Goal: Task Accomplishment & Management: Manage account settings

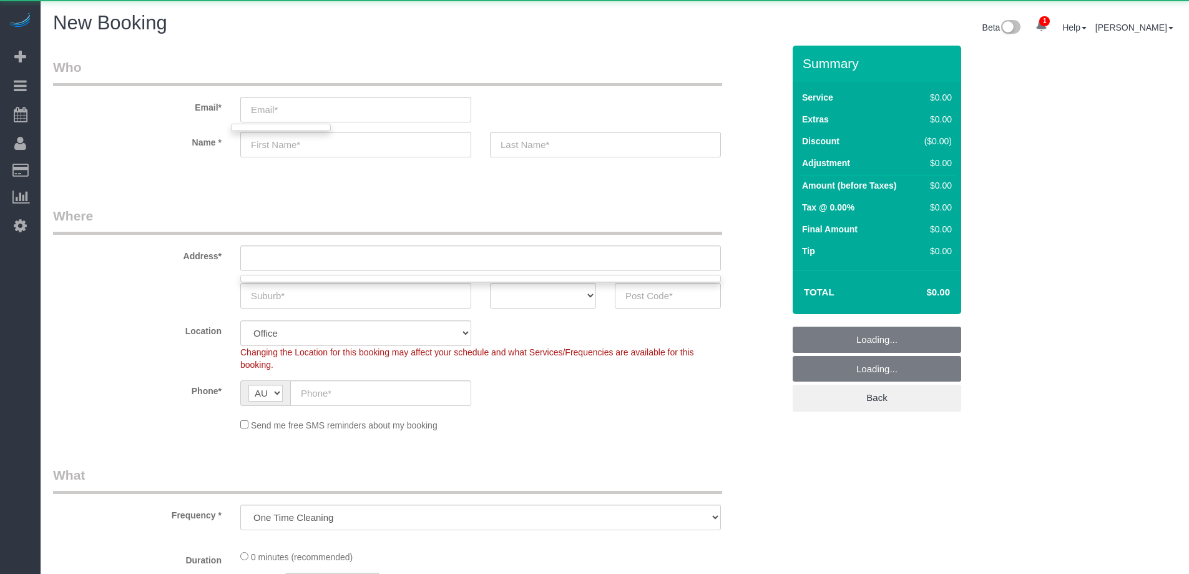
select select "object:6342"
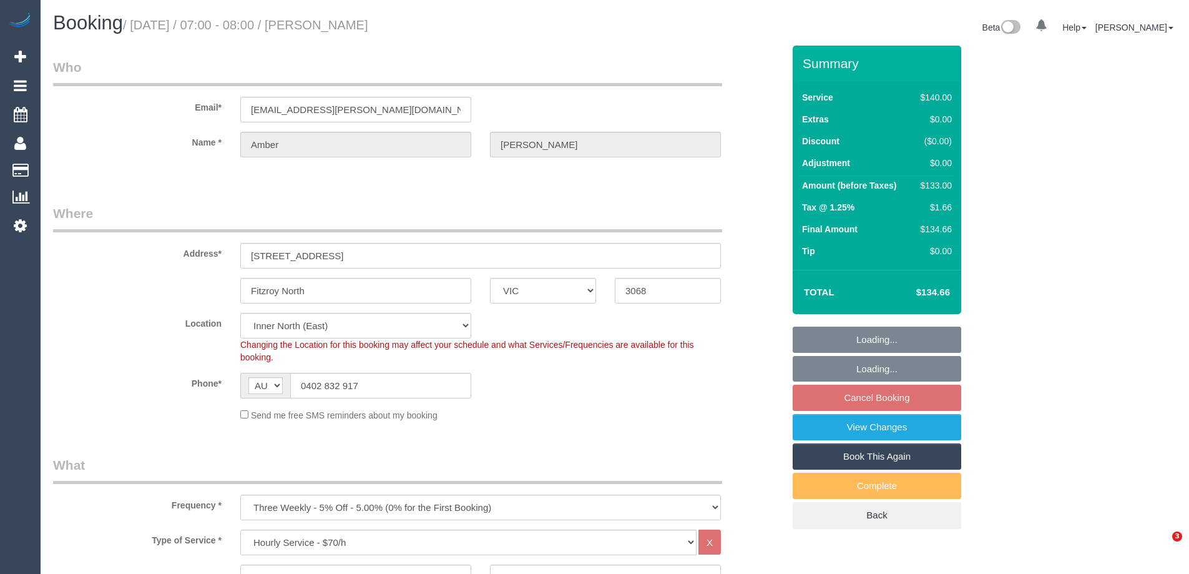
select select "VIC"
select select "string:stripe-pm_1P1be12GScqysDRVLUvB8jRN"
select select "number:28"
select select "number:14"
select select "number:19"
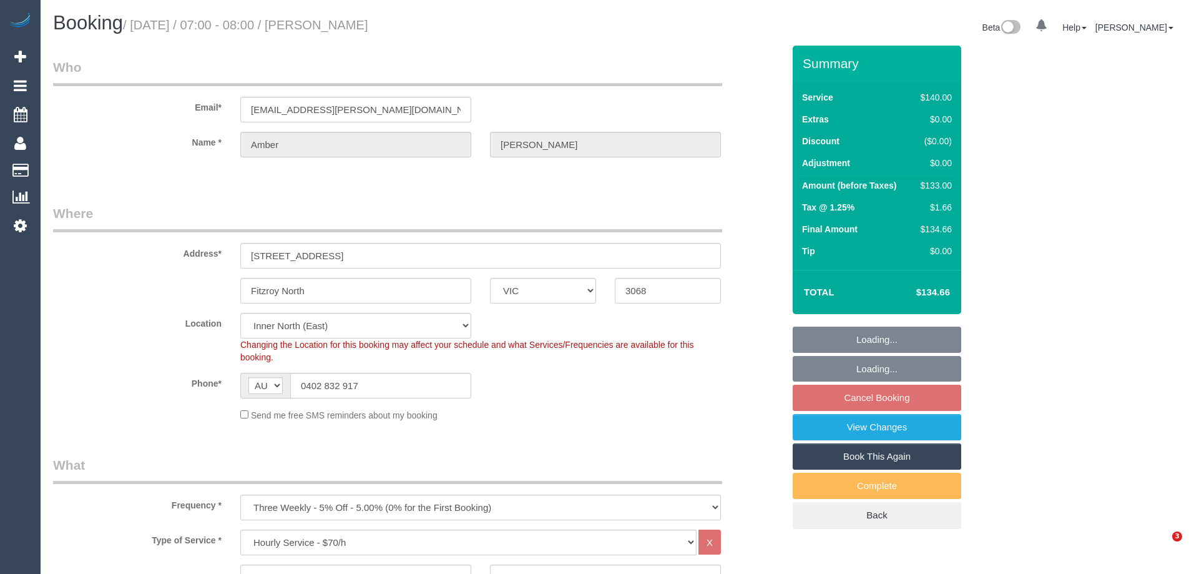
select select "number:24"
select select "number:34"
select select "number:13"
select select "spot1"
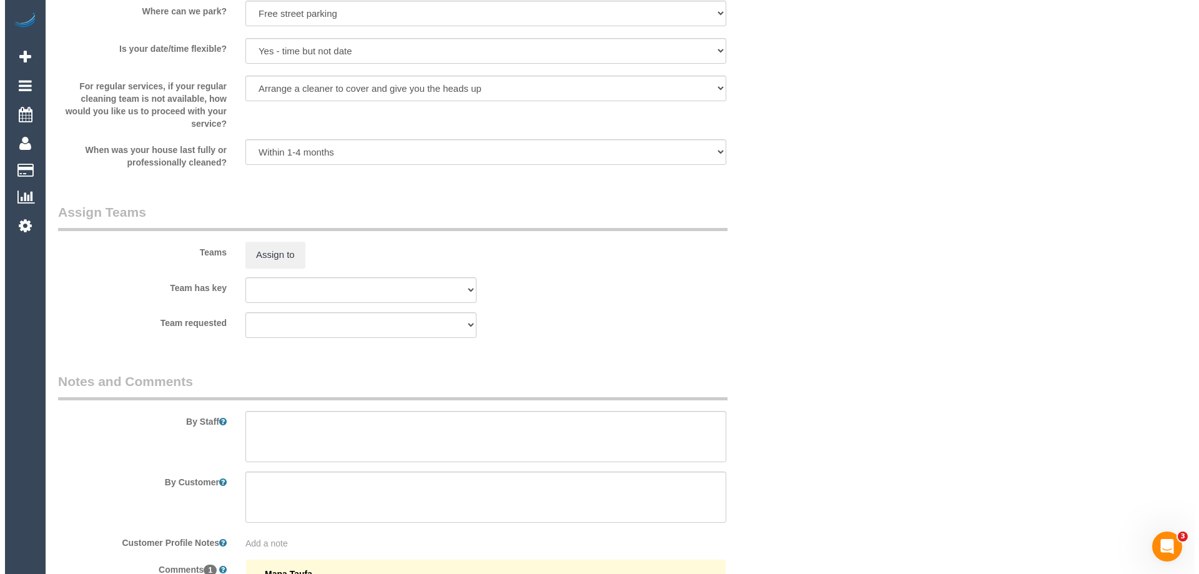
scroll to position [1748, 0]
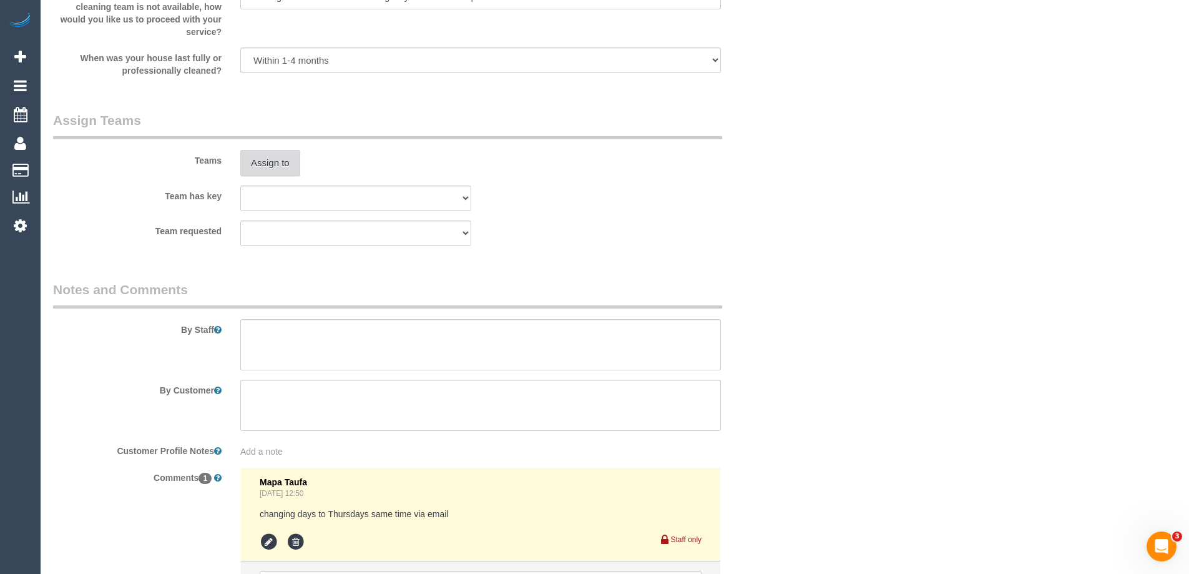
click at [273, 162] on button "Assign to" at bounding box center [270, 163] width 60 height 26
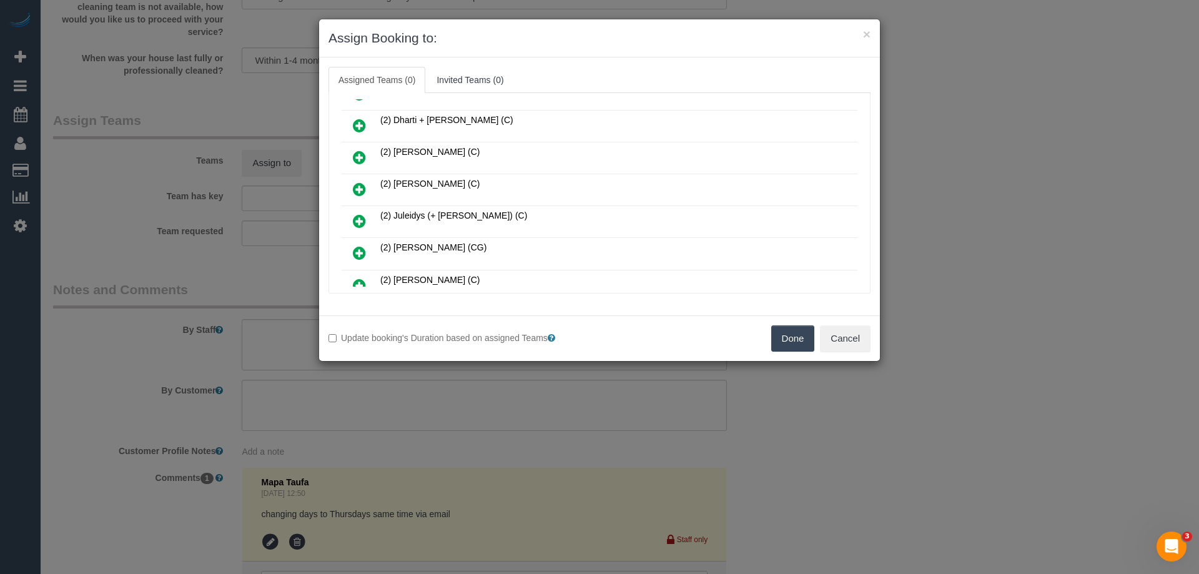
click at [363, 184] on icon at bounding box center [359, 189] width 13 height 15
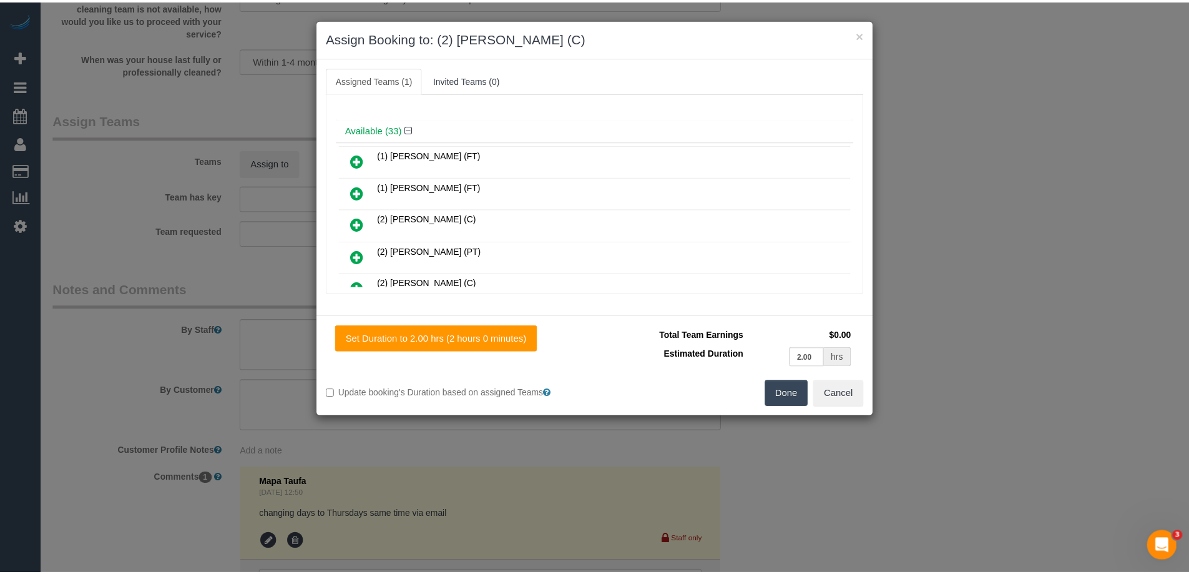
scroll to position [0, 0]
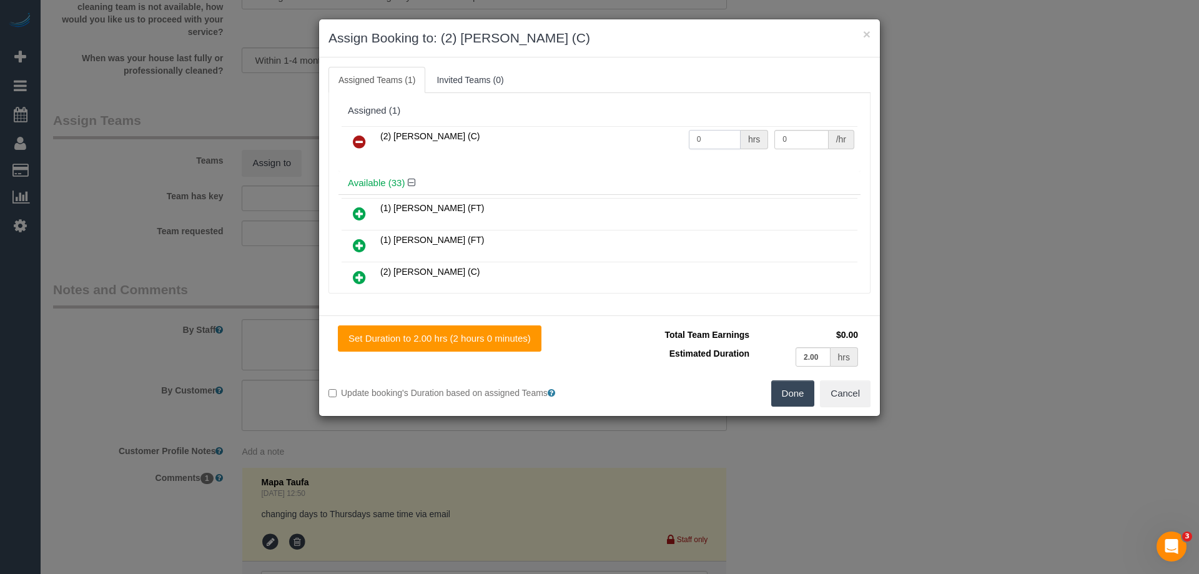
drag, startPoint x: 718, startPoint y: 140, endPoint x: 561, endPoint y: 139, distance: 157.3
click at [509, 137] on tr "(2) Joshua Russell (C) 0 hrs 0 /hr" at bounding box center [599, 142] width 516 height 32
type input "2"
drag, startPoint x: 790, startPoint y: 133, endPoint x: 694, endPoint y: 129, distance: 95.6
click at [712, 129] on tr "(2) Joshua Russell (C) 2 hrs 0 /hr" at bounding box center [599, 142] width 516 height 32
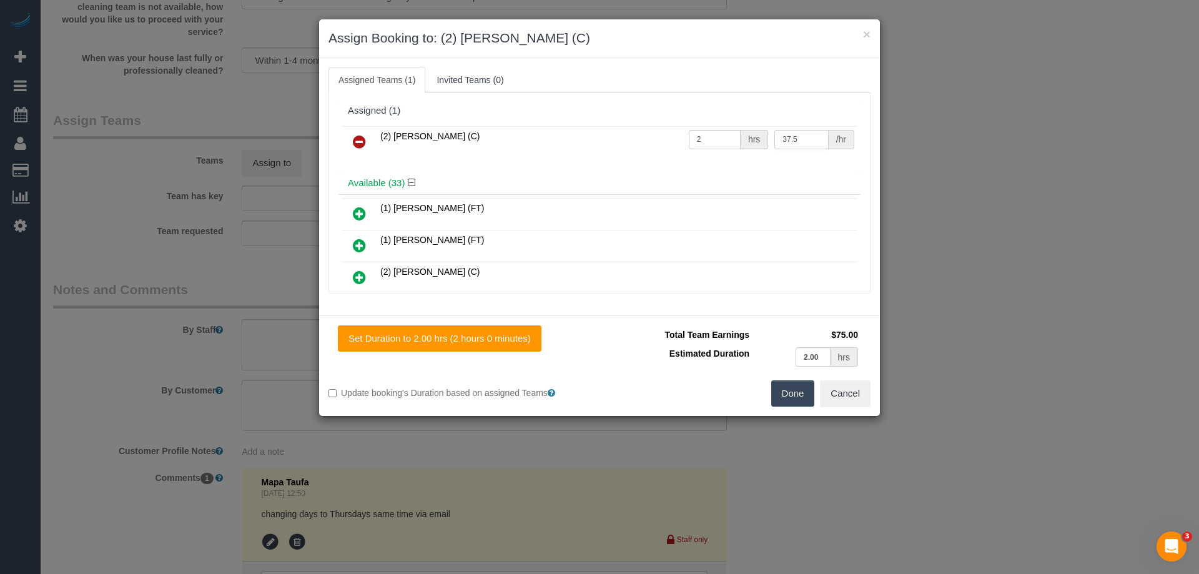
type input "37.5"
click at [802, 400] on button "Done" at bounding box center [793, 393] width 44 height 26
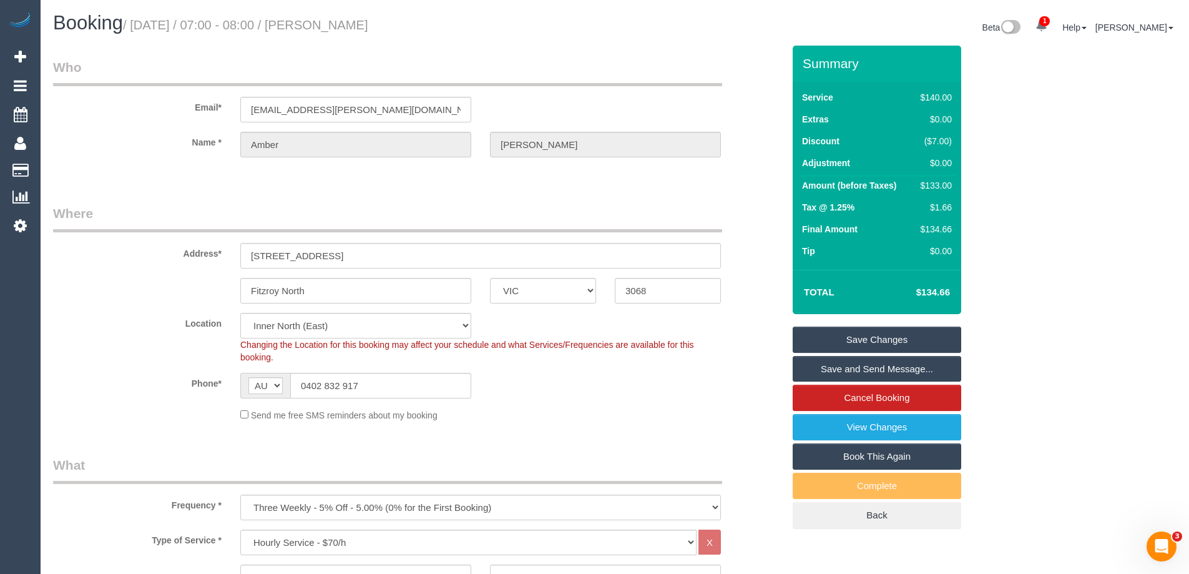
drag, startPoint x: 395, startPoint y: 27, endPoint x: 323, endPoint y: 23, distance: 71.9
click at [323, 23] on h1 "Booking / August 21, 2025 / 07:00 - 08:00 / Amber Sloan" at bounding box center [329, 22] width 552 height 21
copy small "Amber Sloan"
click at [833, 337] on link "Save Changes" at bounding box center [877, 339] width 169 height 26
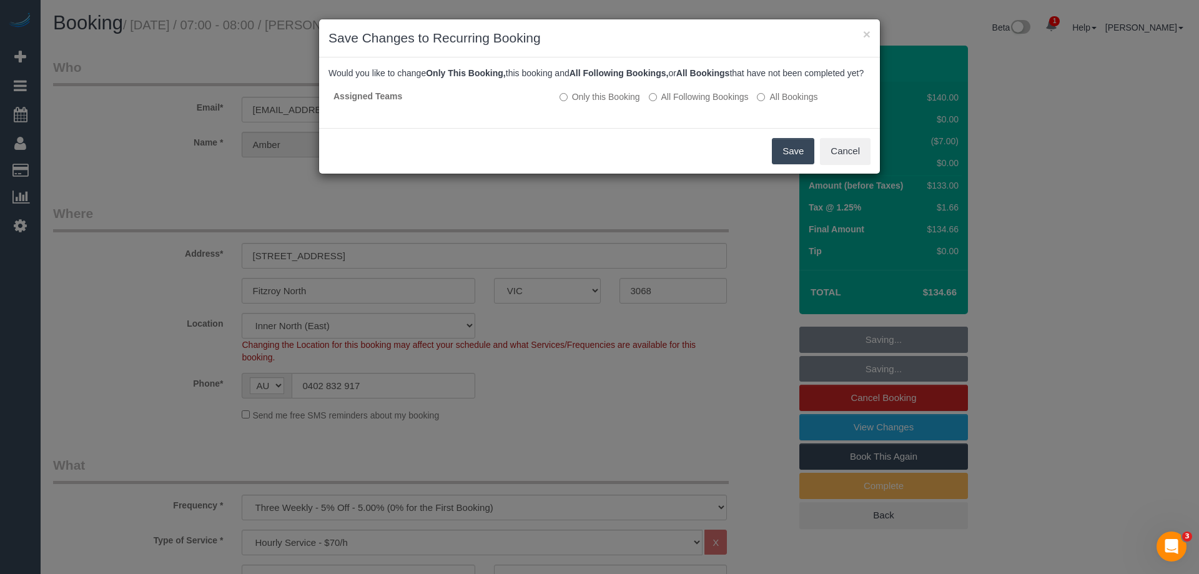
click at [784, 162] on button "Save" at bounding box center [793, 151] width 42 height 26
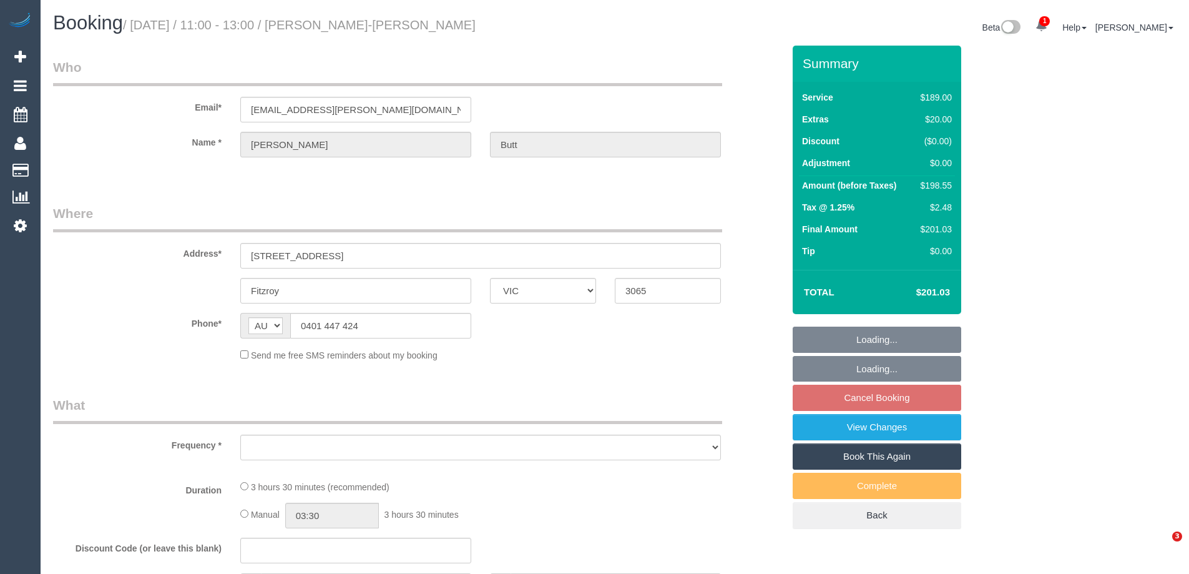
select select "VIC"
select select "string:stripe-pm_1RdQq92GScqysDRVO85jUO6u"
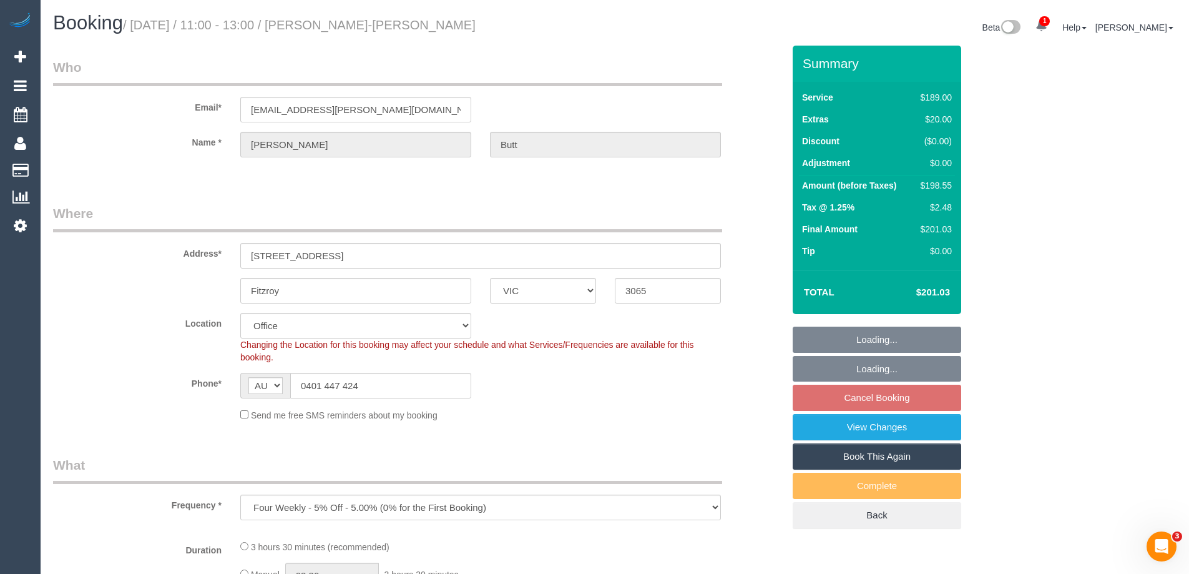
select select "object:807"
select select "number:29"
select select "number:14"
select select "number:20"
select select "number:22"
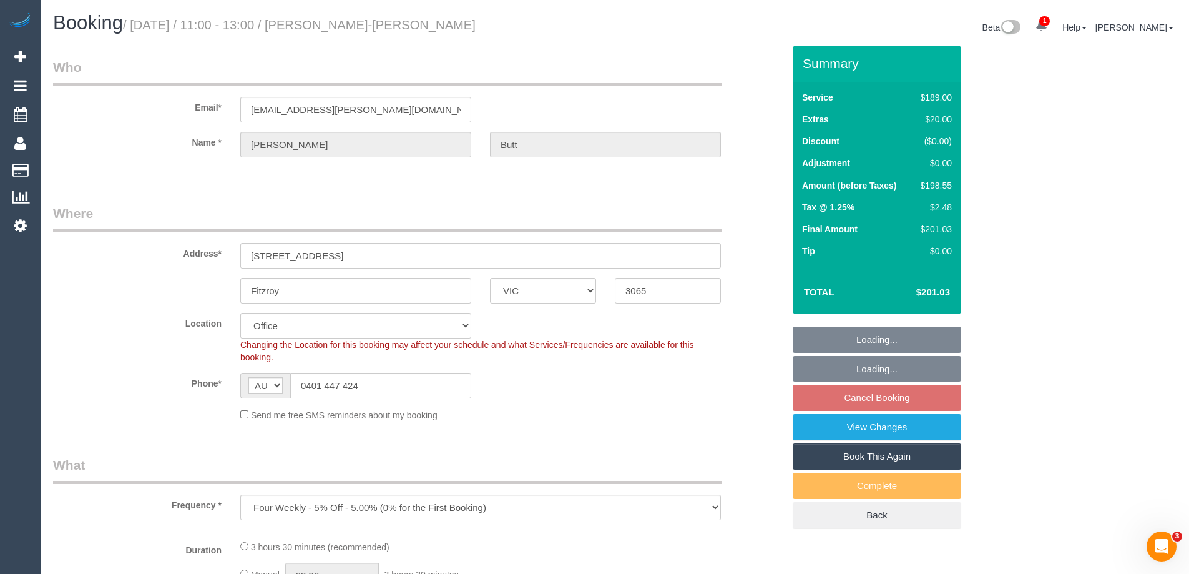
select select "number:34"
select select "number:26"
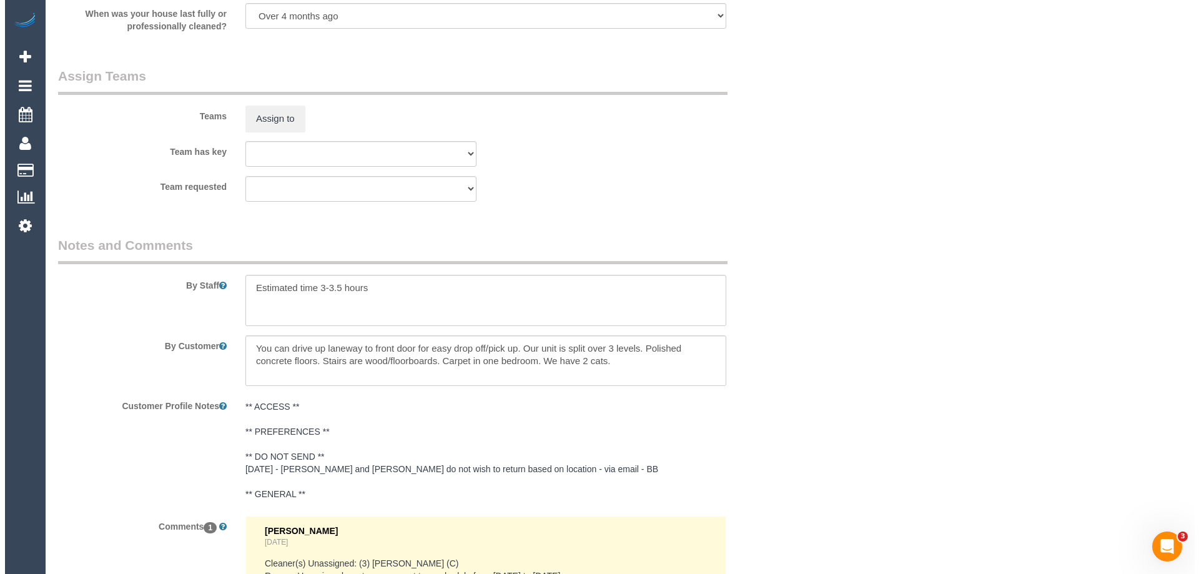
scroll to position [1873, 0]
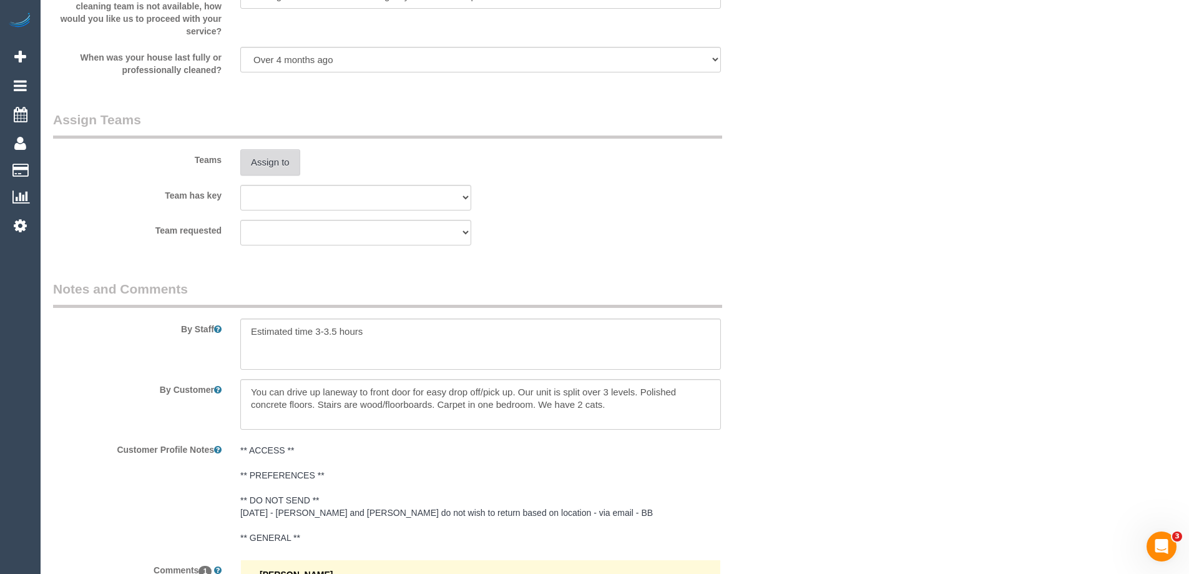
click at [265, 170] on button "Assign to" at bounding box center [270, 162] width 60 height 26
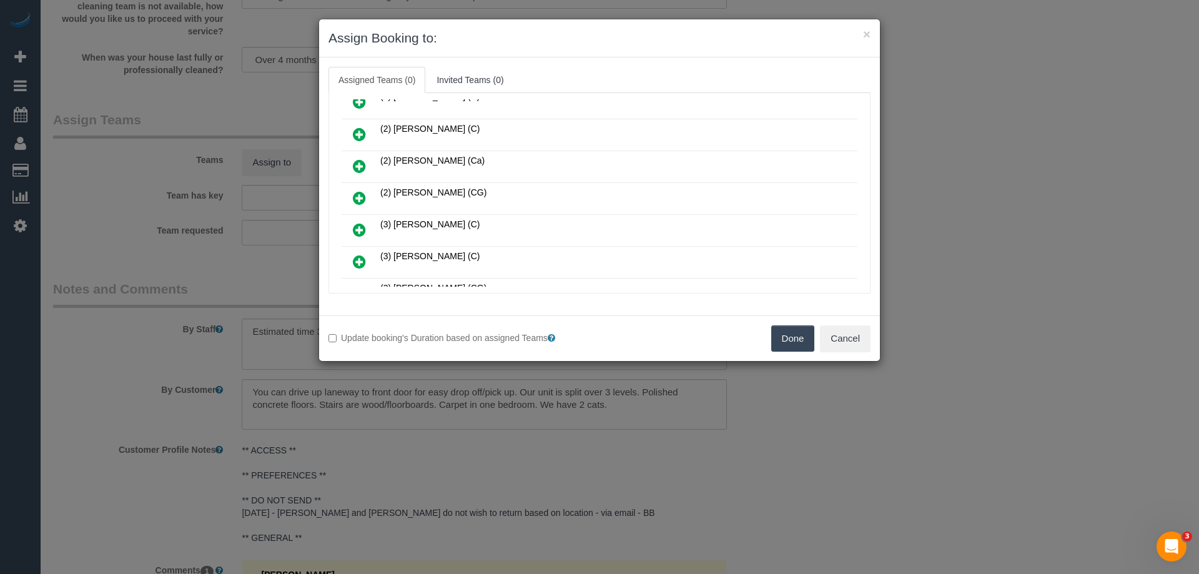
click at [361, 196] on icon at bounding box center [359, 197] width 13 height 15
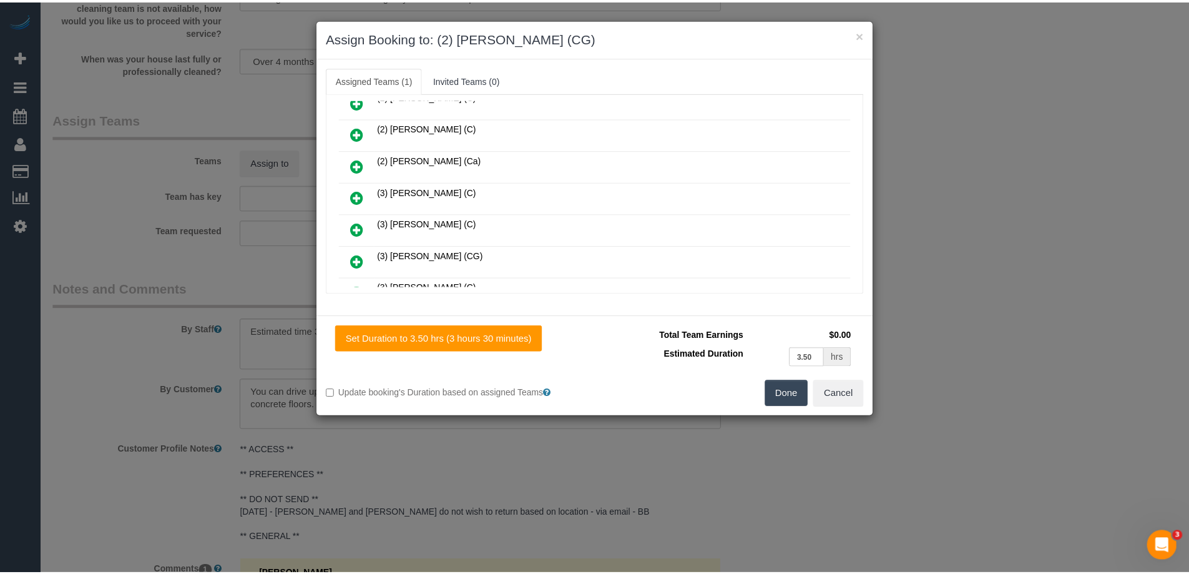
scroll to position [0, 0]
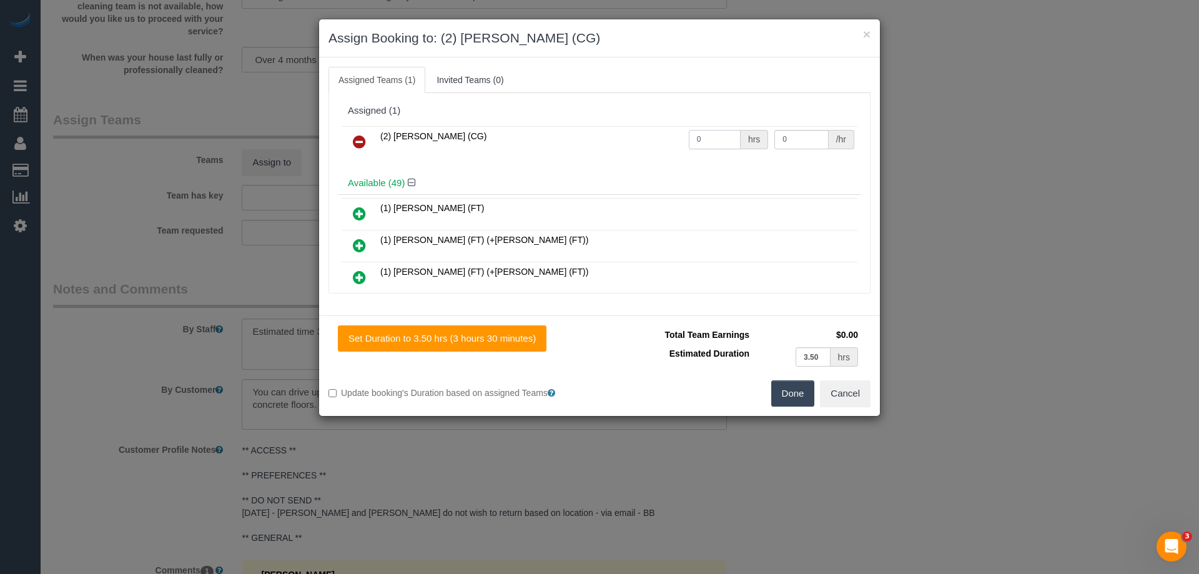
drag, startPoint x: 715, startPoint y: 139, endPoint x: 591, endPoint y: 123, distance: 124.7
click at [593, 123] on div "(2) Syed Razvi (CG) 0 hrs 0 /hr" at bounding box center [599, 147] width 522 height 49
type input "1"
drag, startPoint x: 787, startPoint y: 139, endPoint x: 690, endPoint y: 132, distance: 96.4
click at [690, 132] on tr "(2) Syed Razvi (CG) 1 hrs 0 /hr" at bounding box center [599, 142] width 516 height 32
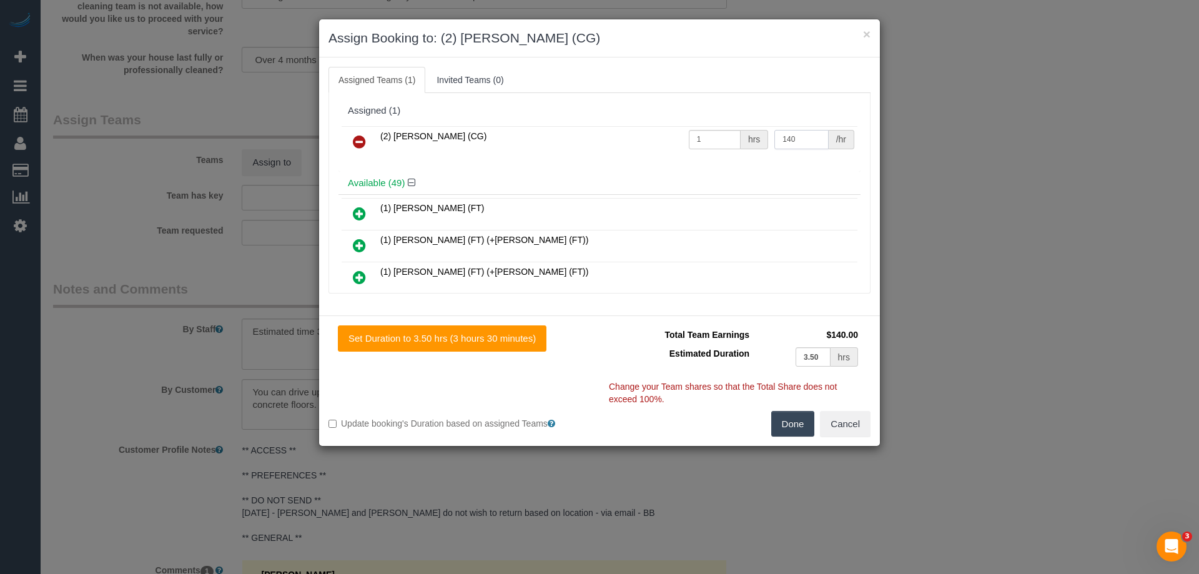
type input "140"
click at [801, 419] on button "Done" at bounding box center [793, 424] width 44 height 26
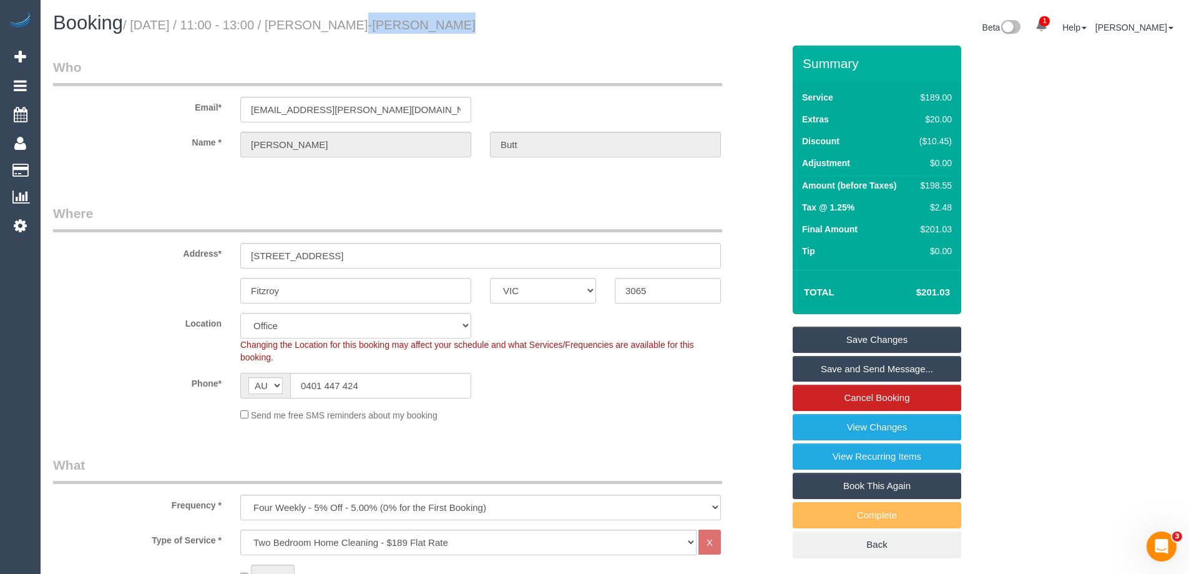
drag, startPoint x: 409, startPoint y: 24, endPoint x: 321, endPoint y: 21, distance: 88.7
click at [321, 21] on h1 "Booking / August 21, 2025 / 11:00 - 13:00 / Mahli-Ann Butt" at bounding box center [329, 22] width 552 height 21
copy small "Mahli-Ann Butt"
click at [836, 368] on link "Save and Send Message..." at bounding box center [877, 369] width 169 height 26
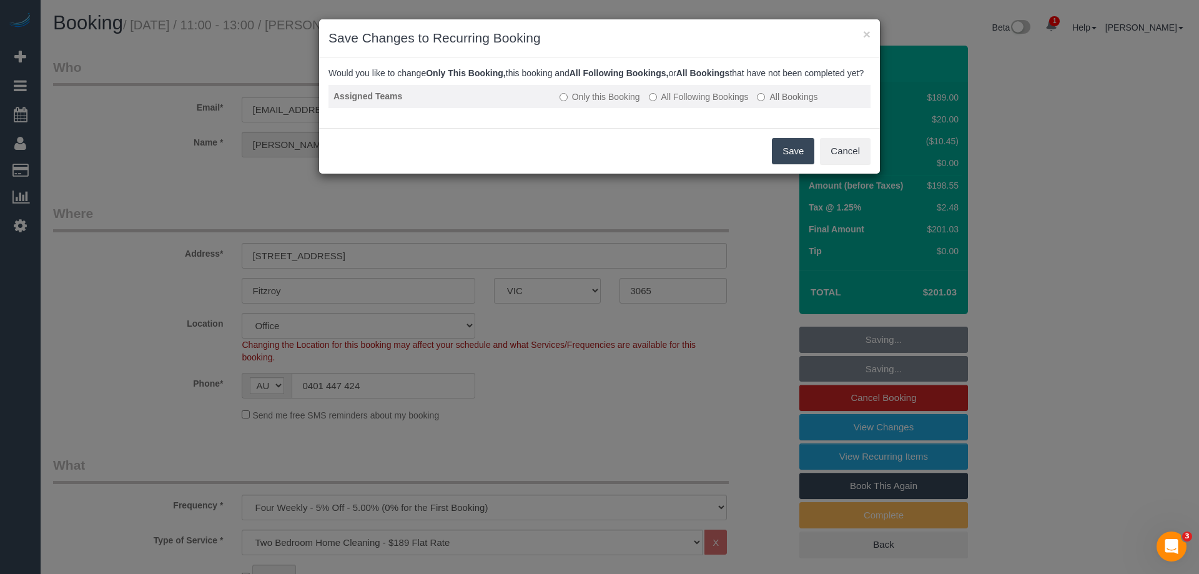
click at [677, 103] on label "All Following Bookings" at bounding box center [699, 97] width 100 height 12
click at [778, 164] on button "Save" at bounding box center [793, 151] width 42 height 26
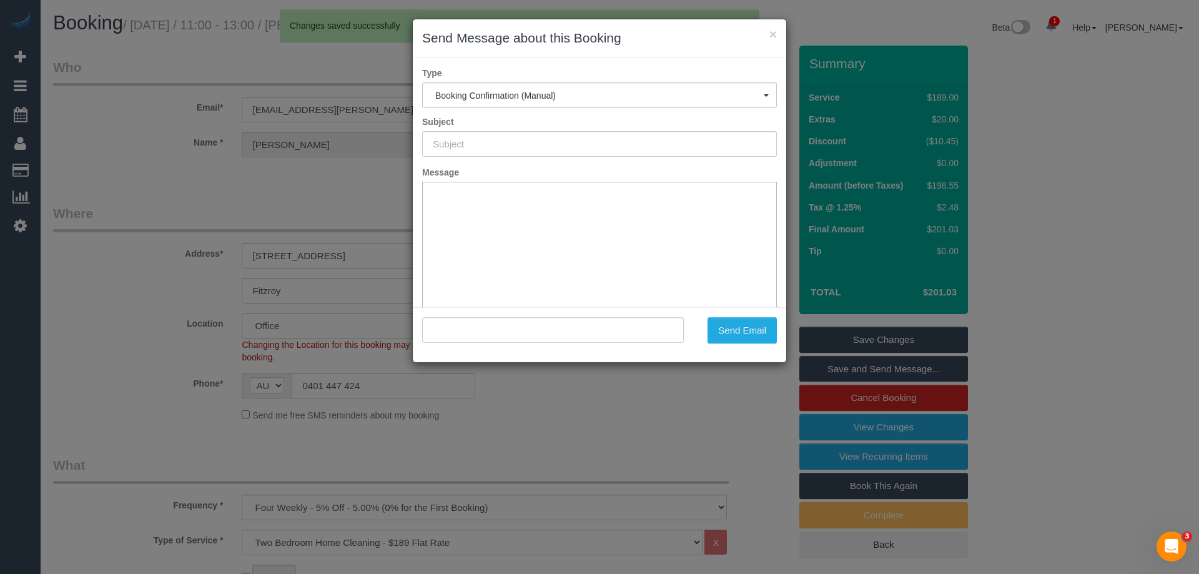
type input "Booking Confirmed"
type input ""Mahli-Ann Butt" <mahli.ann.butt@gmail.com>"
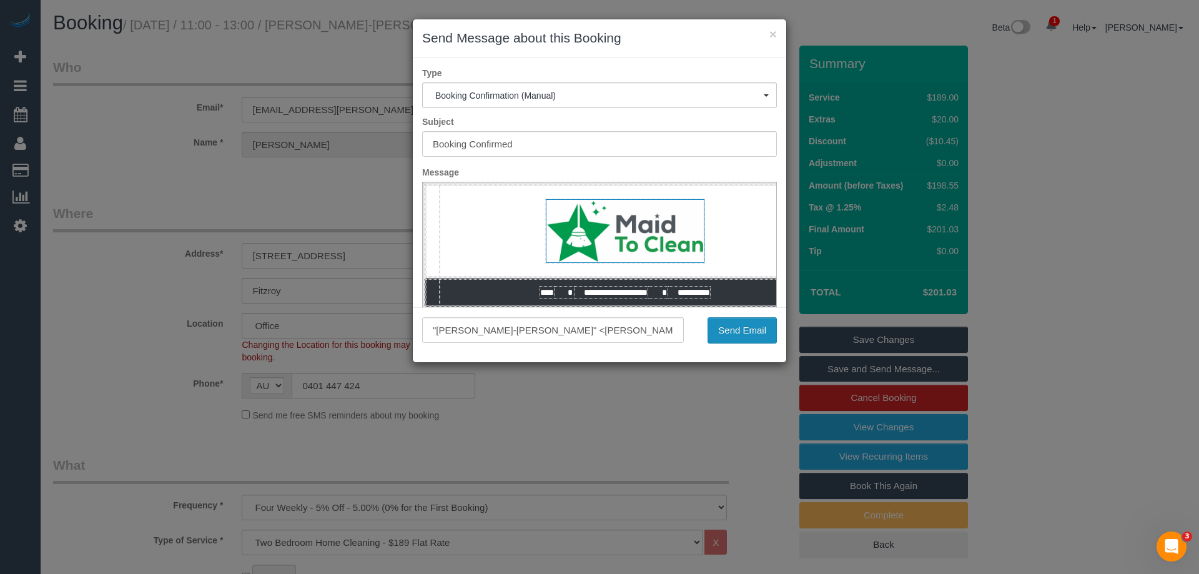
click at [742, 330] on button "Send Email" at bounding box center [741, 330] width 69 height 26
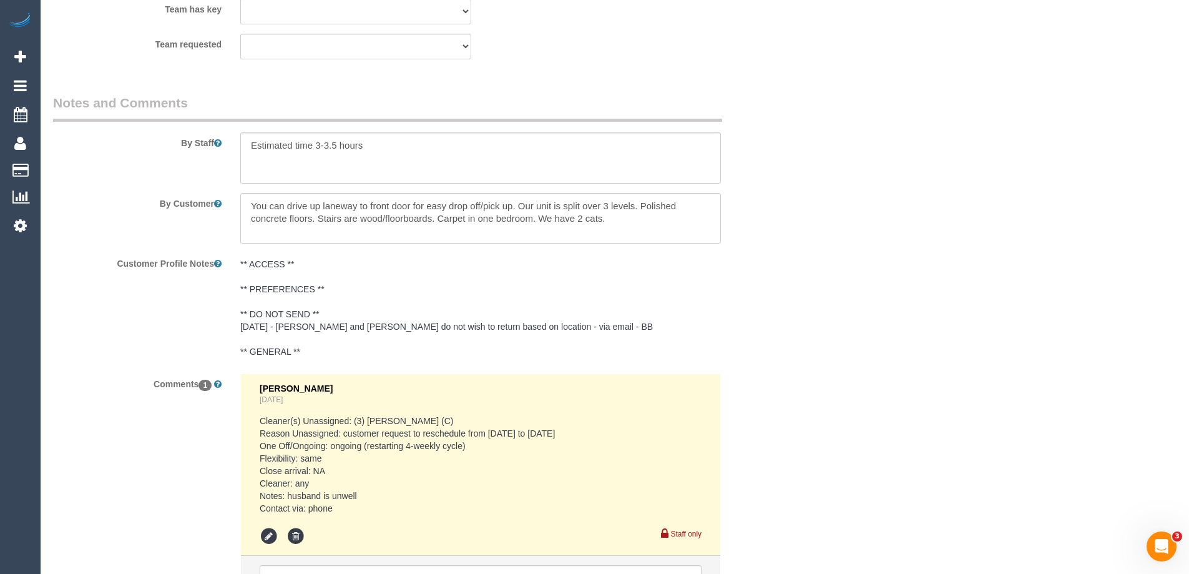
scroll to position [2234, 0]
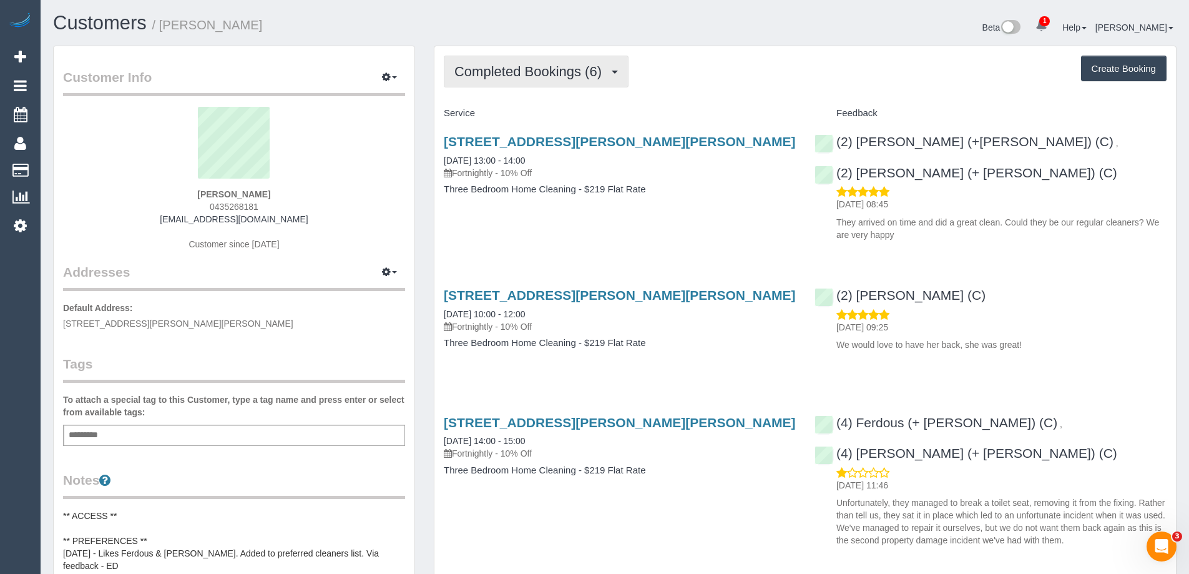
click at [512, 82] on button "Completed Bookings (6)" at bounding box center [536, 72] width 185 height 32
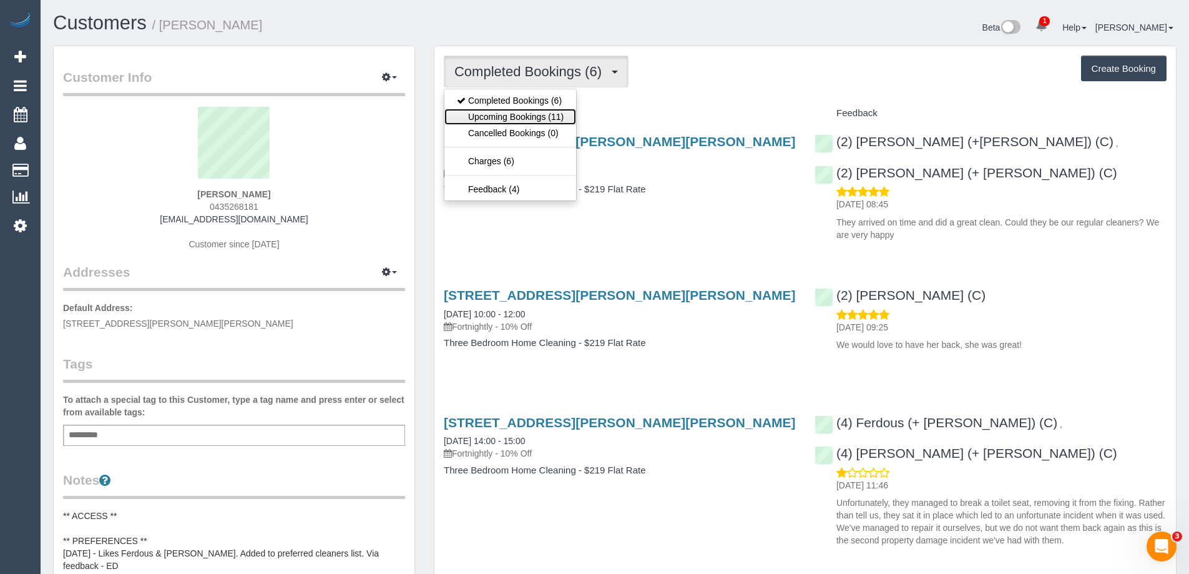
click at [528, 115] on link "Upcoming Bookings (11)" at bounding box center [510, 117] width 132 height 16
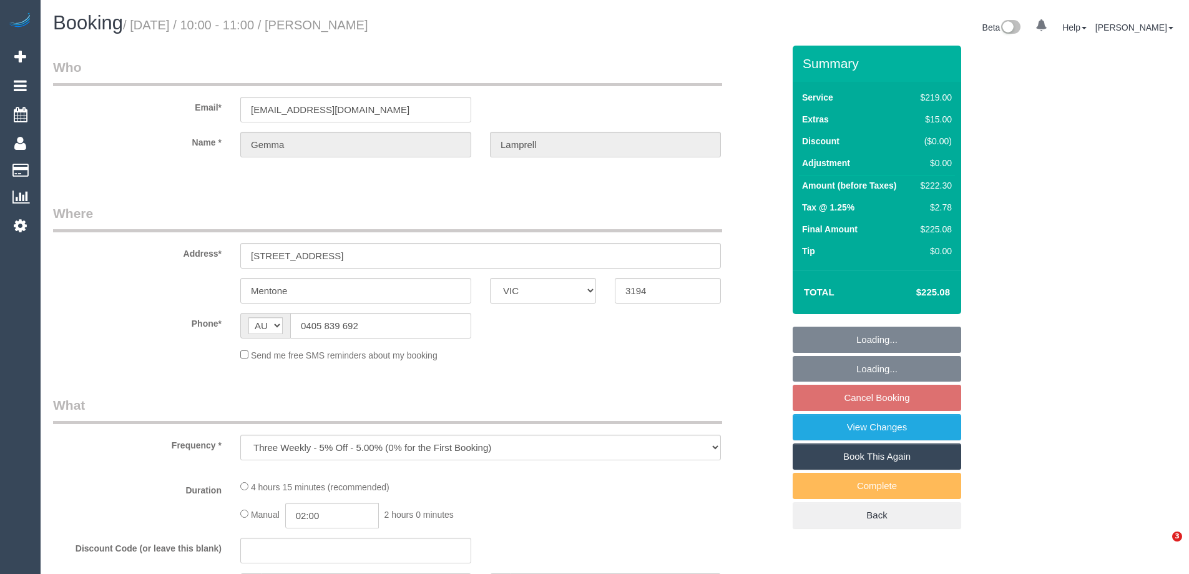
select select "VIC"
select select "string:stripe-pm_1QERNH2GScqysDRVEhwaD0jM"
select select "number:27"
select select "number:14"
select select "number:19"
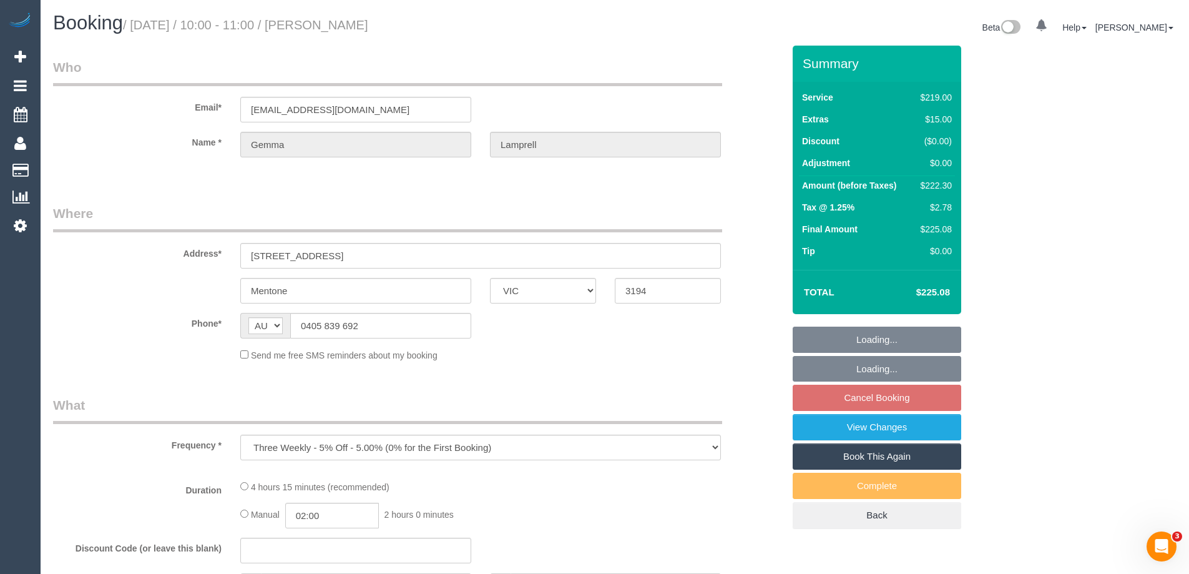
select select "number:25"
select select "number:34"
select select "number:26"
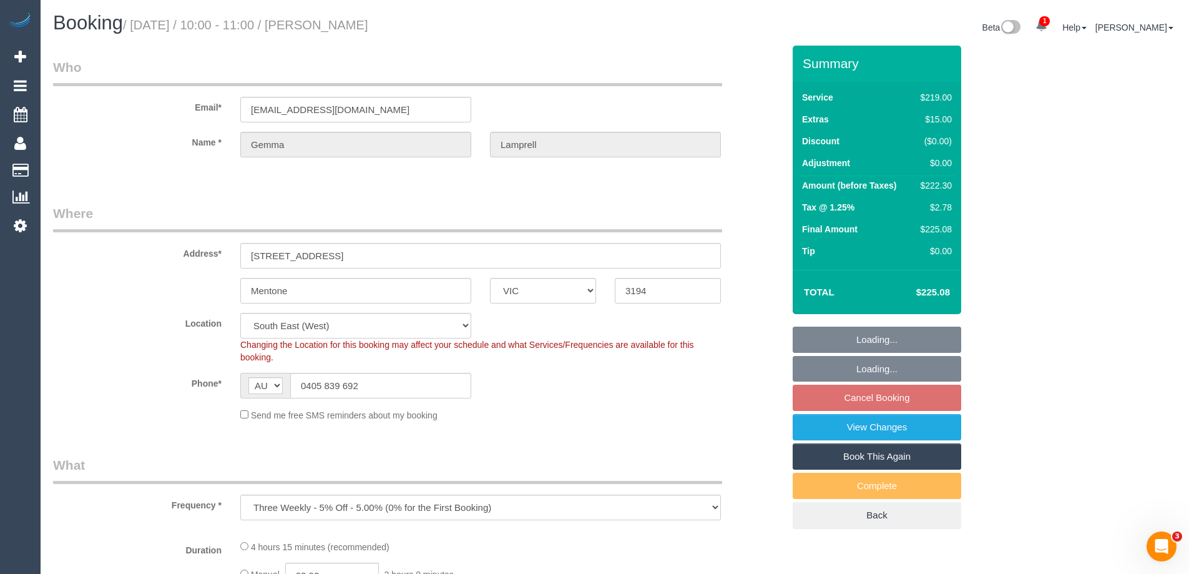
select select "object:684"
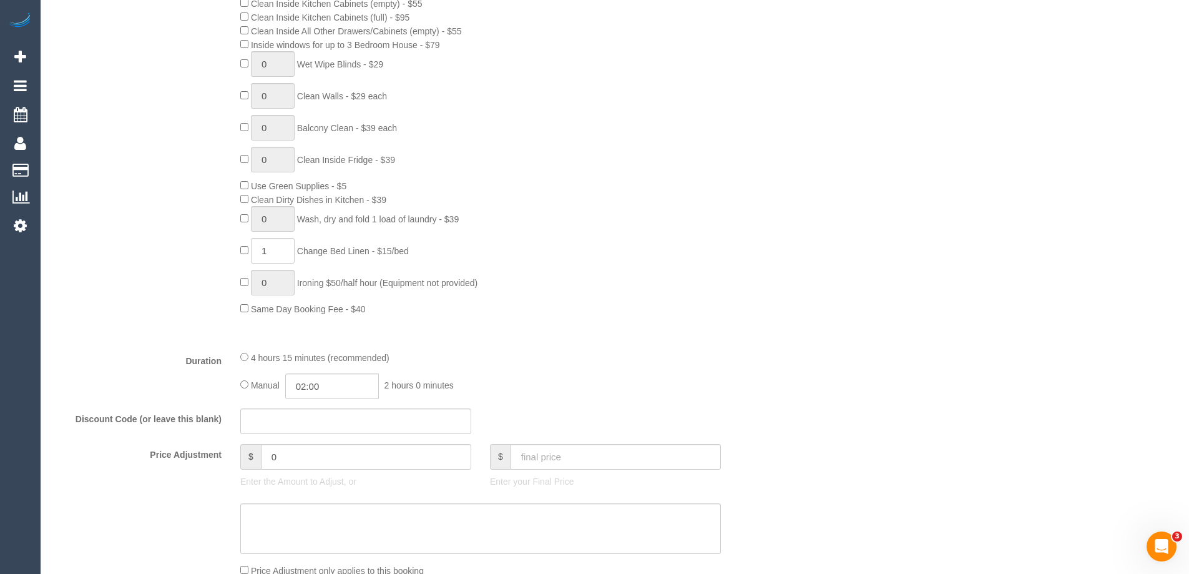
scroll to position [811, 0]
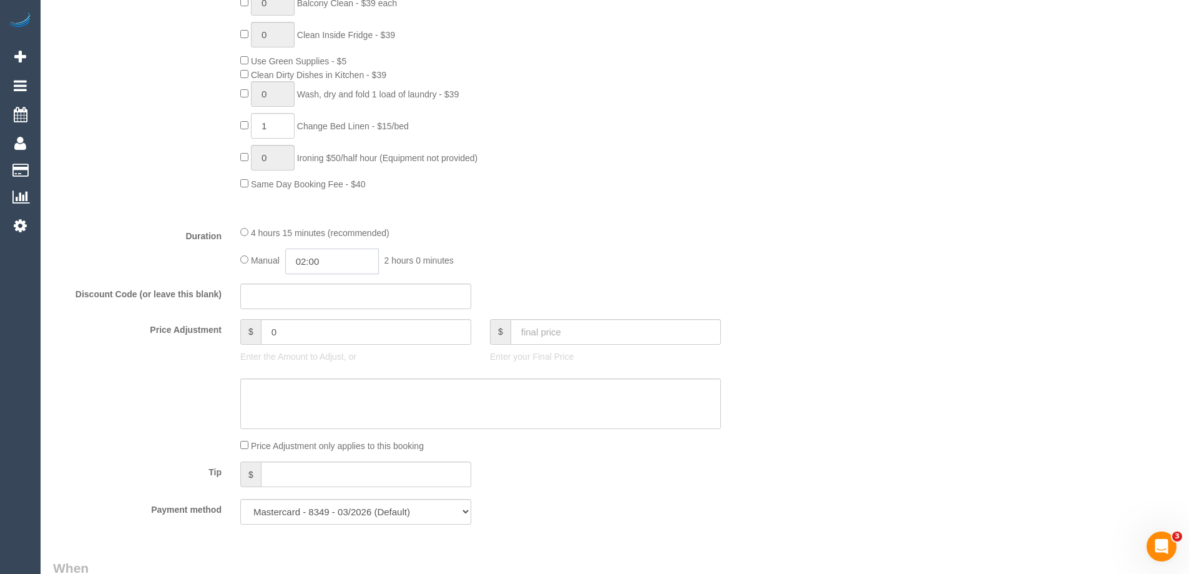
click at [349, 261] on input "02:00" at bounding box center [332, 261] width 94 height 26
type input "04:00"
click at [323, 358] on li "04:00" at bounding box center [318, 364] width 56 height 16
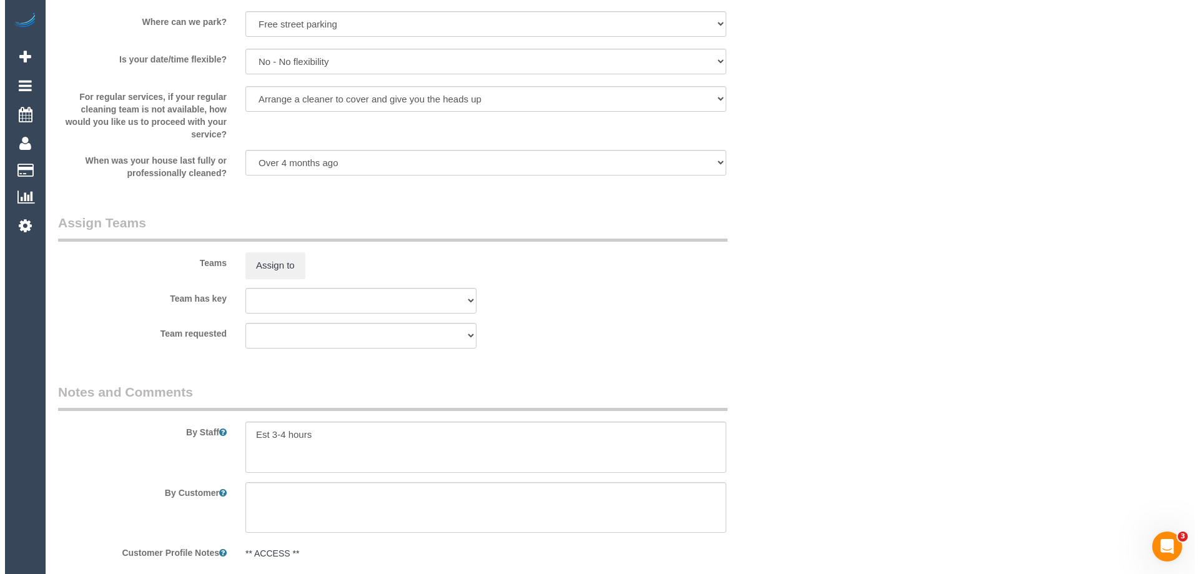
scroll to position [1986, 0]
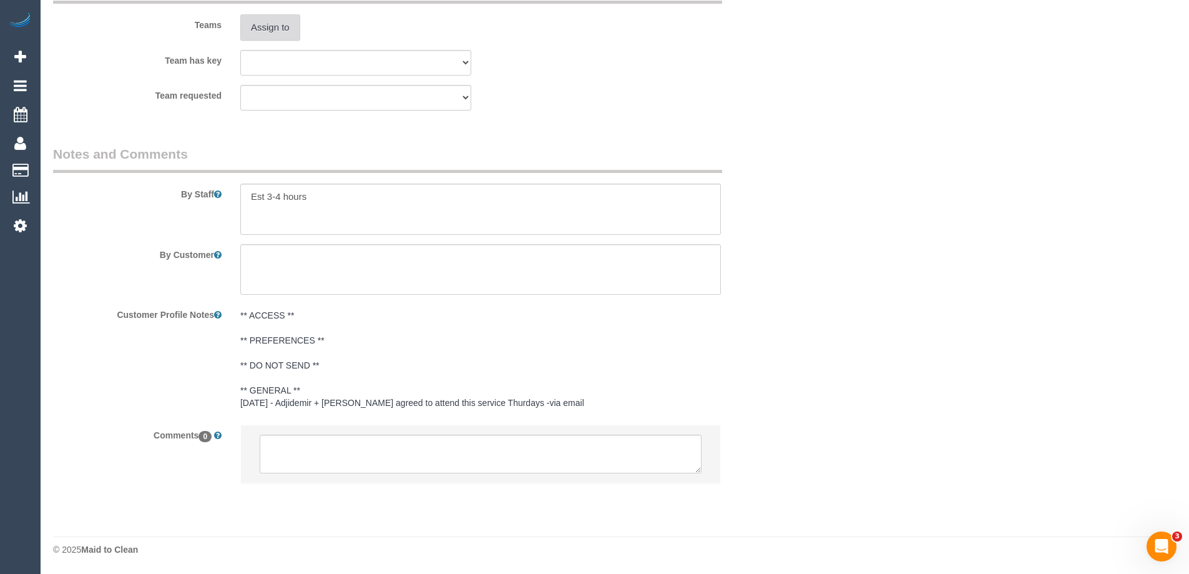
click at [267, 31] on button "Assign to" at bounding box center [270, 27] width 60 height 26
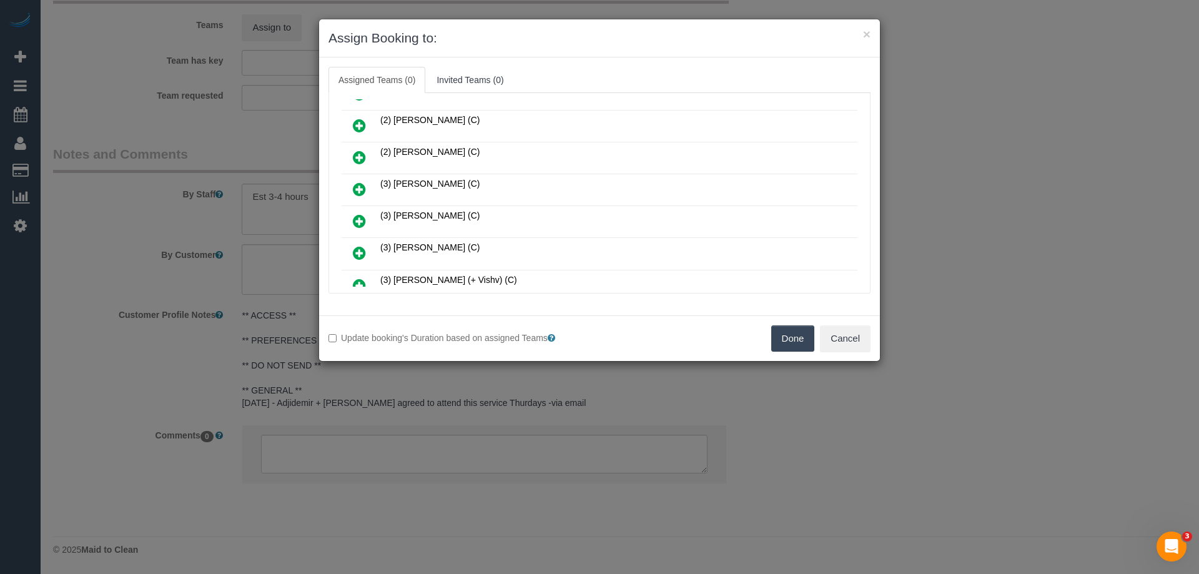
click at [361, 219] on icon at bounding box center [359, 220] width 13 height 15
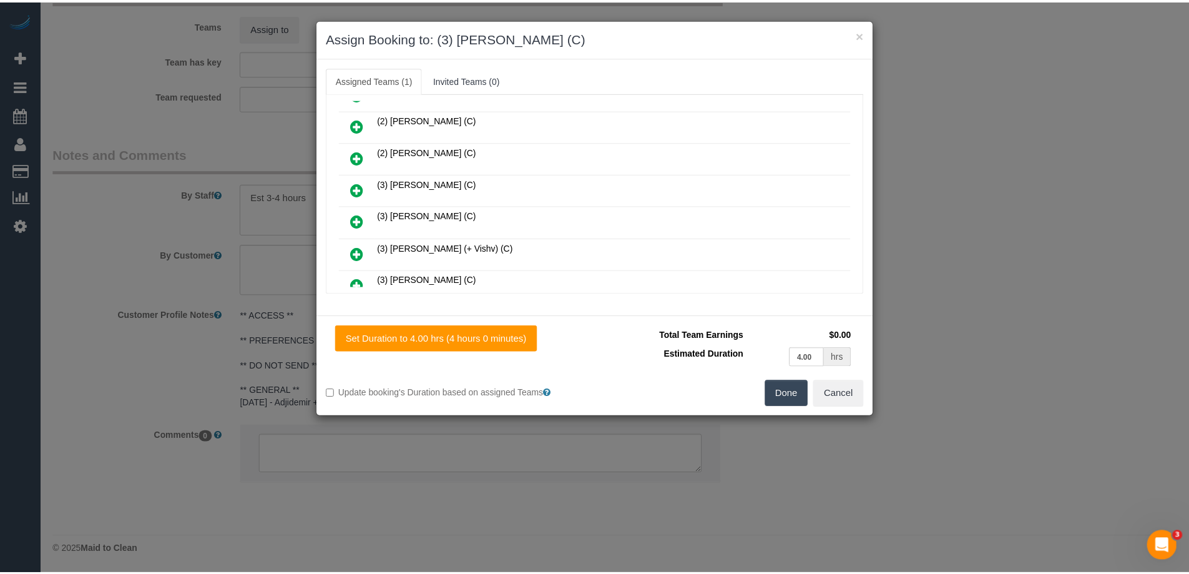
scroll to position [0, 0]
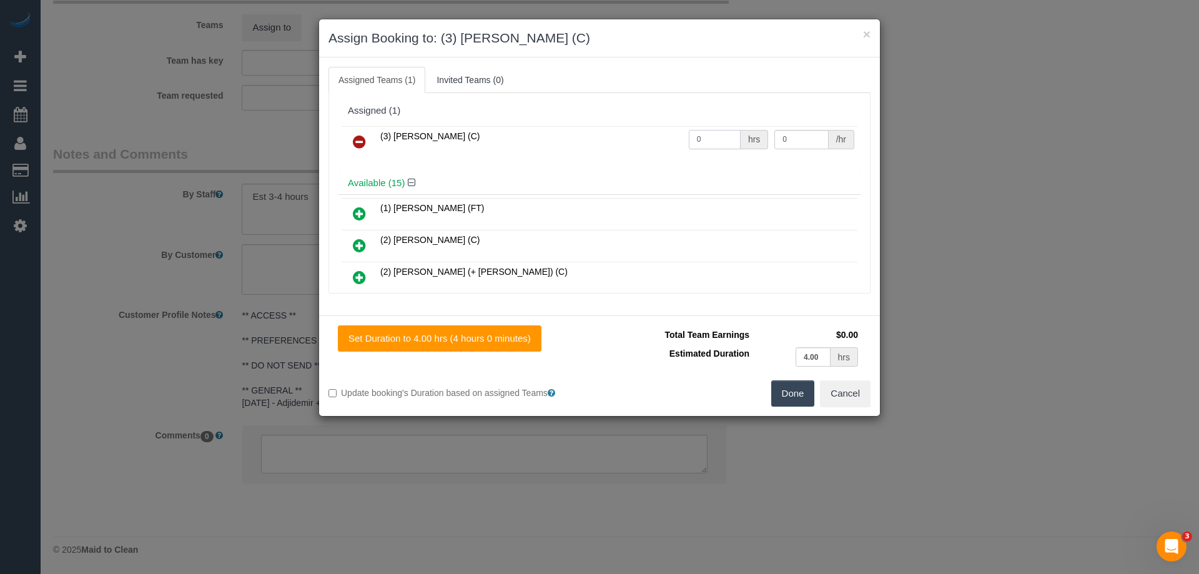
drag, startPoint x: 704, startPoint y: 147, endPoint x: 626, endPoint y: 127, distance: 79.8
click at [632, 129] on tr "(3) Achi Fernando (C) 0 hrs 0 /hr" at bounding box center [599, 142] width 516 height 32
type input "1"
drag, startPoint x: 763, startPoint y: 141, endPoint x: 659, endPoint y: 121, distance: 105.5
click at [695, 131] on tr "(3) Achi Fernando (C) 1 hrs 0 /hr" at bounding box center [599, 142] width 516 height 32
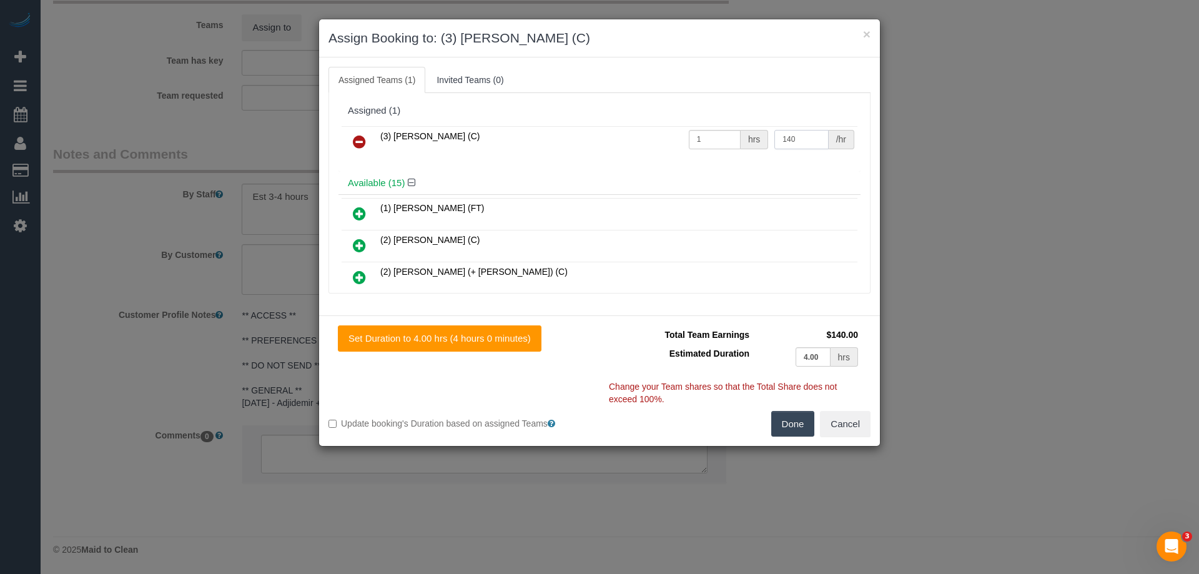
type input "140"
click at [786, 432] on button "Done" at bounding box center [793, 424] width 44 height 26
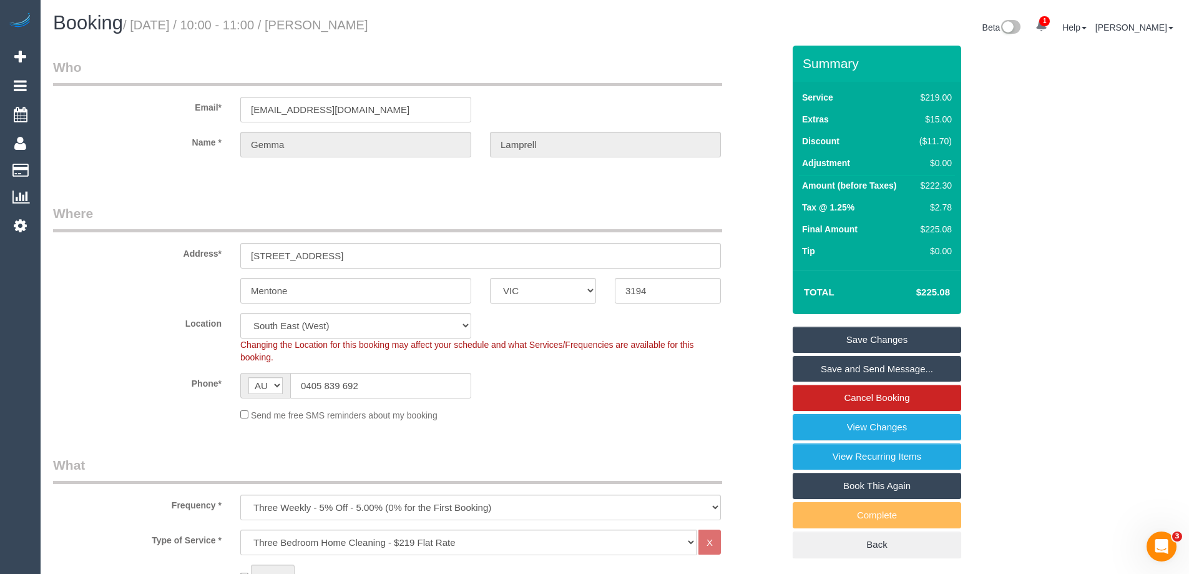
drag, startPoint x: 414, startPoint y: 29, endPoint x: 387, endPoint y: 28, distance: 27.5
click at [368, 28] on small "/ August 21, 2025 / 10:00 - 11:00 / Gemma Lamprell" at bounding box center [245, 25] width 245 height 14
click at [433, 44] on div "Booking / August 21, 2025 / 10:00 - 11:00 / Gemma Lamprell Beta 1 Your Notifica…" at bounding box center [615, 28] width 1142 height 33
drag, startPoint x: 430, startPoint y: 20, endPoint x: 324, endPoint y: 22, distance: 106.1
click at [324, 22] on h1 "Booking / August 21, 2025 / 10:00 - 11:00 / Gemma Lamprell" at bounding box center [329, 22] width 552 height 21
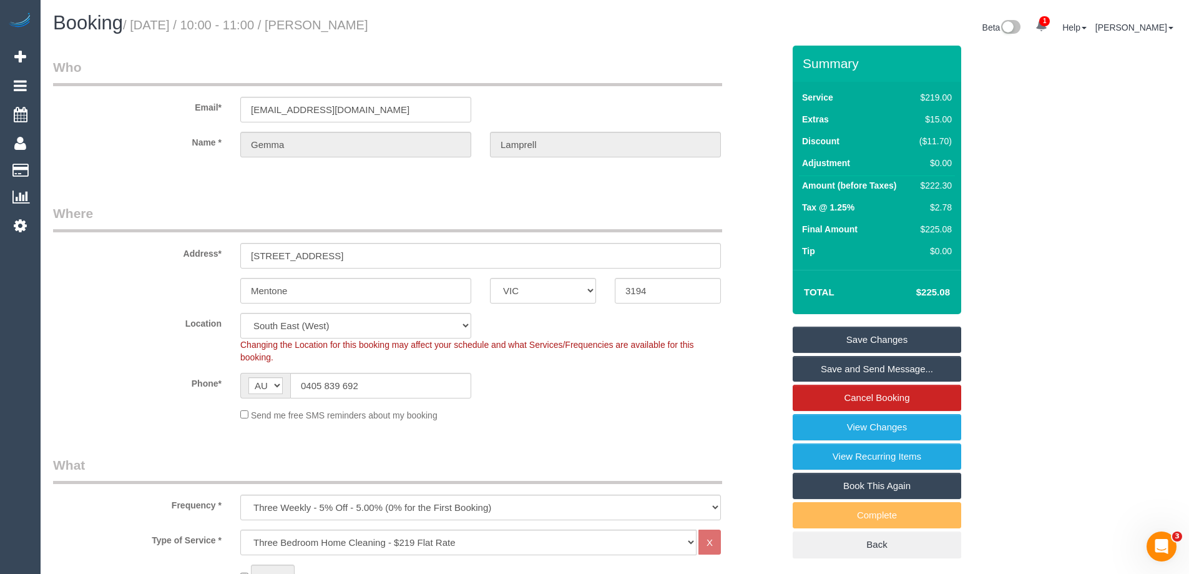
copy small "Gemma Lamprell"
click at [816, 341] on link "Save Changes" at bounding box center [877, 339] width 169 height 26
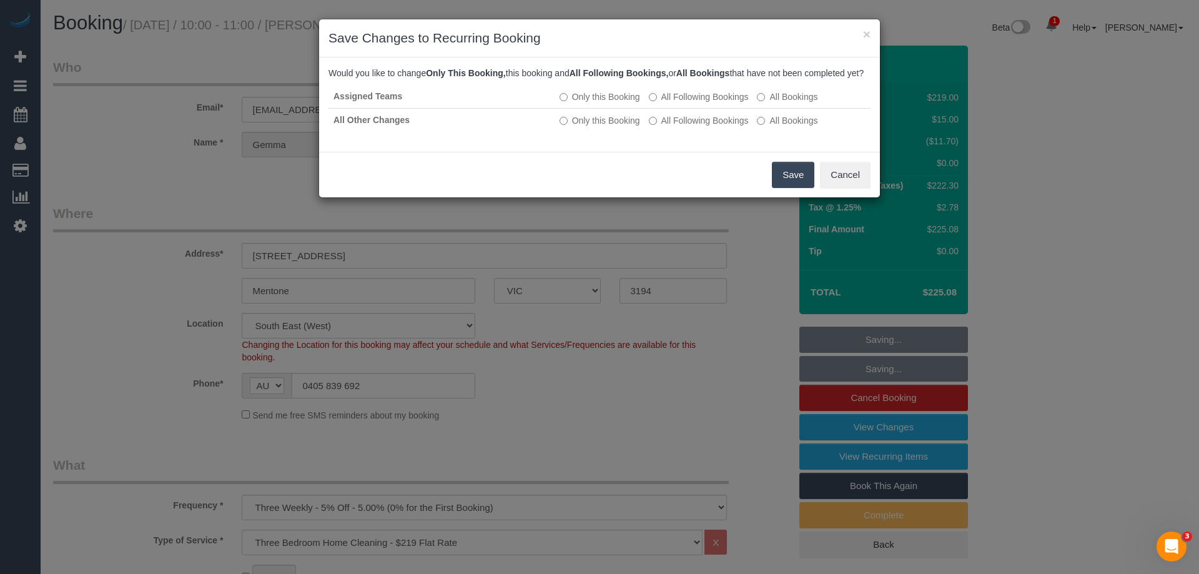
click at [783, 188] on button "Save" at bounding box center [793, 175] width 42 height 26
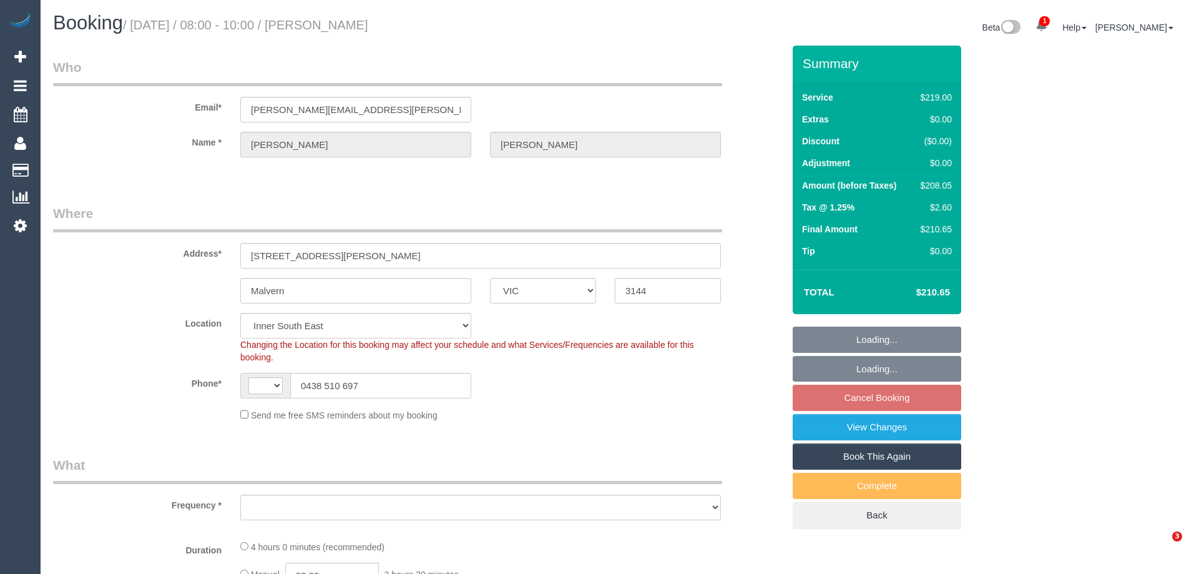
select select "VIC"
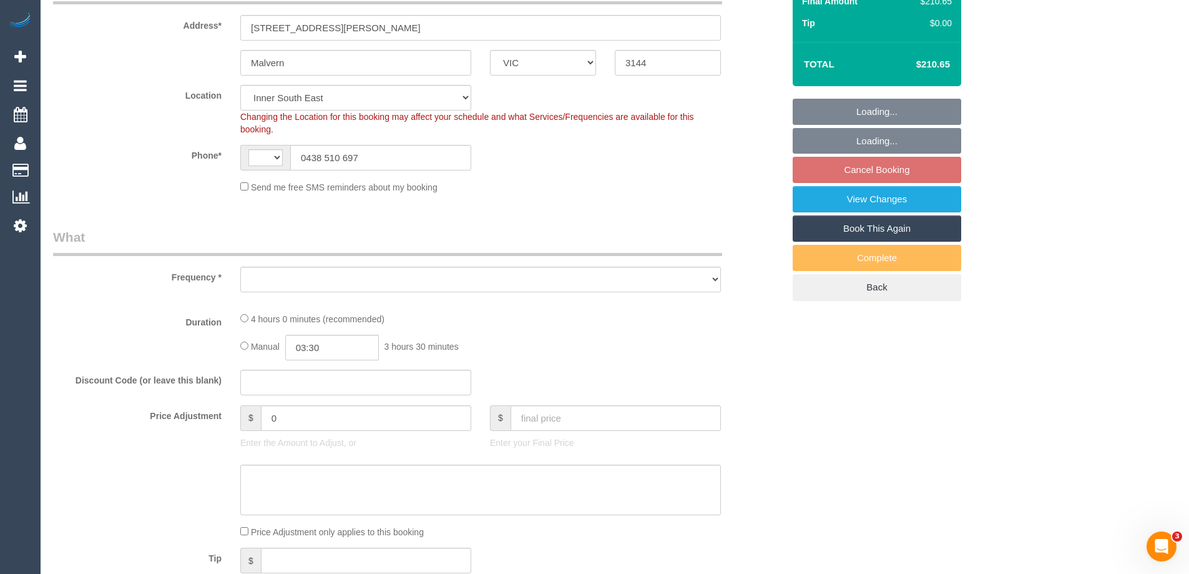
scroll to position [250, 0]
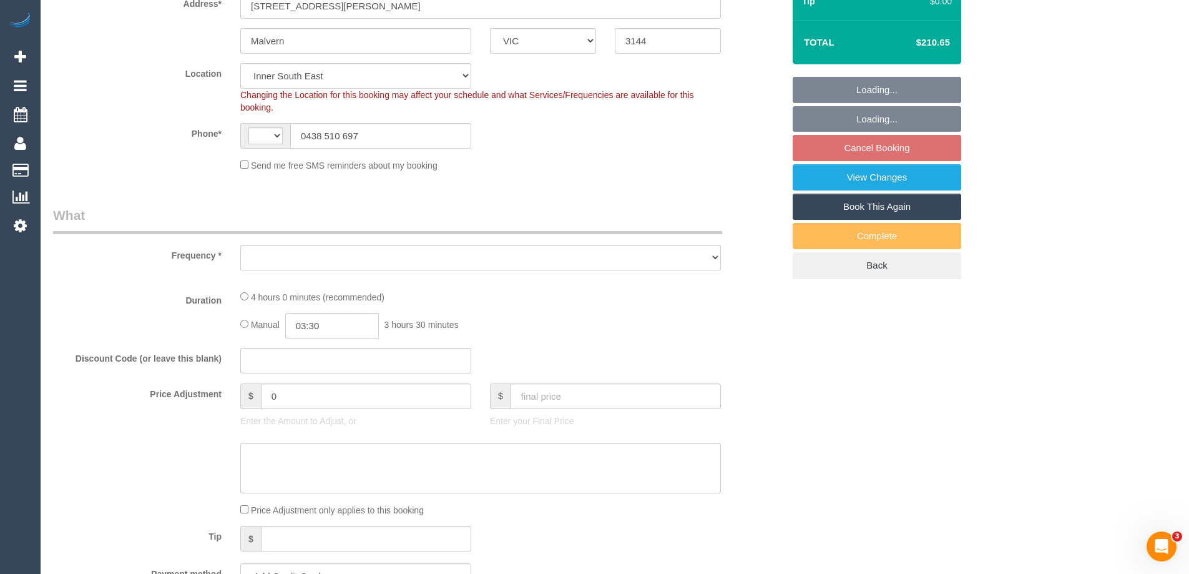
select select "string:AU"
select select "string:stripe-pm_1MI3lD2GScqysDRVulBU1Wks"
select select "number:28"
select select "number:14"
select select "number:19"
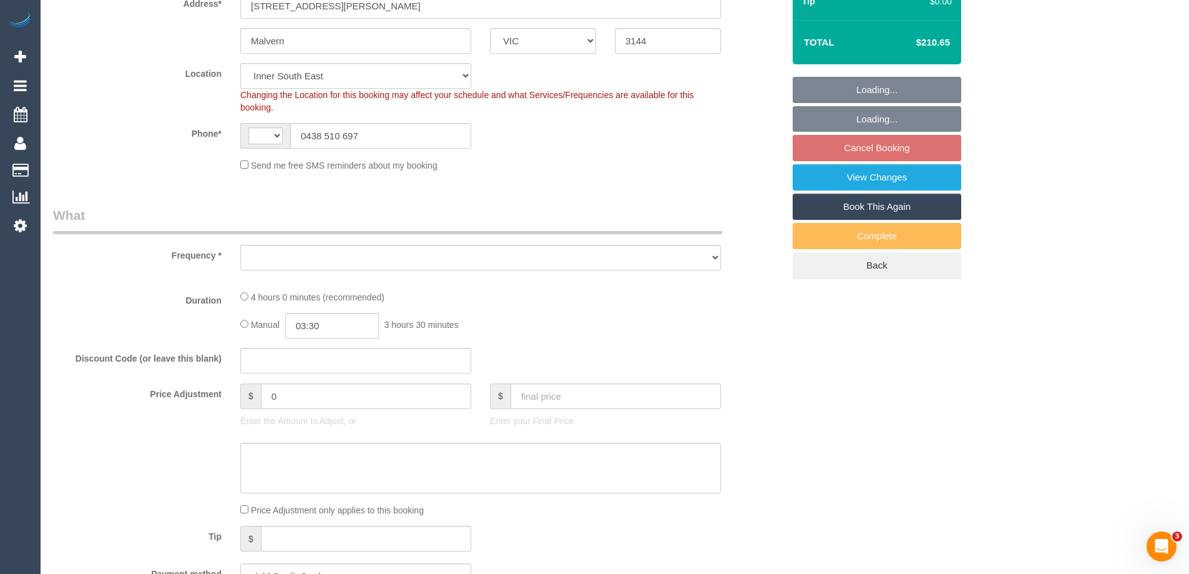
select select "number:22"
select select "number:34"
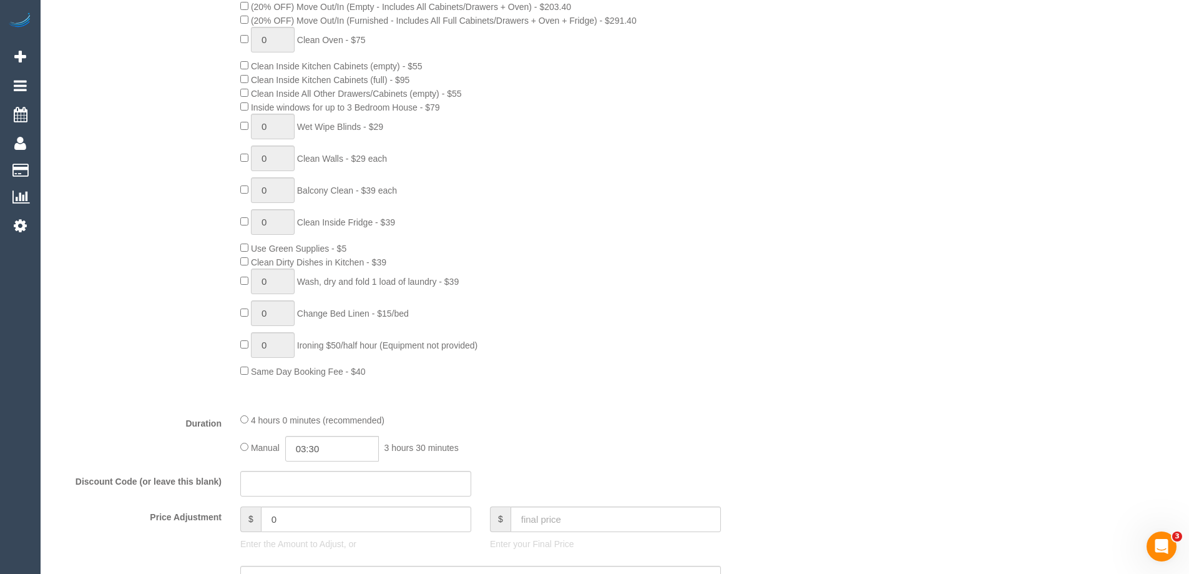
select select "object:801"
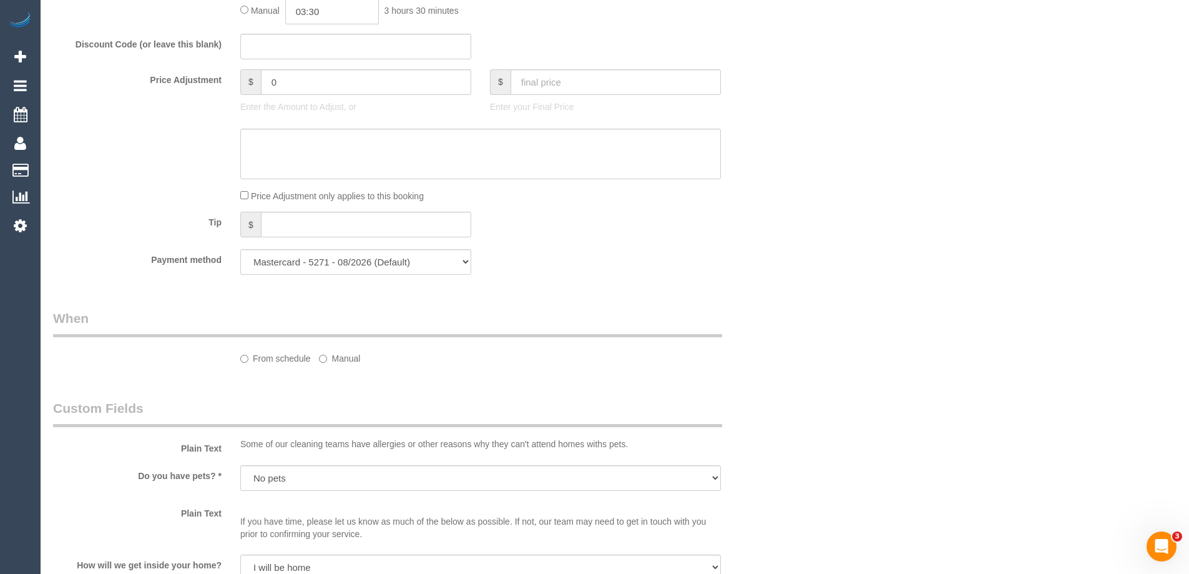
select select "spot2"
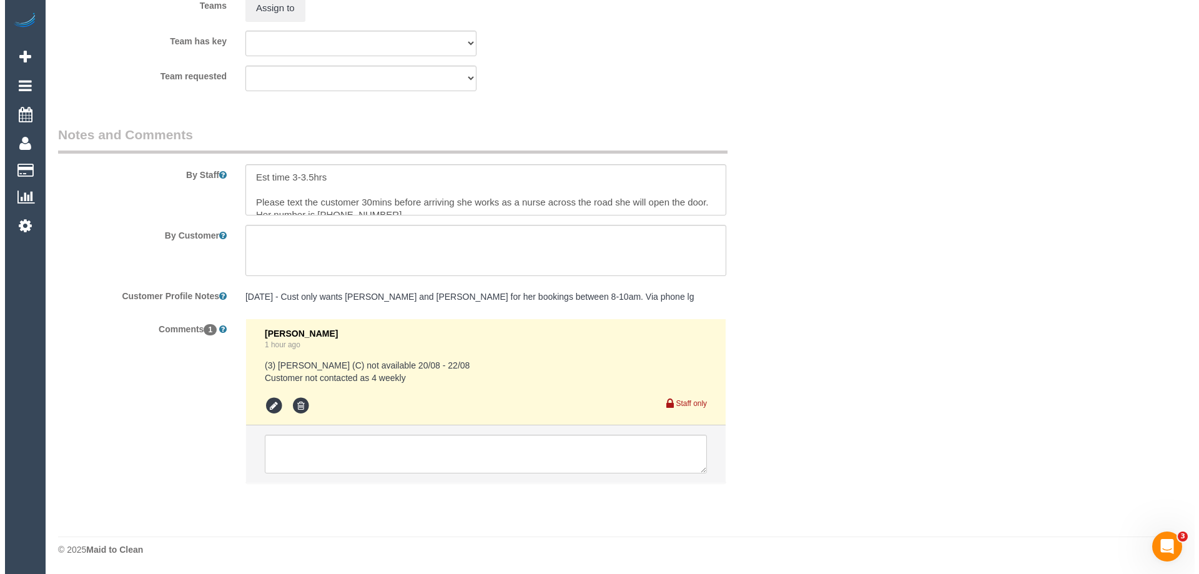
scroll to position [1896, 0]
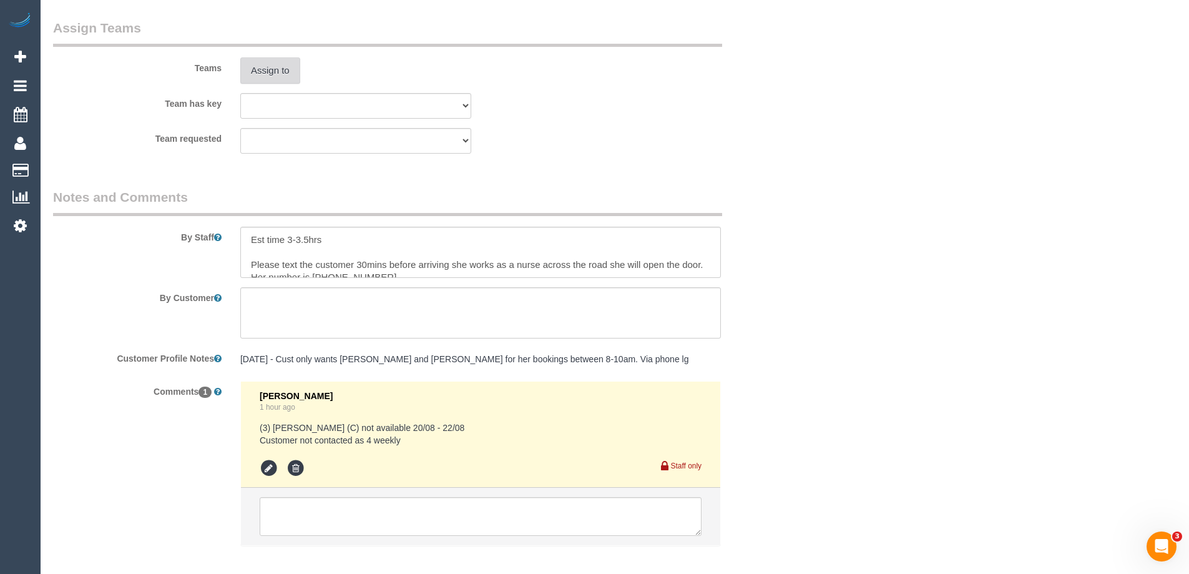
click at [274, 71] on button "Assign to" at bounding box center [270, 70] width 60 height 26
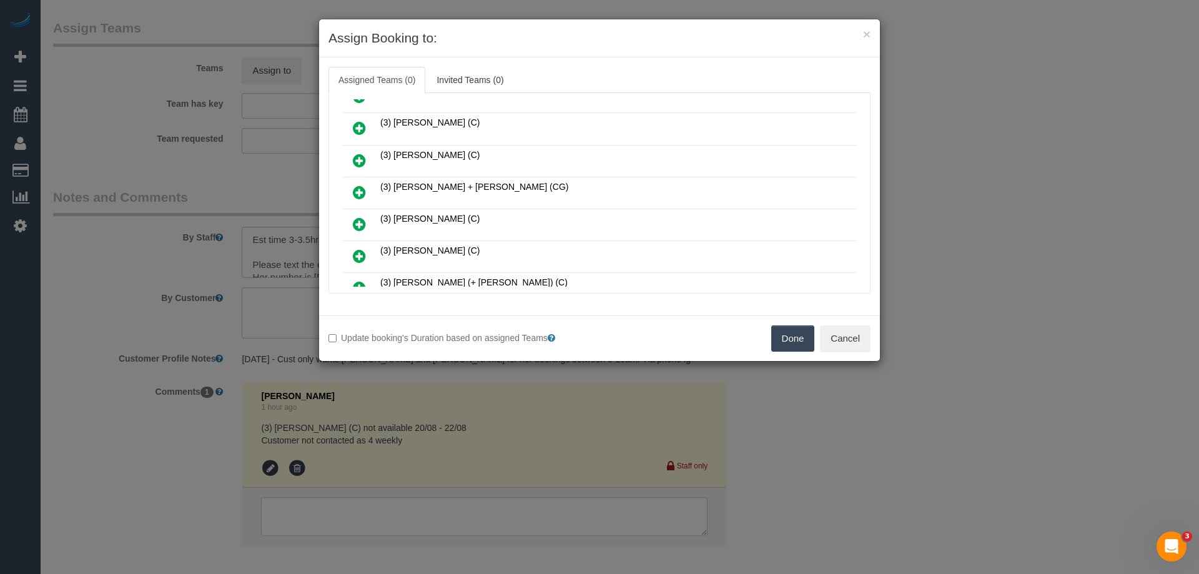
click at [358, 192] on icon at bounding box center [359, 192] width 13 height 15
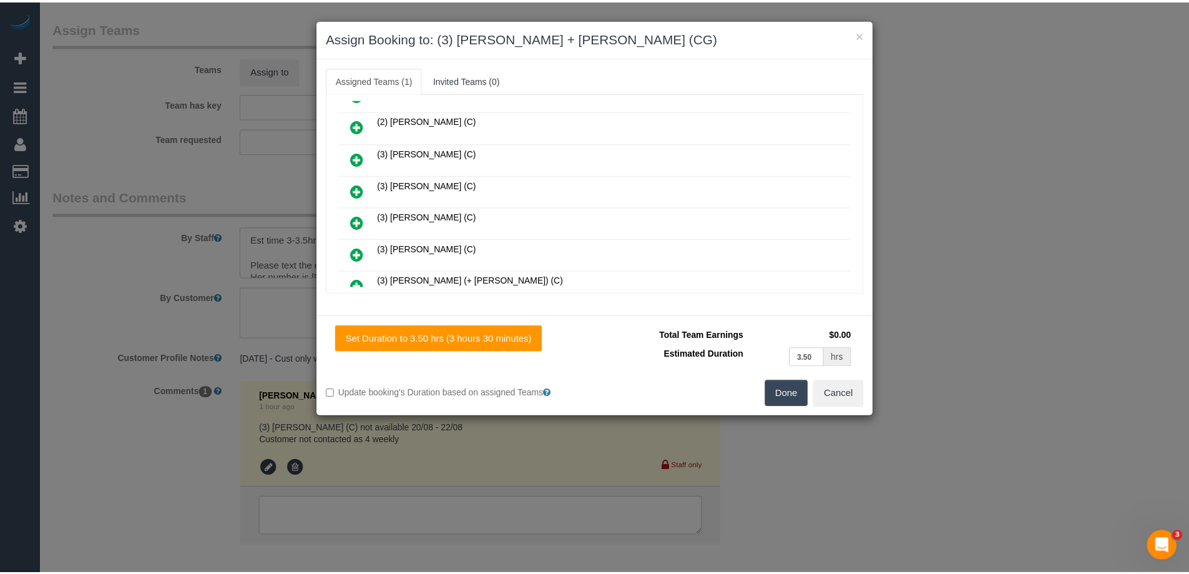
scroll to position [404, 0]
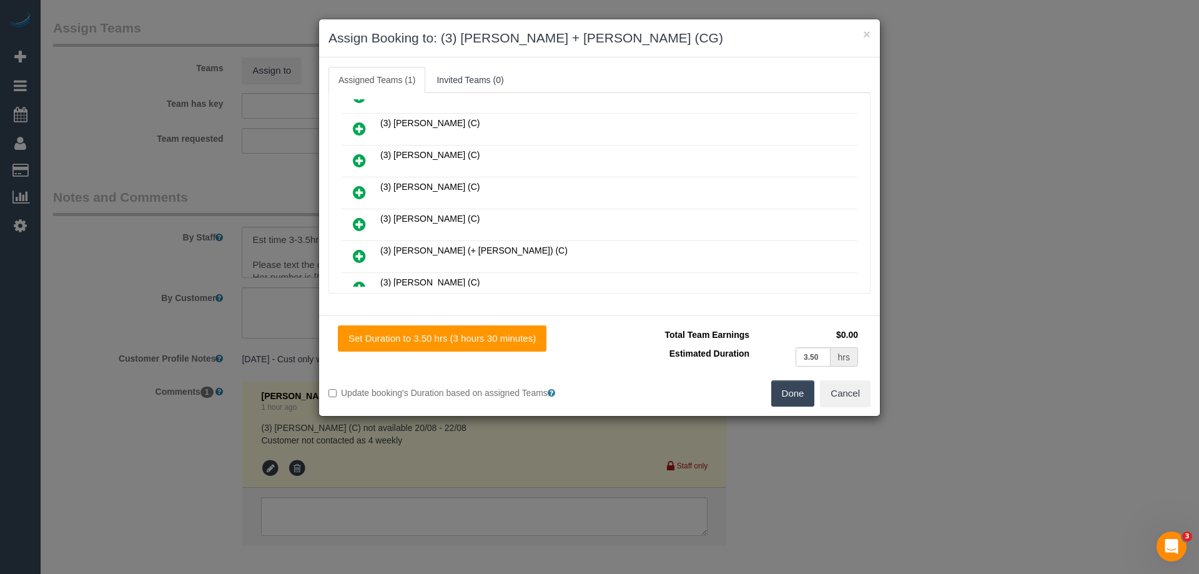
click at [780, 390] on button "Done" at bounding box center [793, 393] width 44 height 26
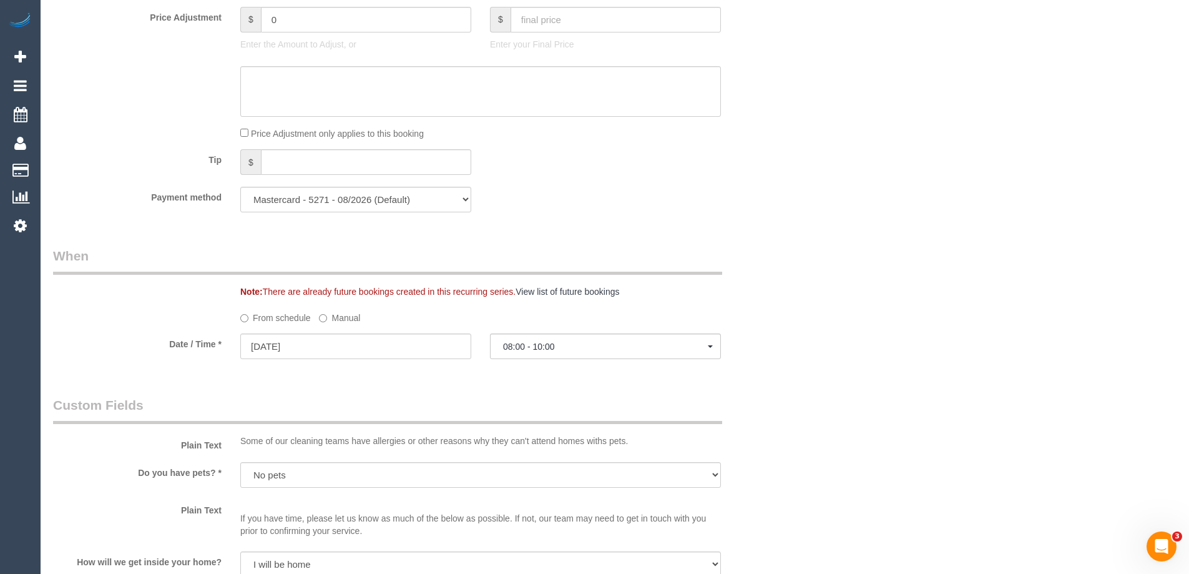
scroll to position [811, 0]
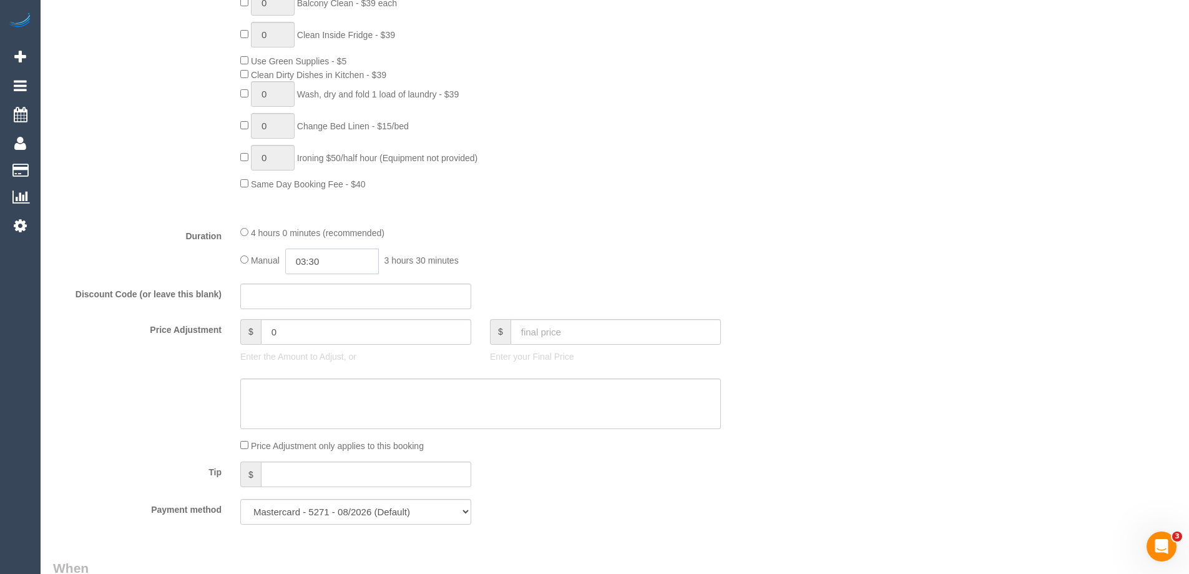
click at [333, 267] on input "03:30" at bounding box center [332, 261] width 94 height 26
type input "01:30"
click at [310, 305] on li "01:30" at bounding box center [318, 309] width 56 height 16
select select "spot19"
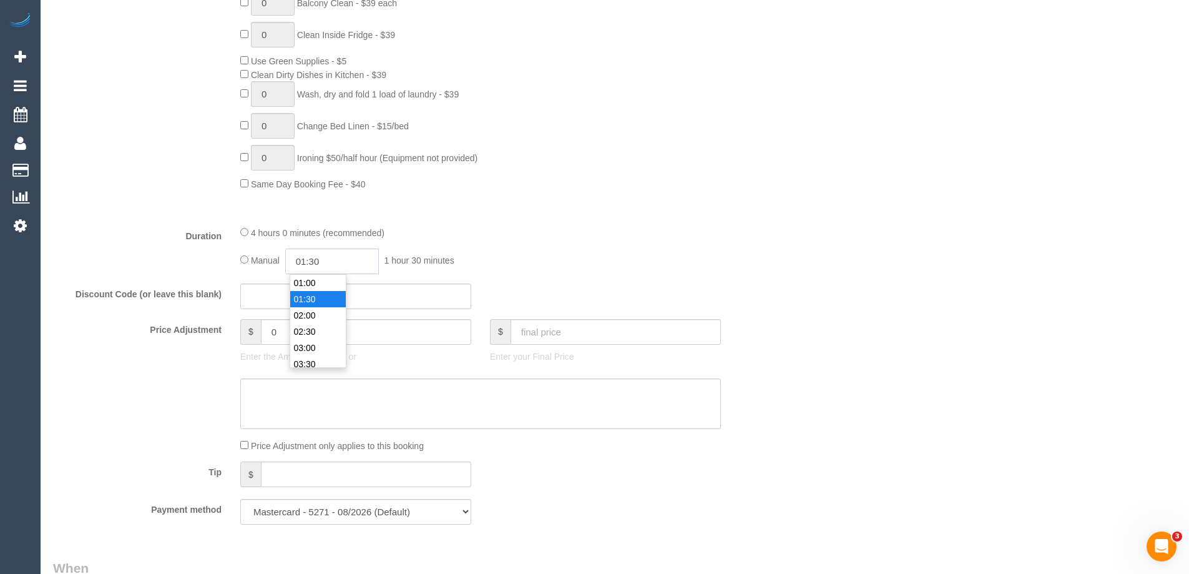
drag, startPoint x: 333, startPoint y: 262, endPoint x: 316, endPoint y: 260, distance: 17.0
click at [316, 260] on input "01:30" at bounding box center [332, 261] width 94 height 26
type input "01:45"
select select "spot36"
type input "01:45"
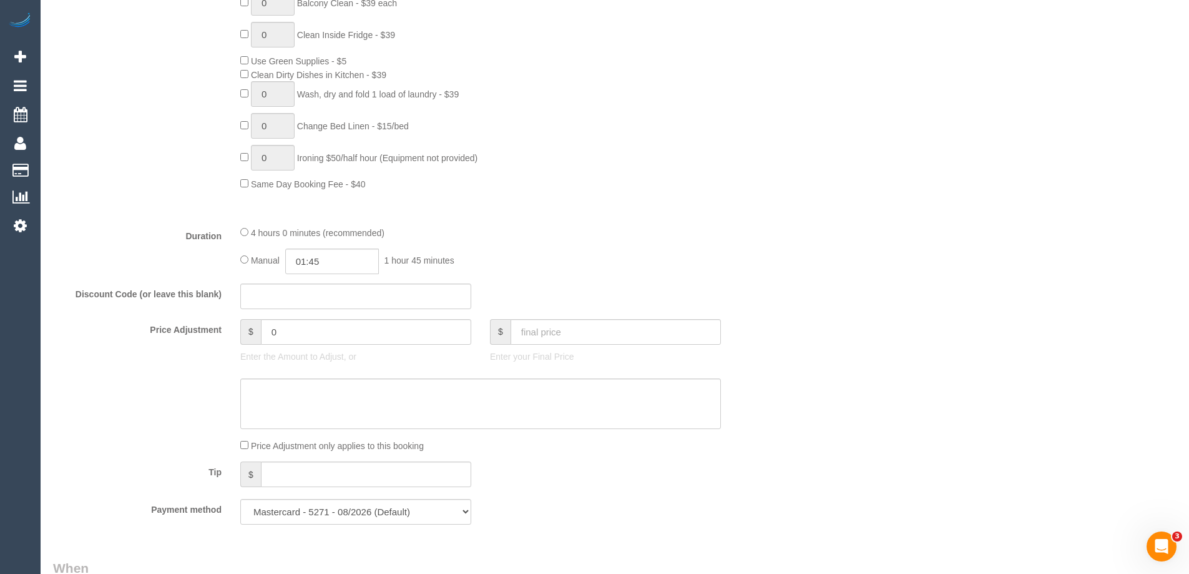
select select "spot53"
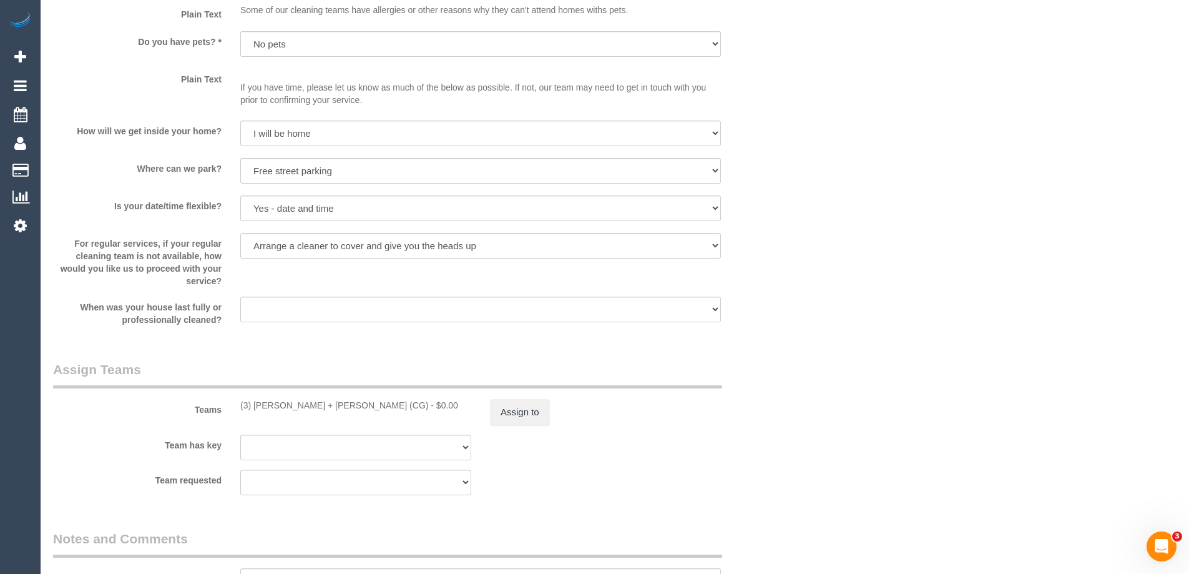
scroll to position [1685, 0]
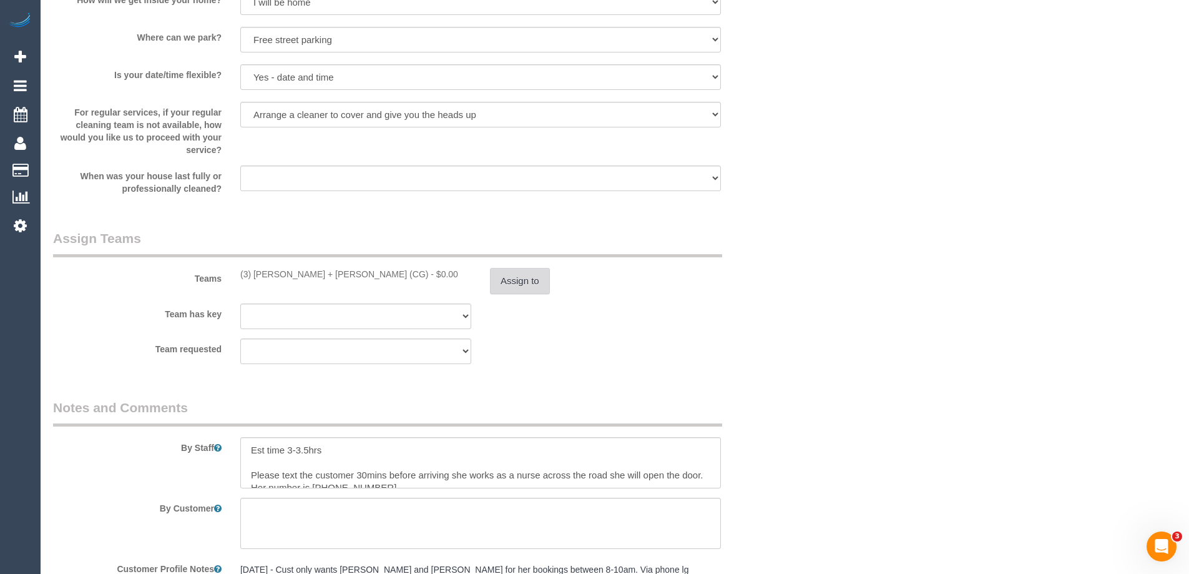
click at [525, 293] on button "Assign to" at bounding box center [520, 281] width 60 height 26
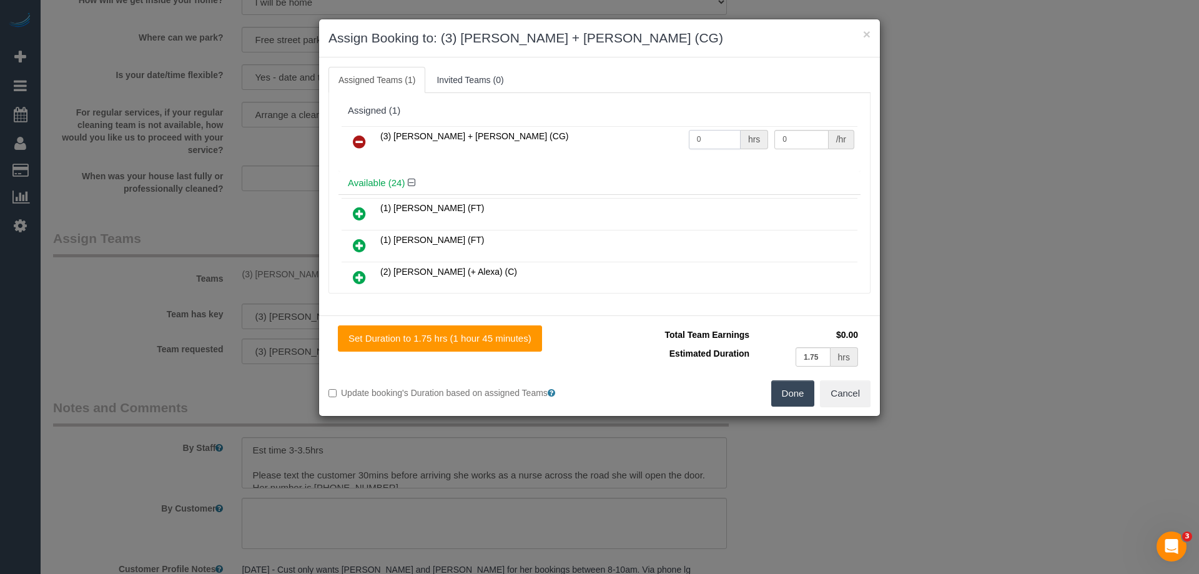
click at [660, 137] on tr "(3) Bansari + Bhavesh (CG) 0 hrs 0 /hr" at bounding box center [599, 142] width 516 height 32
type input "1"
drag, startPoint x: 787, startPoint y: 141, endPoint x: 720, endPoint y: 132, distance: 68.0
click at [720, 132] on tr "(3) Bansari + Bhavesh (CG) 1 hrs 0 /hr" at bounding box center [599, 142] width 516 height 32
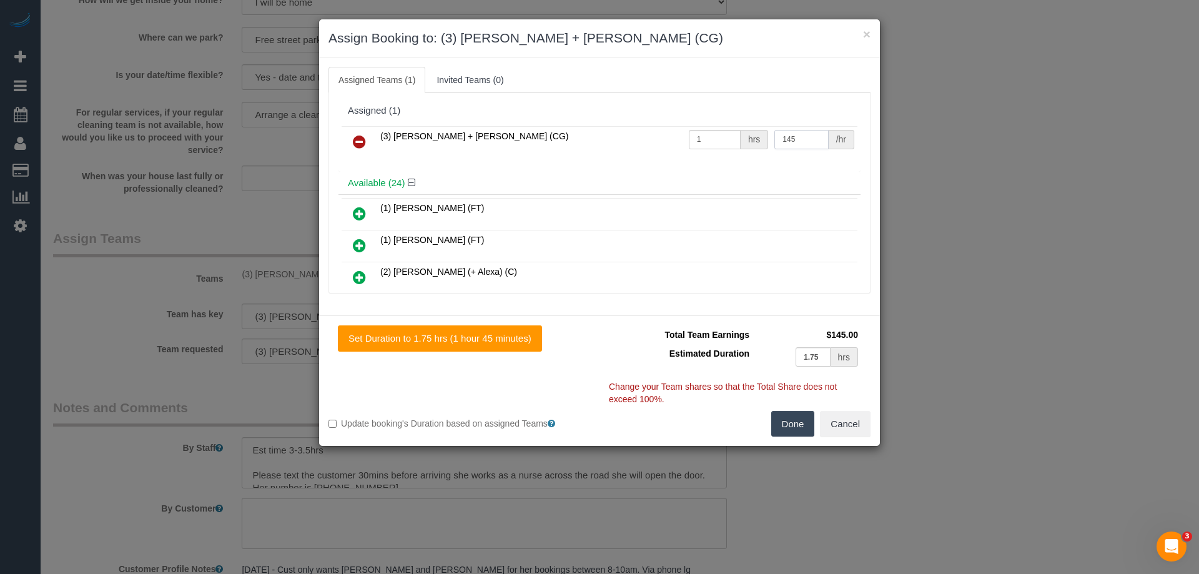
type input "145"
click at [792, 427] on button "Done" at bounding box center [793, 424] width 44 height 26
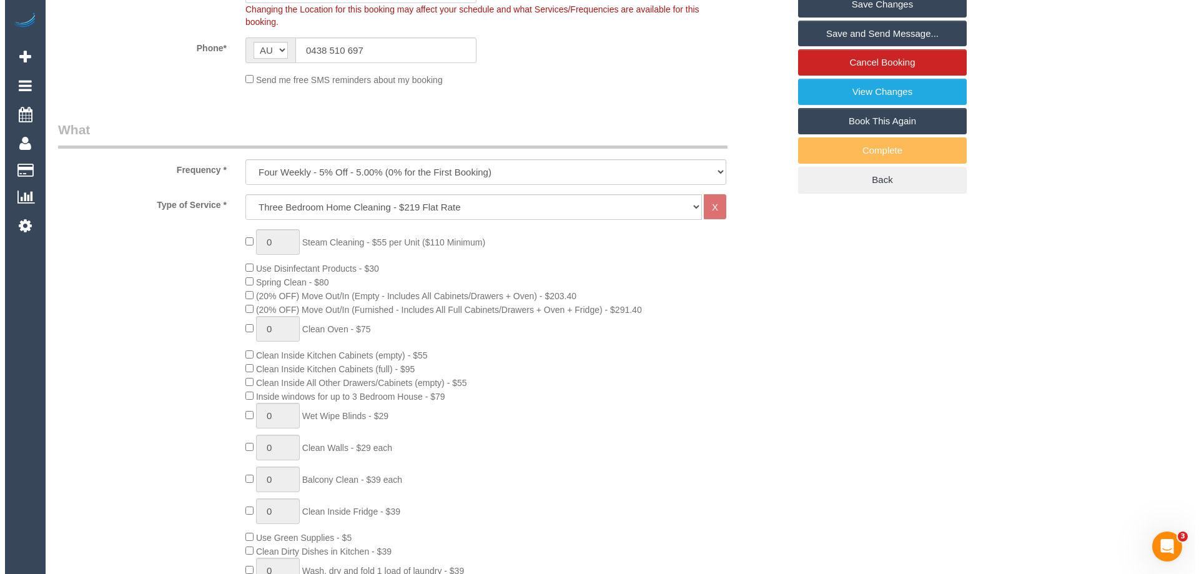
scroll to position [0, 0]
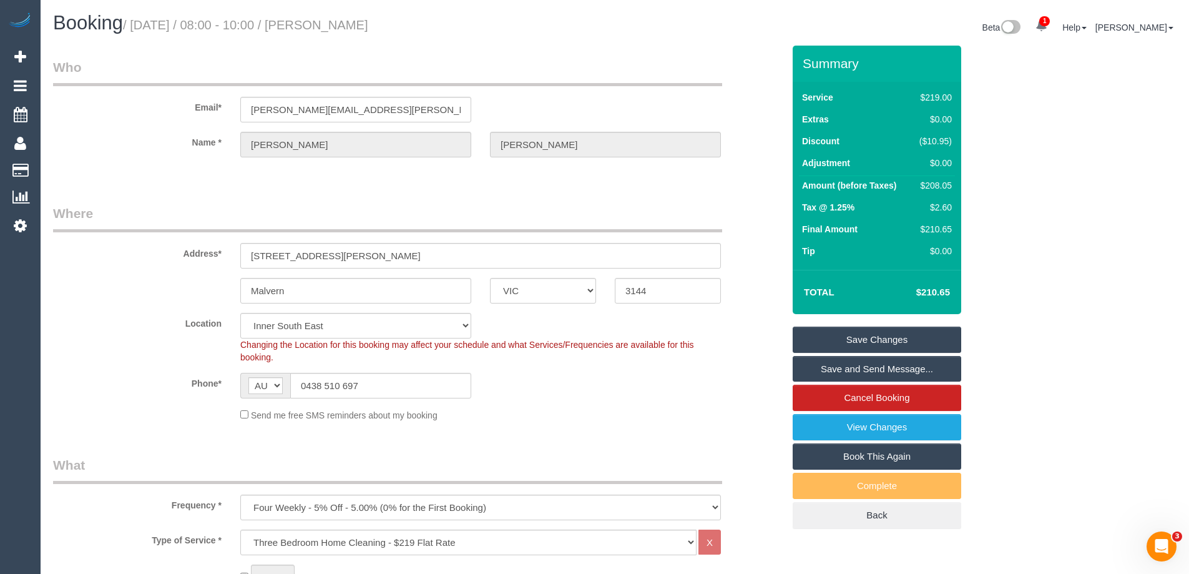
drag, startPoint x: 400, startPoint y: 25, endPoint x: 320, endPoint y: 25, distance: 79.9
click at [320, 25] on h1 "Booking / August 21, 2025 / 08:00 - 10:00 / Sara Mclean" at bounding box center [329, 22] width 552 height 21
copy small "Sara Mclean"
click at [822, 329] on link "Save Changes" at bounding box center [877, 339] width 169 height 26
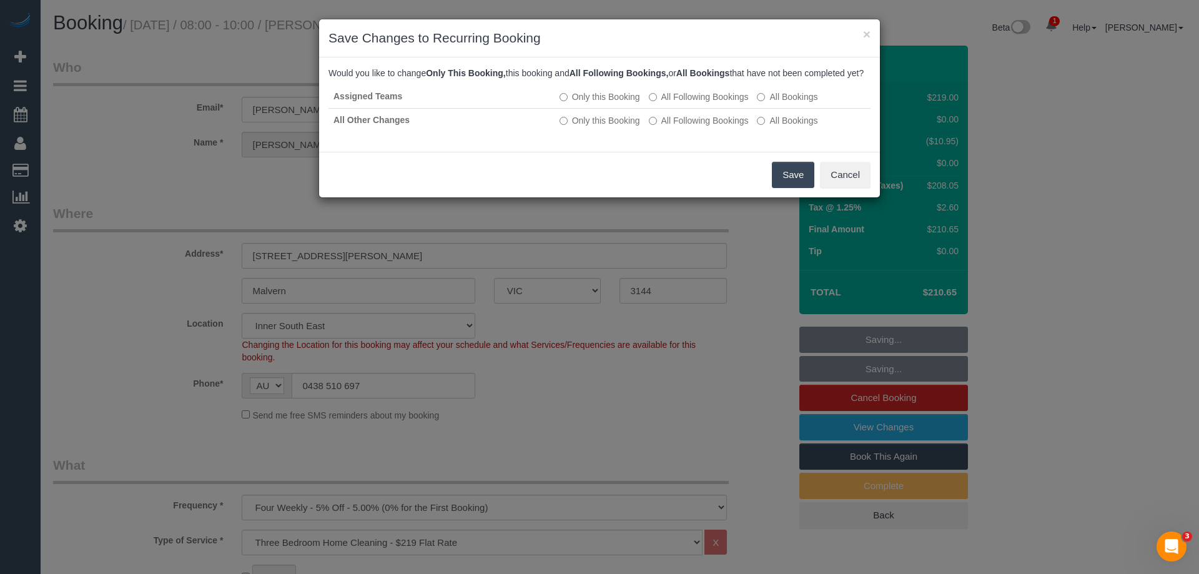
click at [780, 186] on button "Save" at bounding box center [793, 175] width 42 height 26
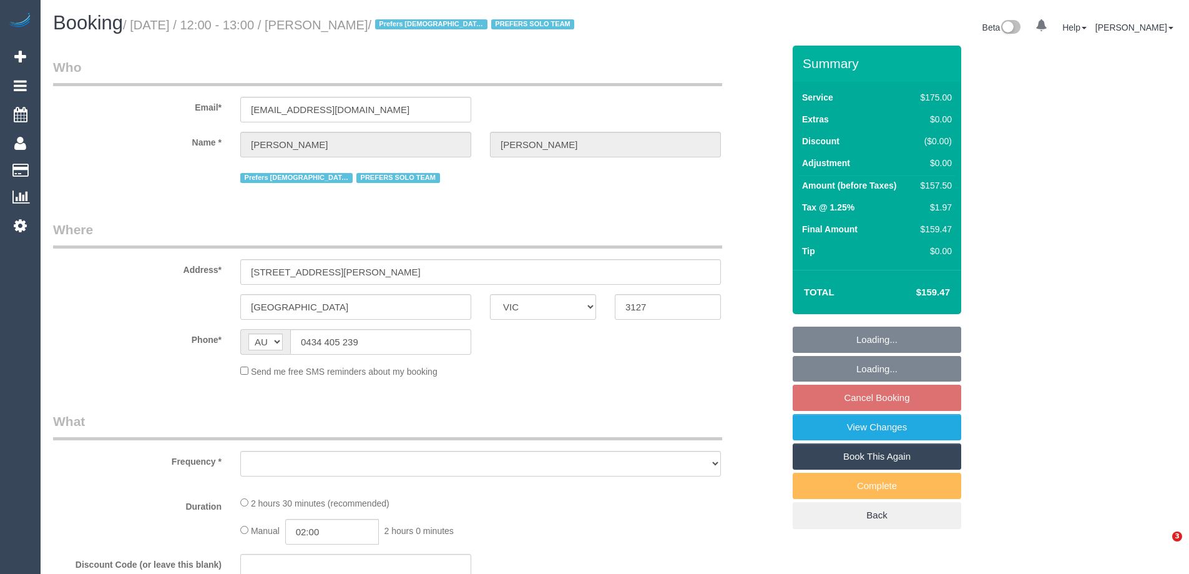
select select "VIC"
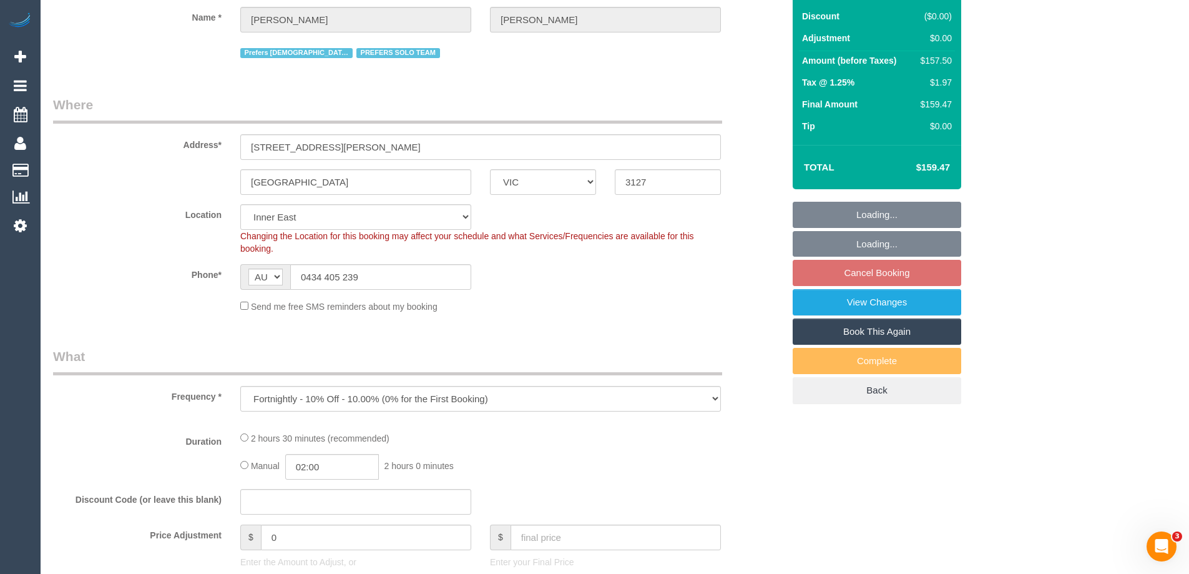
select select "object:703"
select select "number:28"
select select "number:14"
select select "number:19"
select select "number:25"
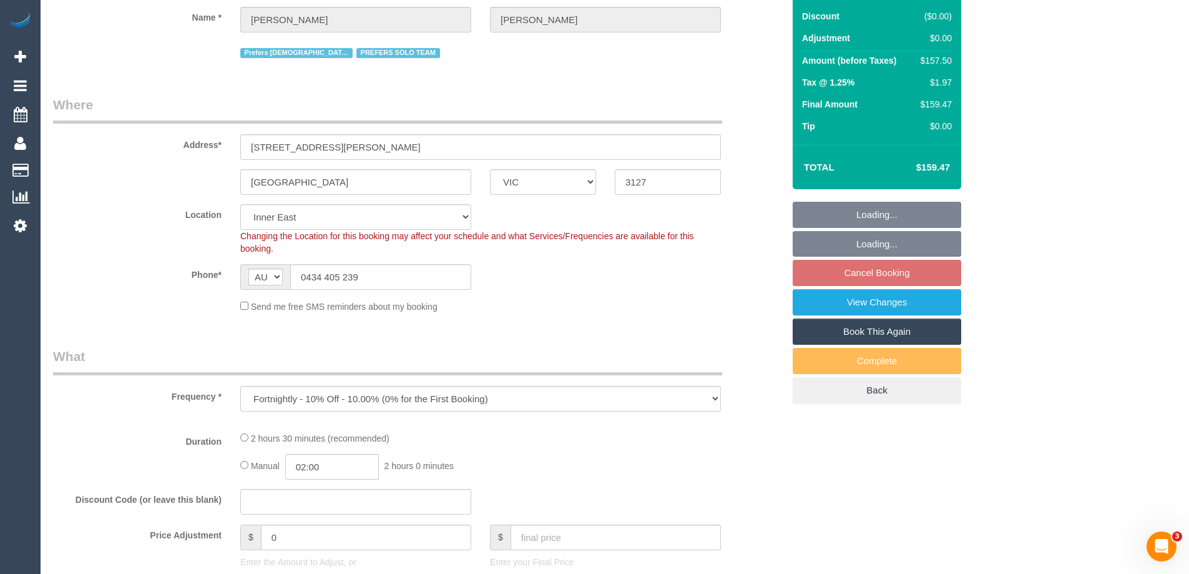
select select "number:35"
select select "number:11"
select select "string:stripe-pm_1RJibq2GScqysDRVP1k7kopt"
select select "150"
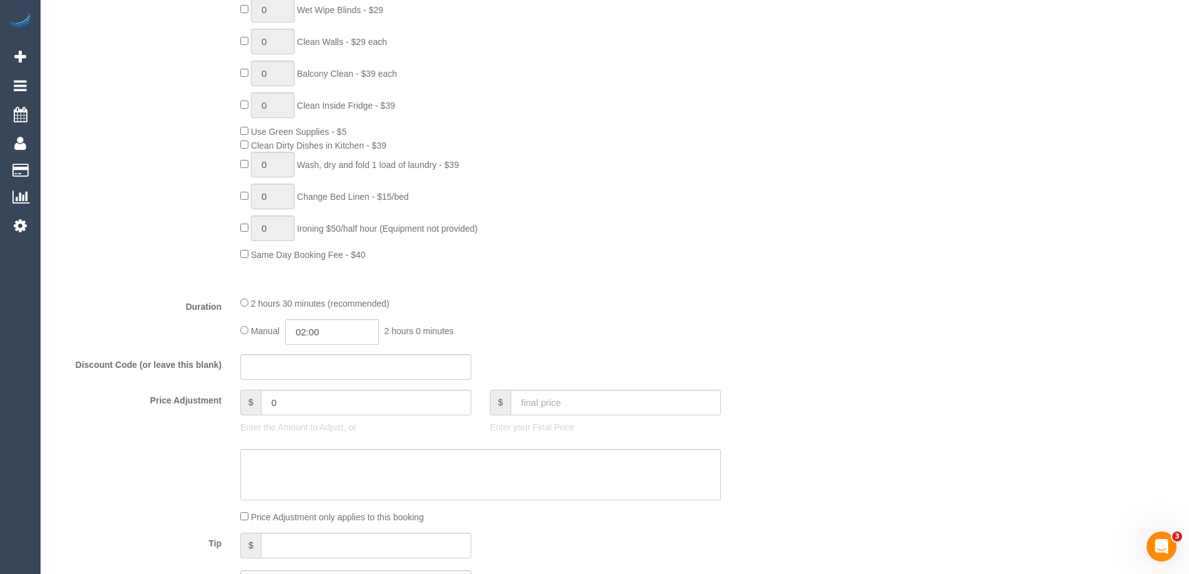
scroll to position [811, 0]
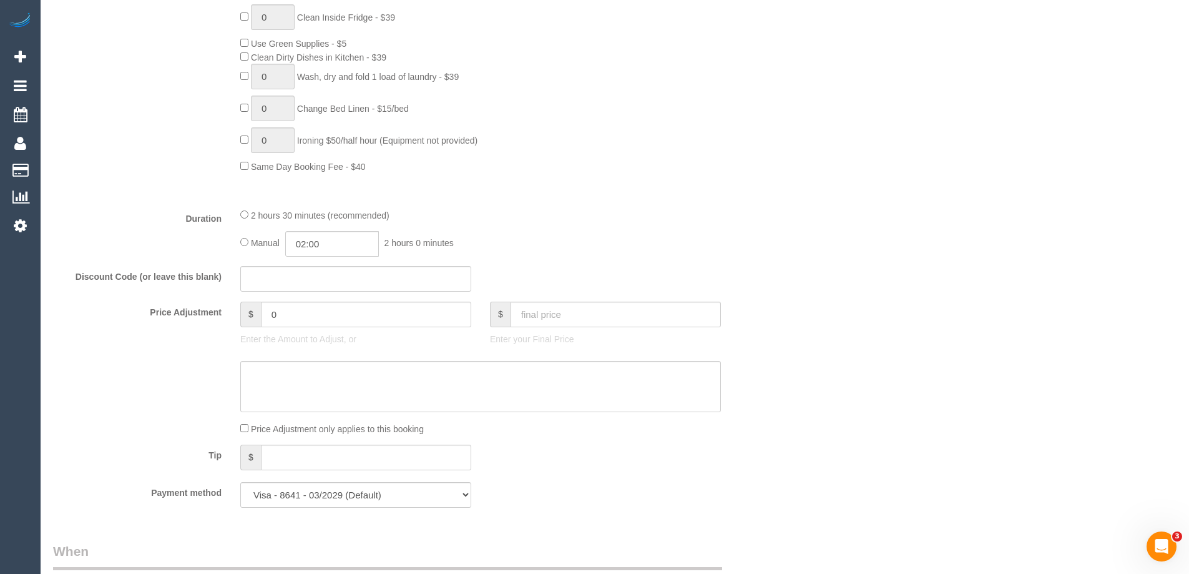
click at [242, 222] on div "2 hours 30 minutes (recommended)" at bounding box center [480, 215] width 481 height 14
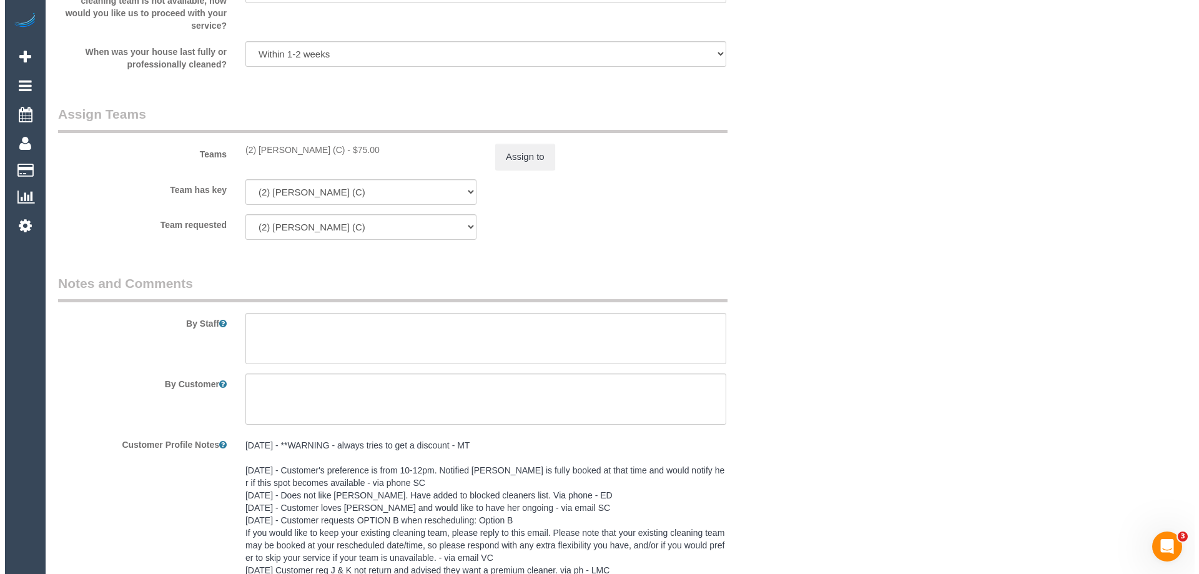
scroll to position [1873, 0]
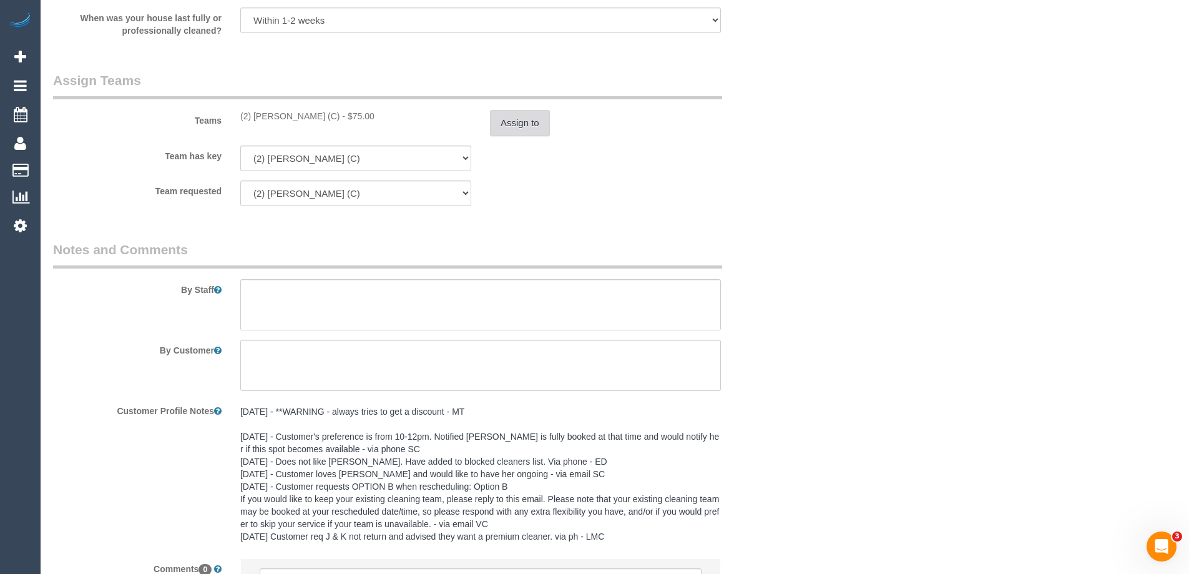
click at [494, 135] on button "Assign to" at bounding box center [520, 123] width 60 height 26
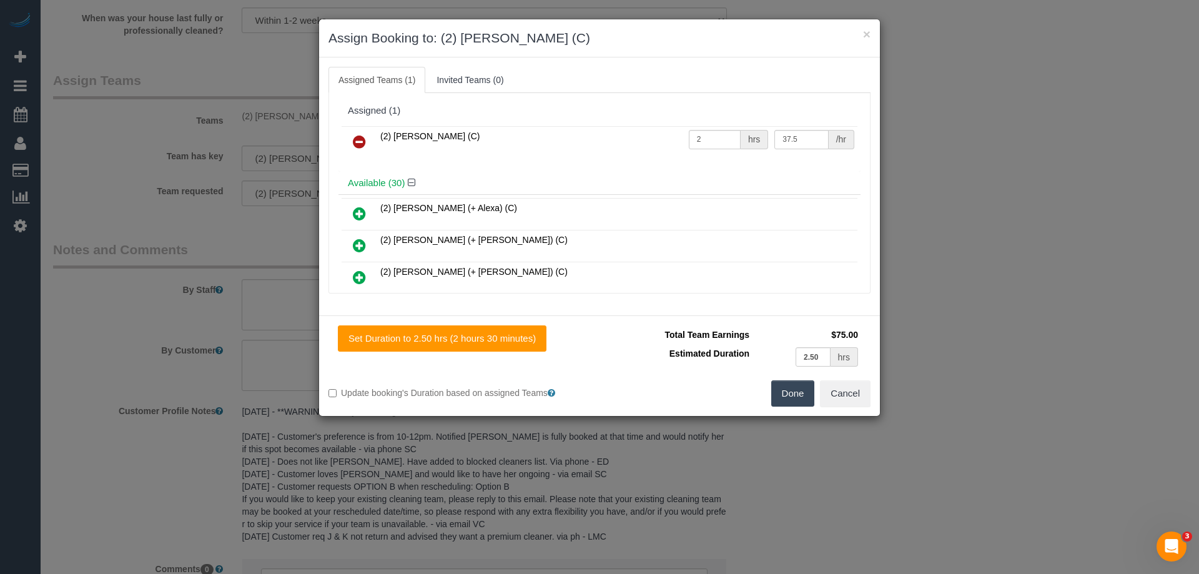
click at [358, 137] on icon at bounding box center [359, 141] width 13 height 15
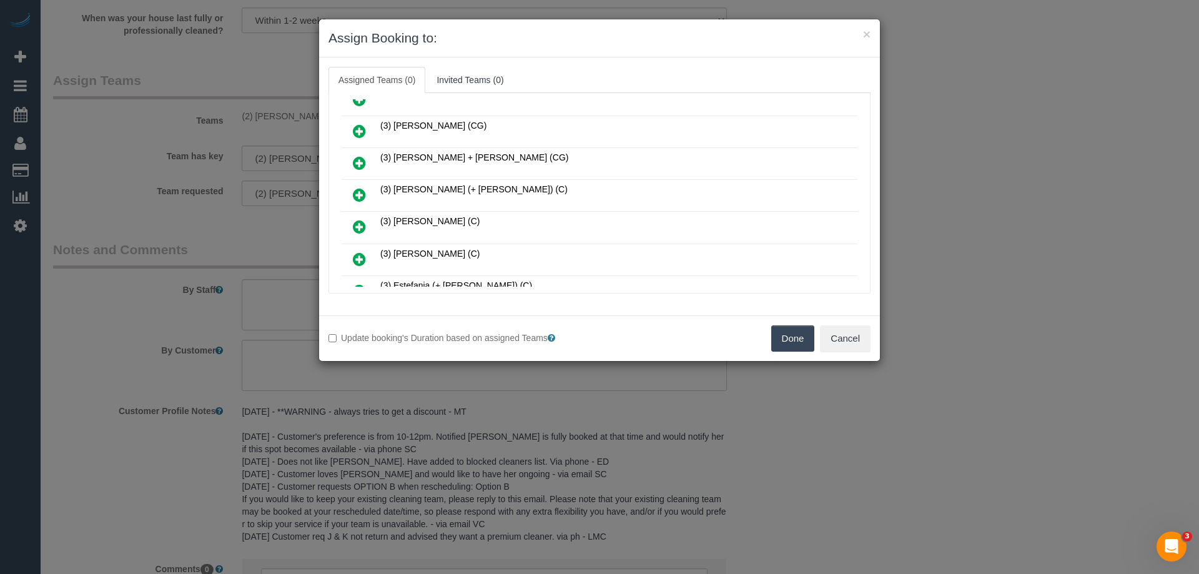
scroll to position [562, 0]
click at [357, 160] on icon at bounding box center [359, 164] width 13 height 15
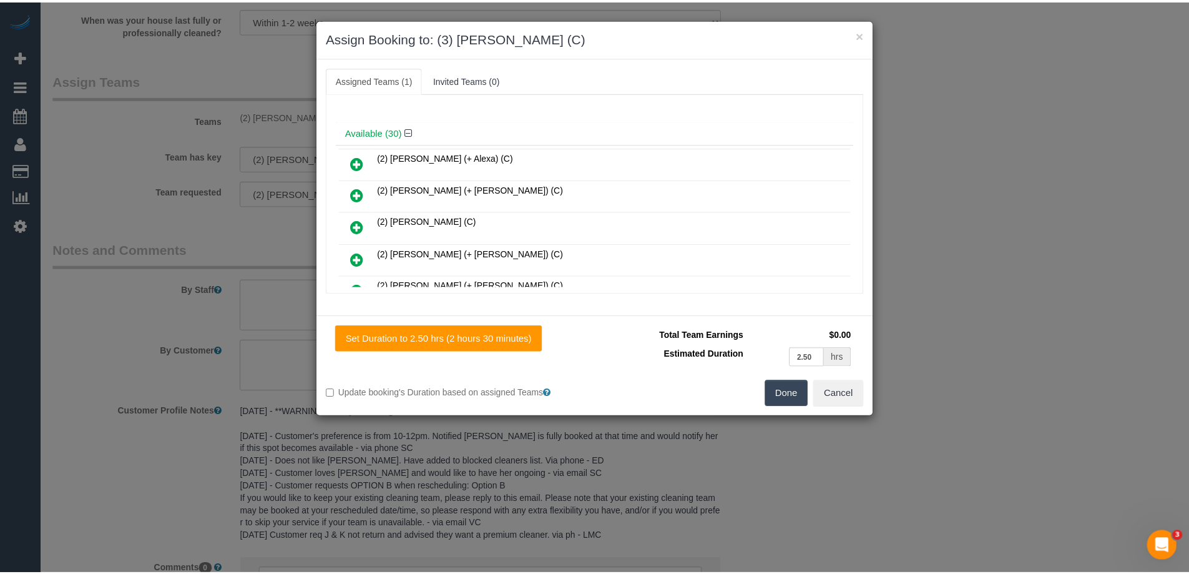
scroll to position [0, 0]
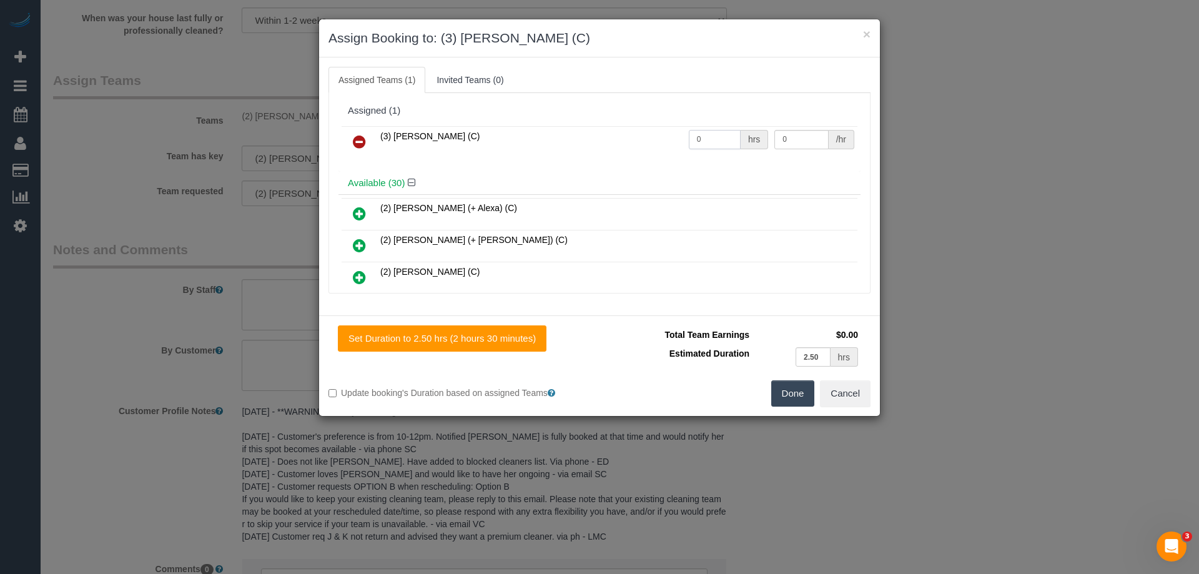
drag, startPoint x: 676, startPoint y: 137, endPoint x: 646, endPoint y: 127, distance: 31.8
click at [648, 128] on tr "(3) [PERSON_NAME] (C) 0 hrs 0 /hr" at bounding box center [599, 142] width 516 height 32
type input "2.5"
drag, startPoint x: 800, startPoint y: 135, endPoint x: 745, endPoint y: 132, distance: 55.0
click at [747, 133] on tr "(3) [PERSON_NAME] (C) 2.5 hrs 0 /hr" at bounding box center [599, 142] width 516 height 32
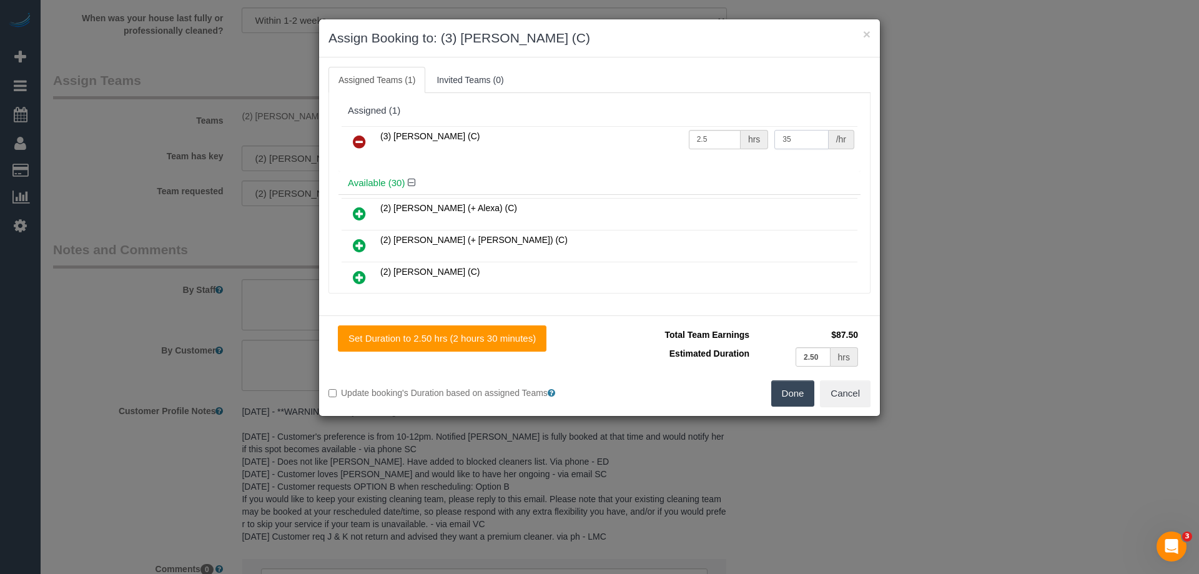
type input "35"
click at [784, 391] on button "Done" at bounding box center [793, 393] width 44 height 26
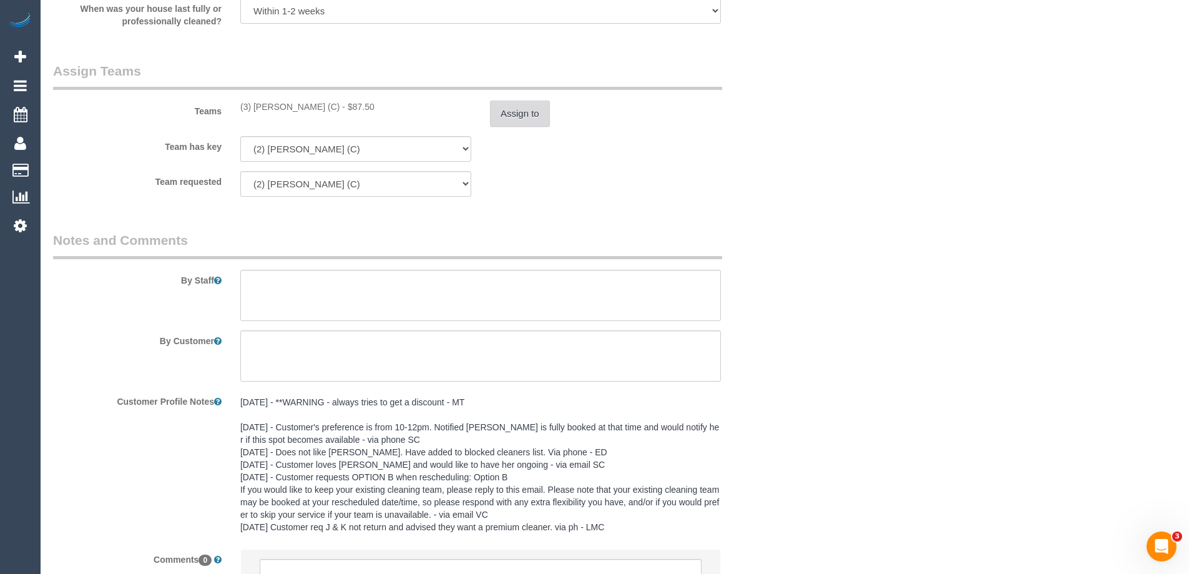
scroll to position [2021, 0]
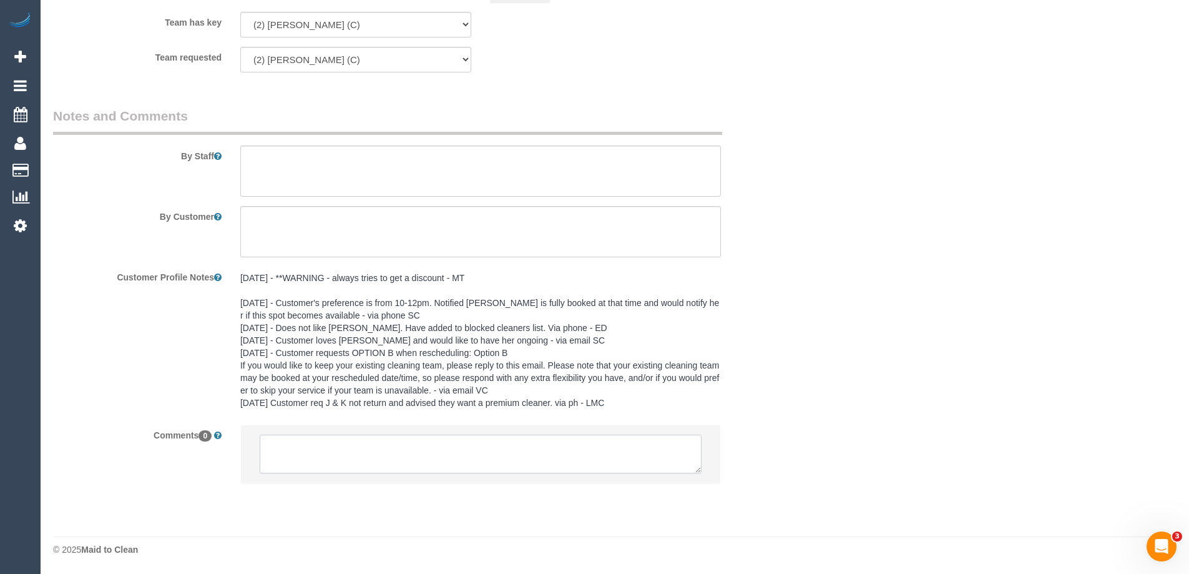
click at [295, 450] on textarea at bounding box center [481, 453] width 442 height 39
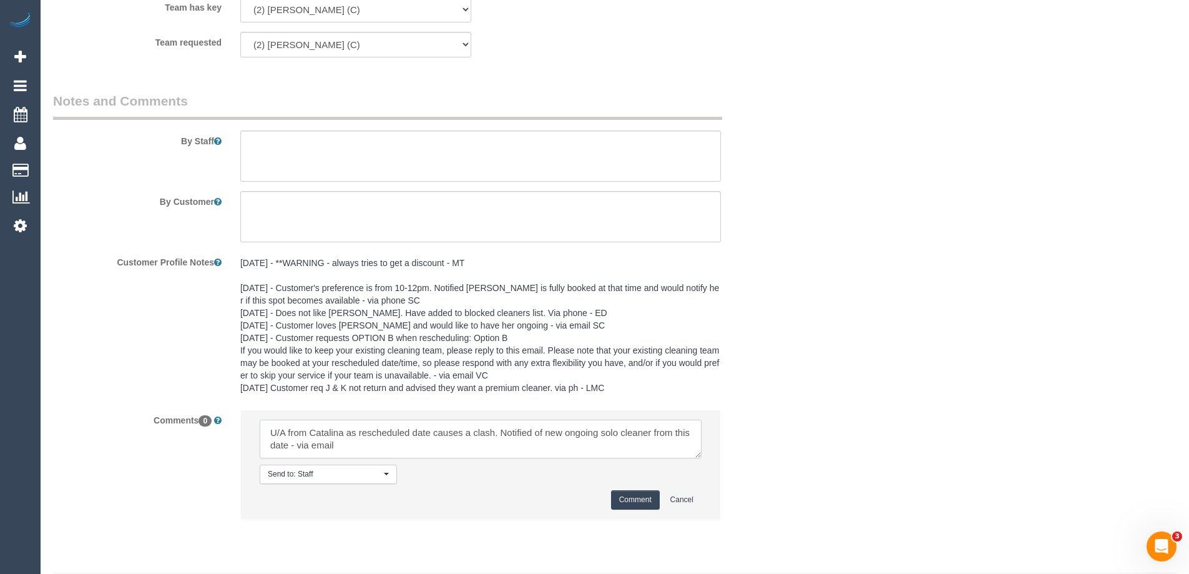
type textarea "U/A from Catalina as rescheduled date causes a clash. Notified of new ongoing s…"
click at [639, 509] on button "Comment" at bounding box center [635, 499] width 49 height 19
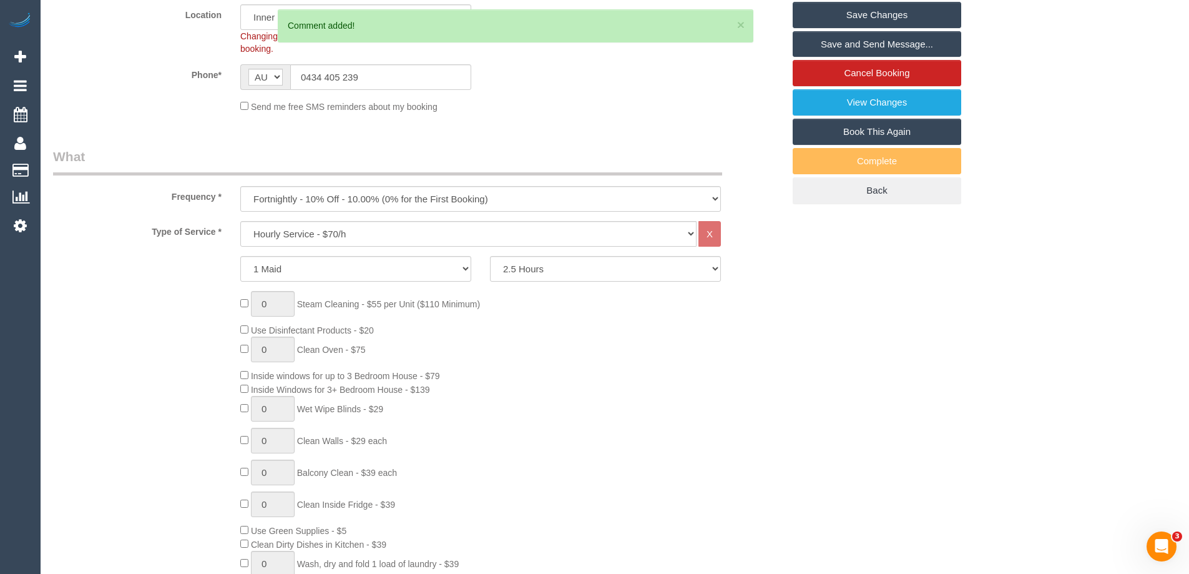
scroll to position [0, 0]
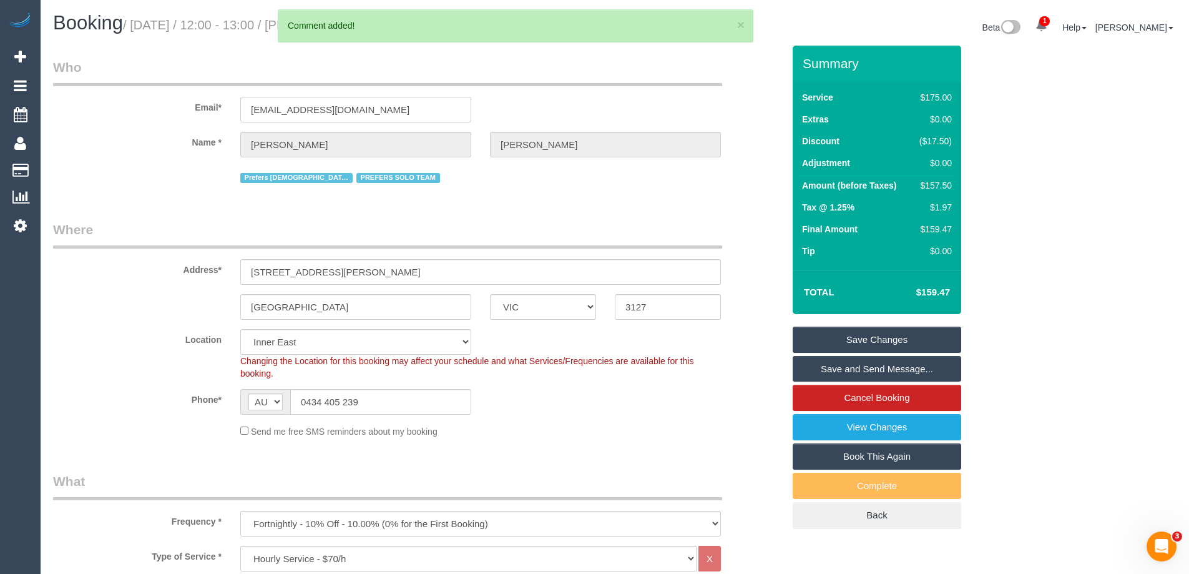
drag, startPoint x: 404, startPoint y: 123, endPoint x: 107, endPoint y: 101, distance: 297.4
click at [107, 101] on fieldset "Who Email* [EMAIL_ADDRESS][DOMAIN_NAME] Name * [GEOGRAPHIC_DATA][PERSON_NAME] P…" at bounding box center [418, 126] width 730 height 137
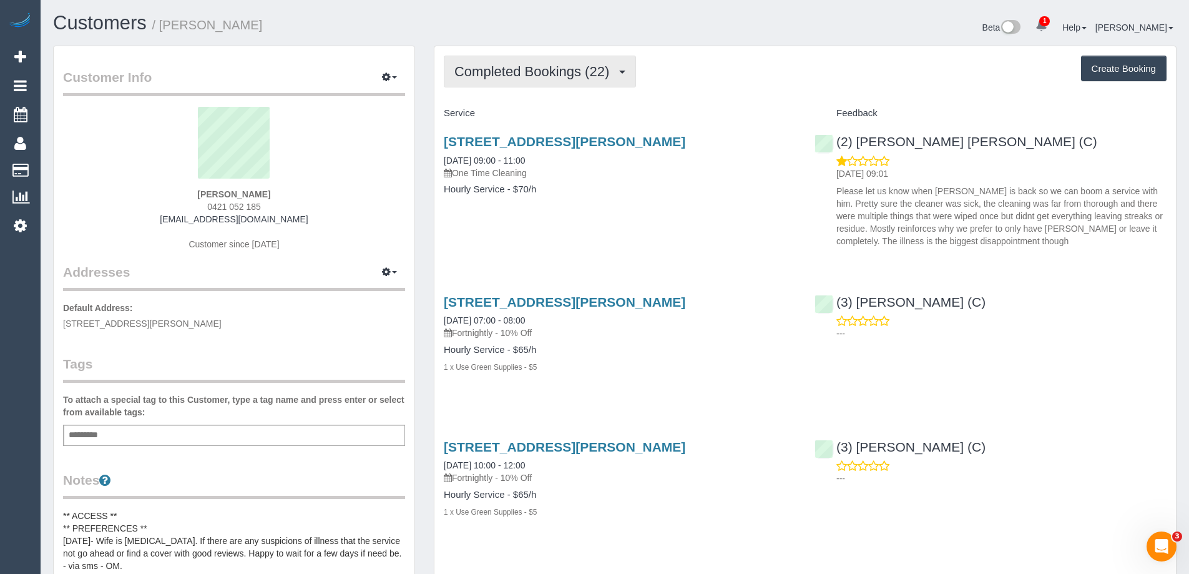
click at [509, 72] on span "Completed Bookings (22)" at bounding box center [534, 72] width 161 height 16
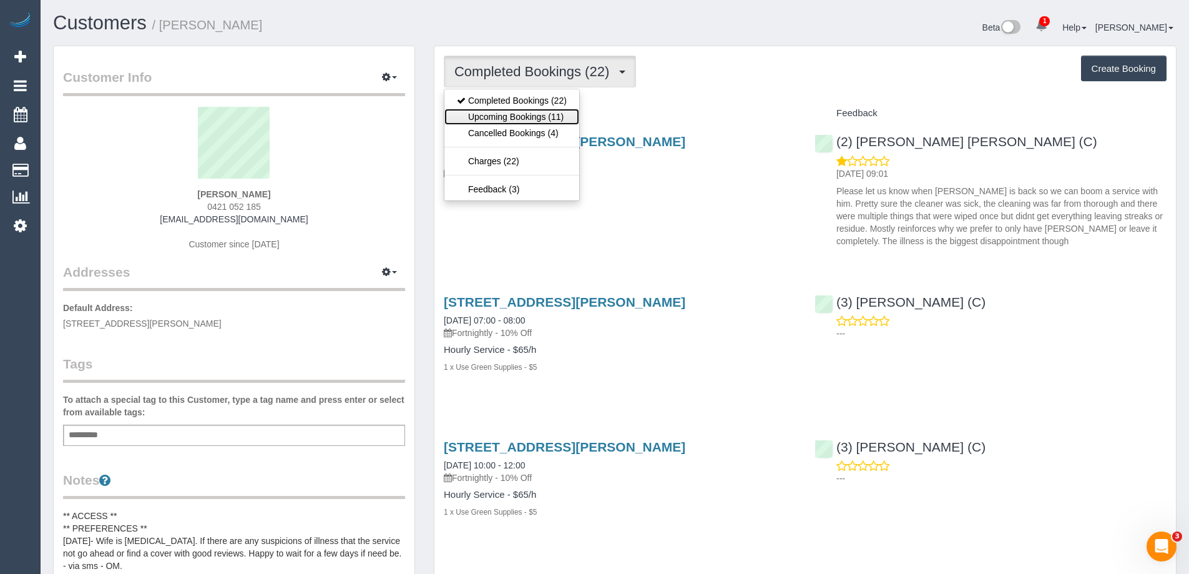
click at [517, 110] on link "Upcoming Bookings (11)" at bounding box center [511, 117] width 135 height 16
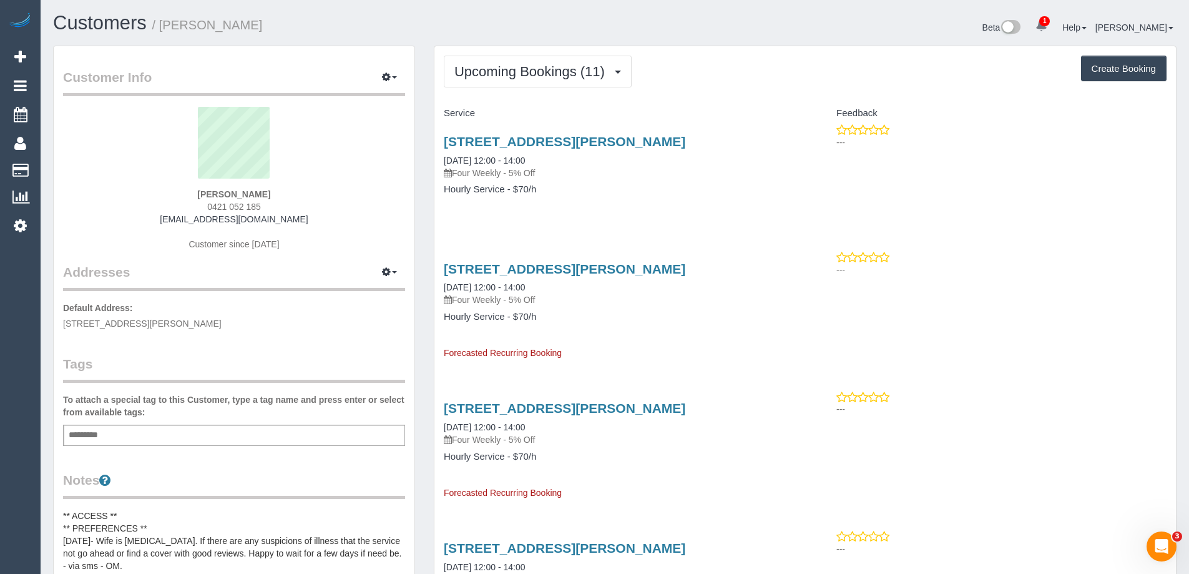
click at [743, 207] on div "[STREET_ADDRESS][PERSON_NAME] [DATE] 12:00 - 14:00 Four Weekly - 5% Off Hourly …" at bounding box center [619, 172] width 371 height 96
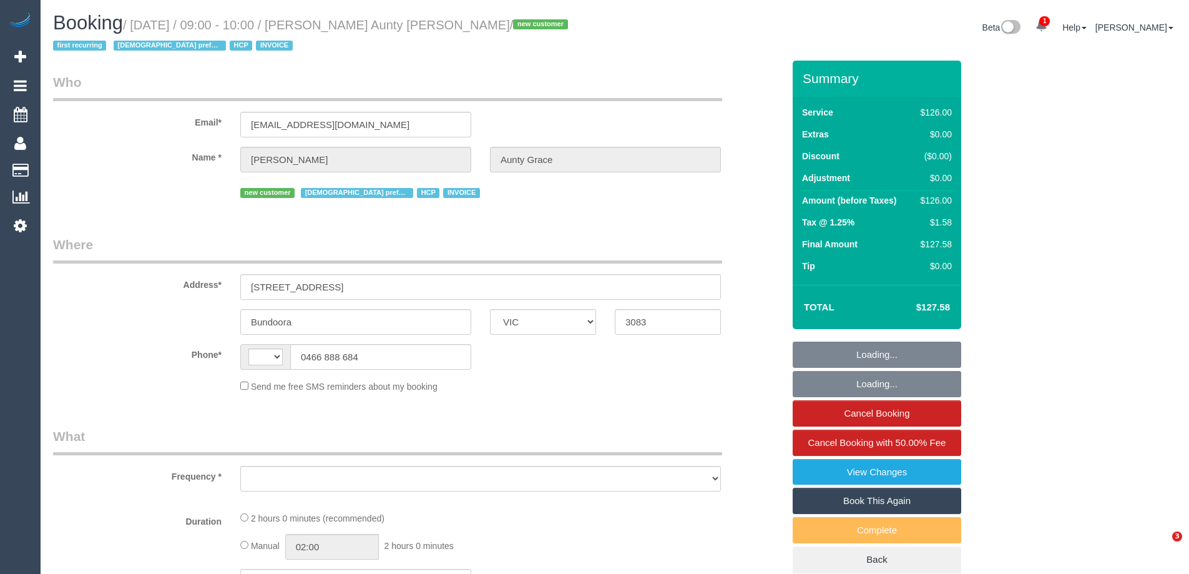
select select "VIC"
select select "string:AU"
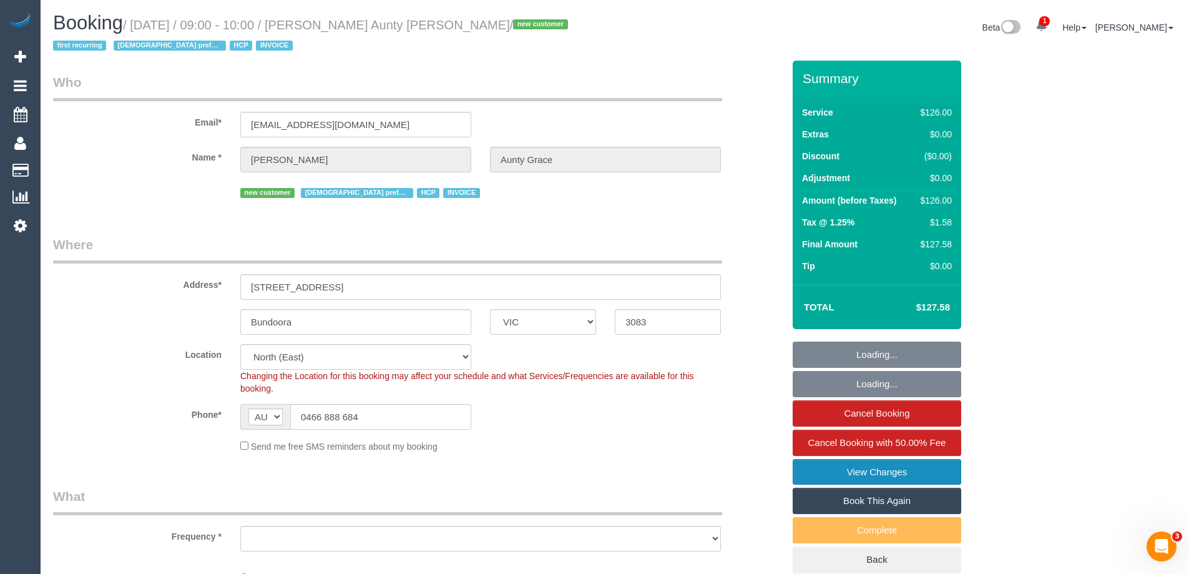
click at [811, 464] on link "View Changes" at bounding box center [877, 472] width 169 height 26
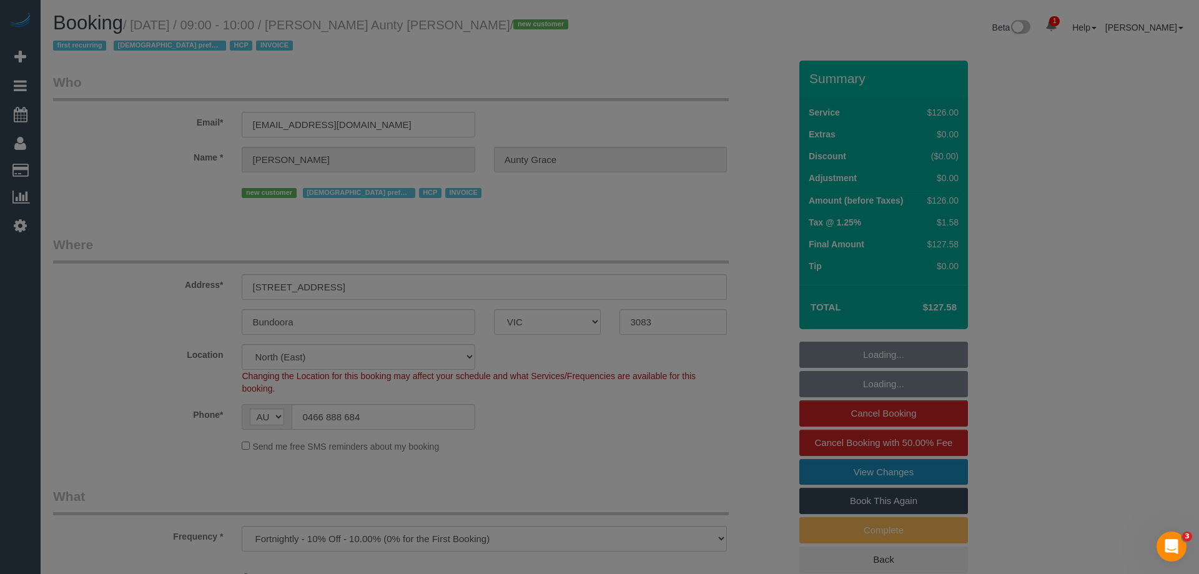
select select "object:757"
select select "120"
select select "number:28"
select select "number:14"
select select "number:19"
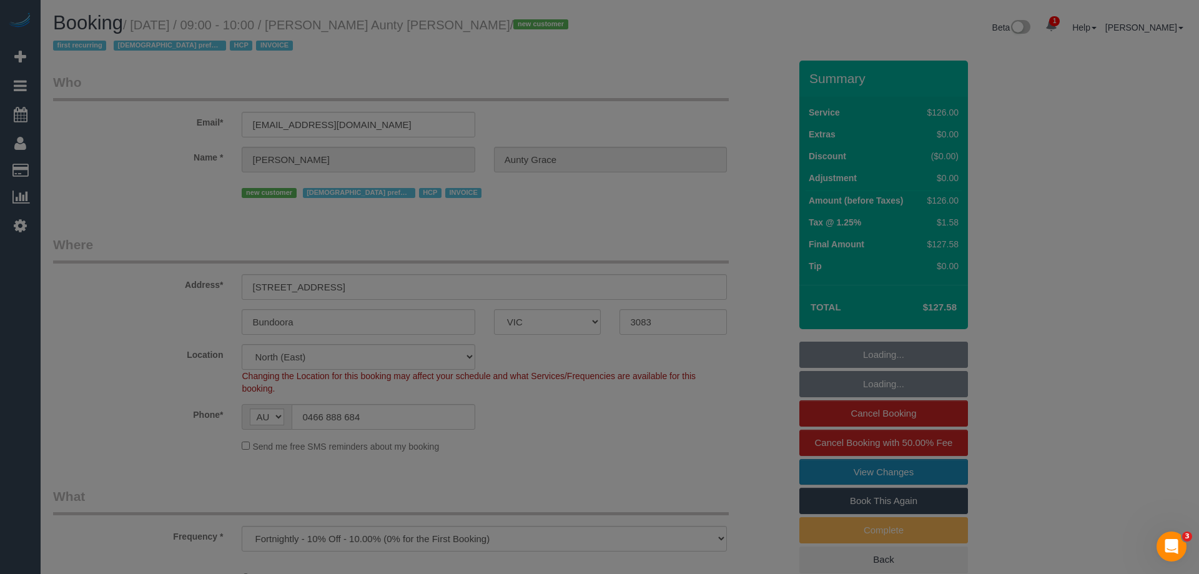
select select "number:25"
select select "number:35"
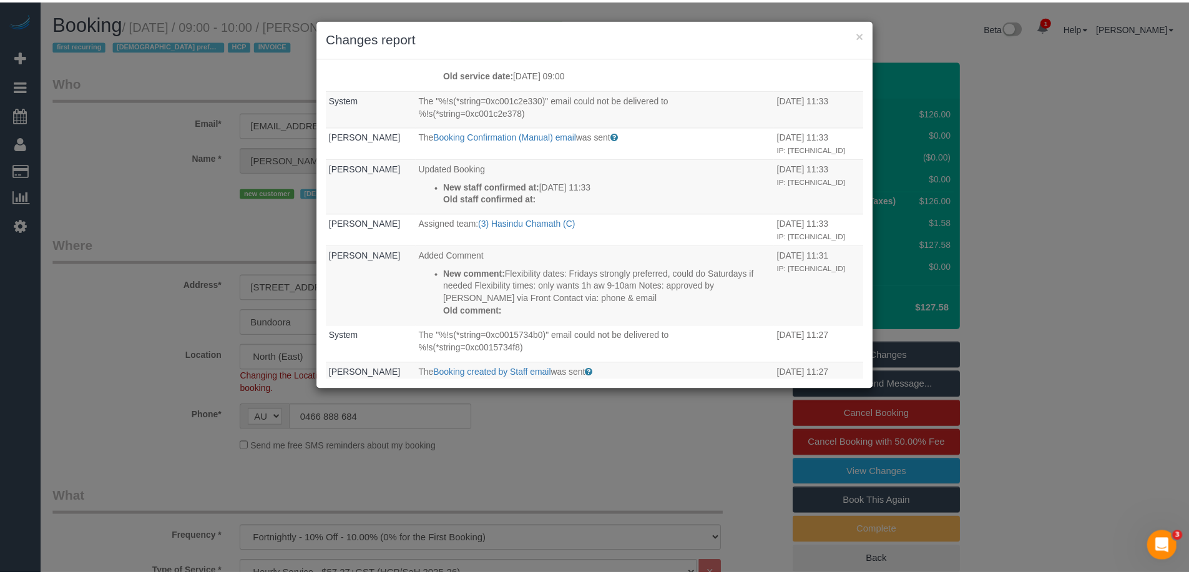
scroll to position [562, 0]
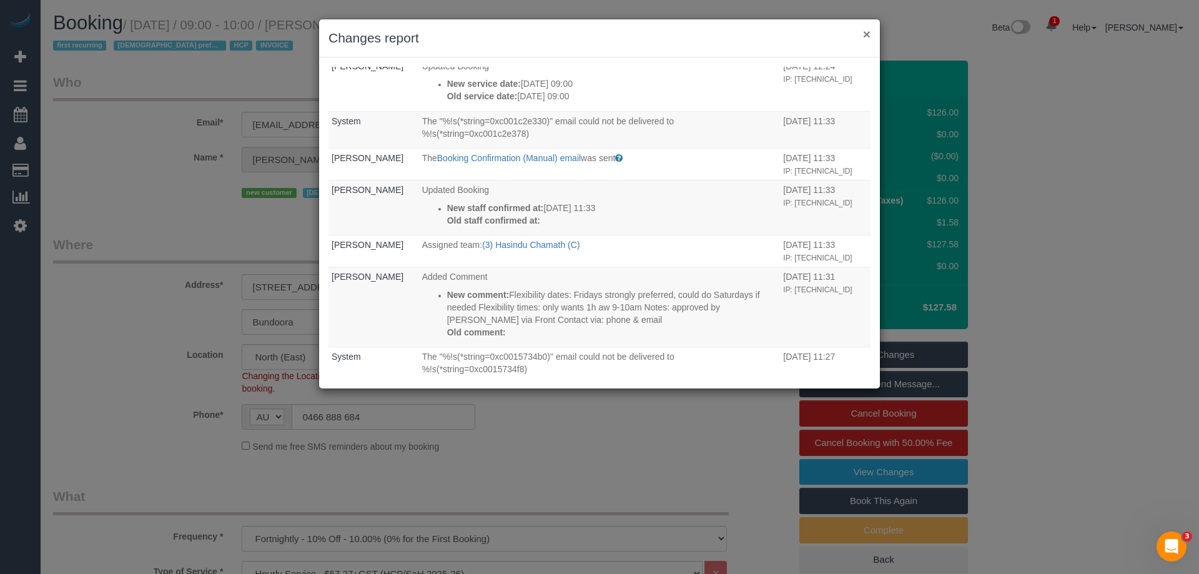
click at [866, 37] on button "×" at bounding box center [866, 33] width 7 height 13
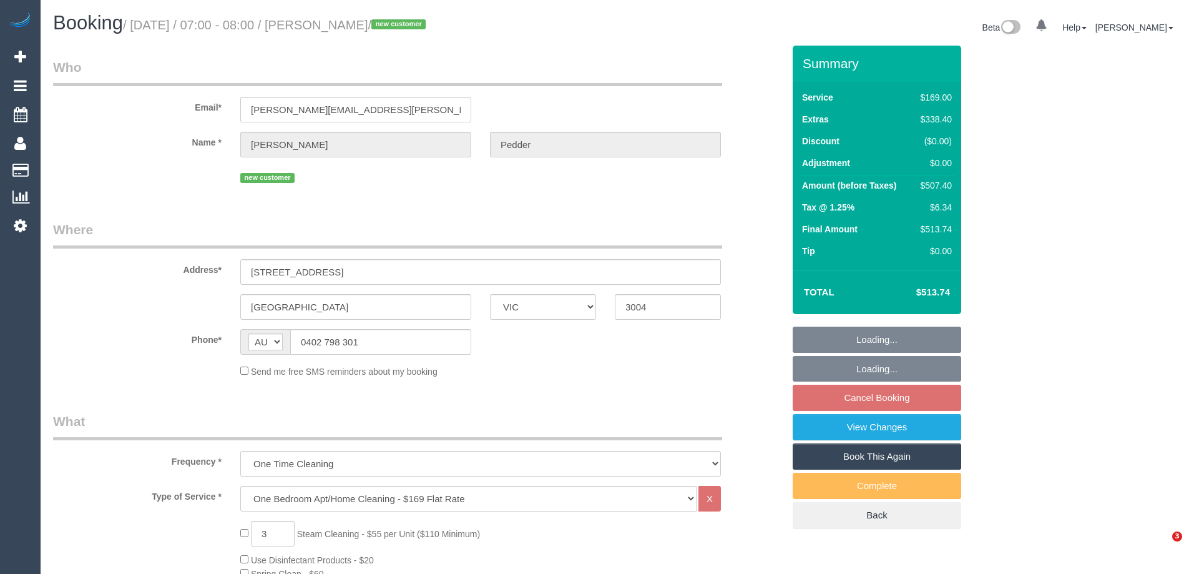
select select "VIC"
select select "string:stripe-pm_1RvSJX2GScqysDRVimkhtykN"
select select "number:28"
select select "number:14"
select select "number:18"
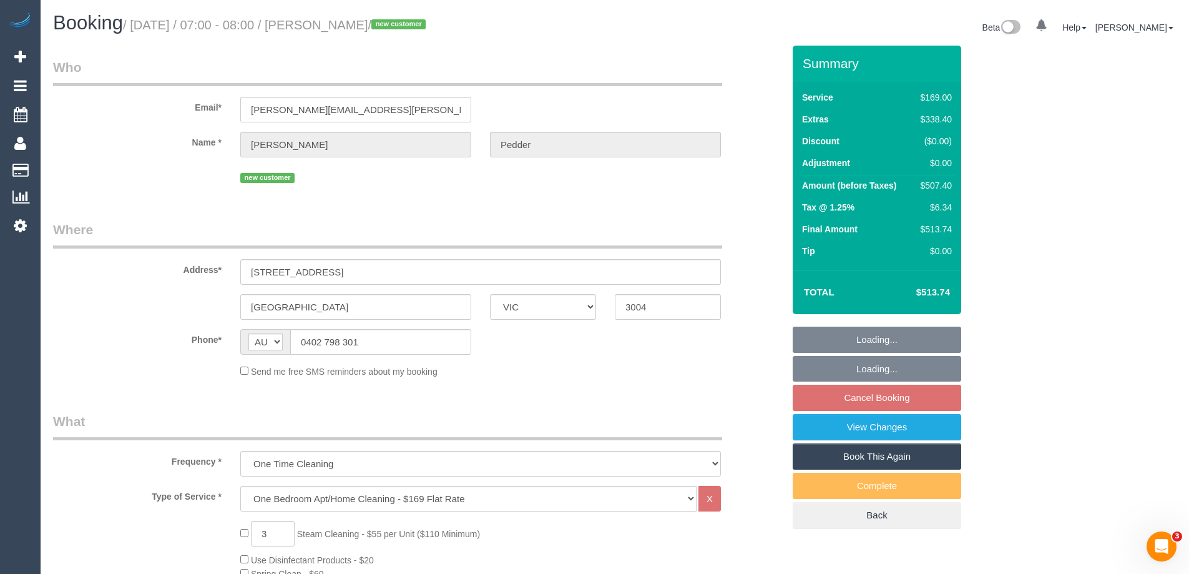
select select "number:24"
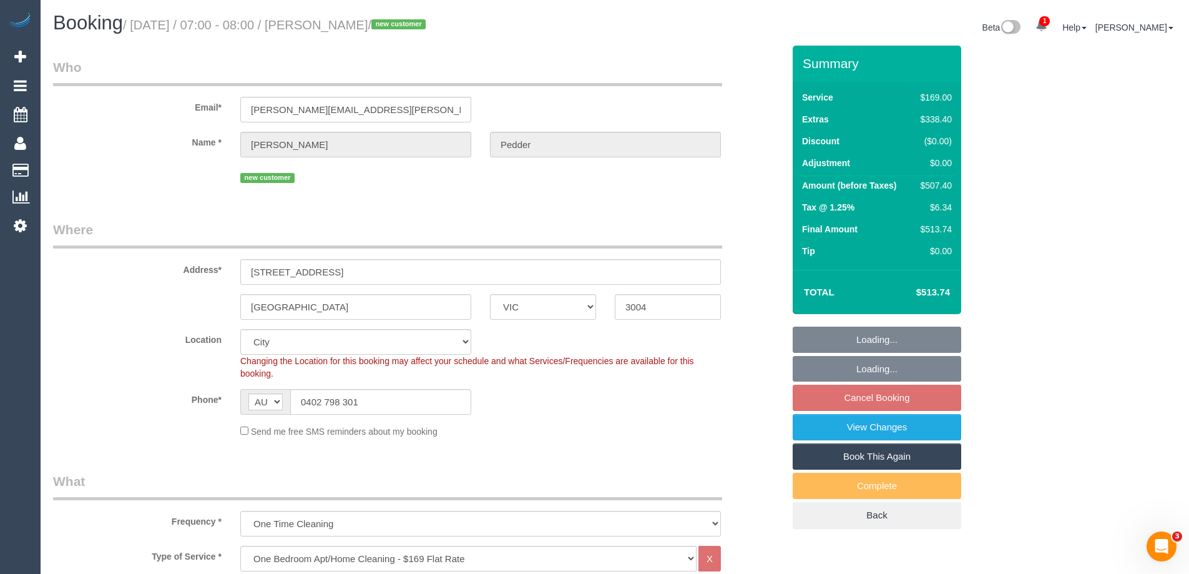
select select "object:815"
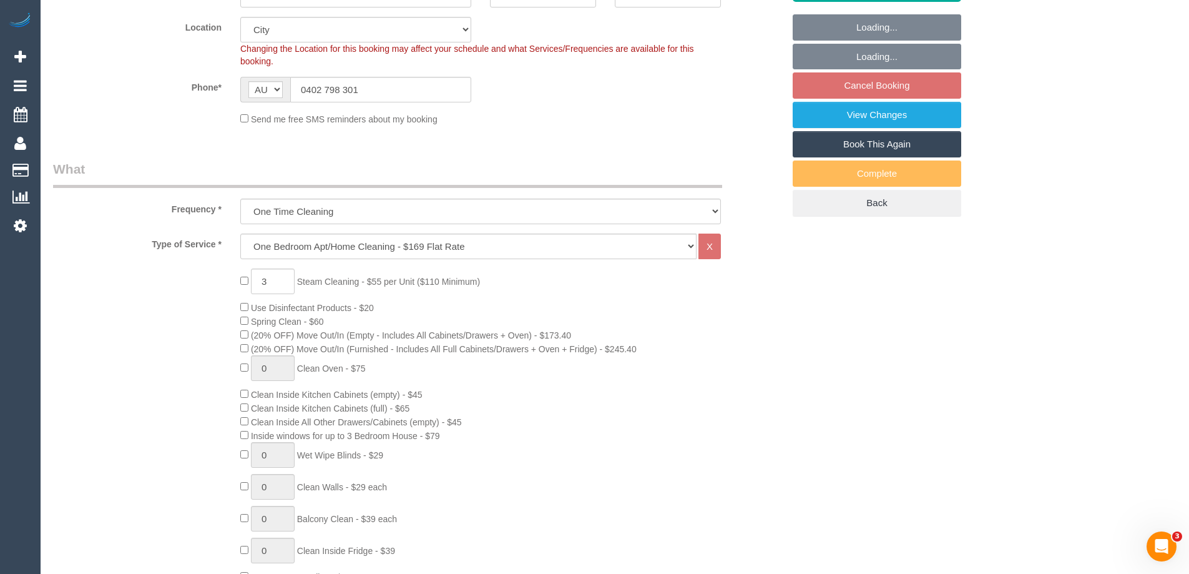
select select "spot1"
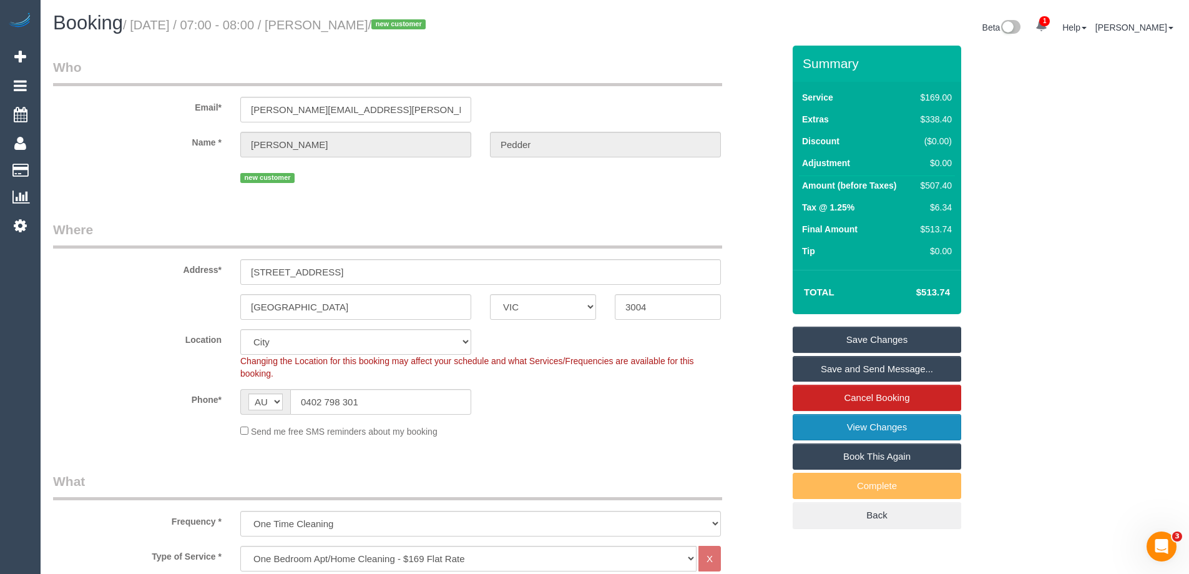
click at [824, 428] on link "View Changes" at bounding box center [877, 427] width 169 height 26
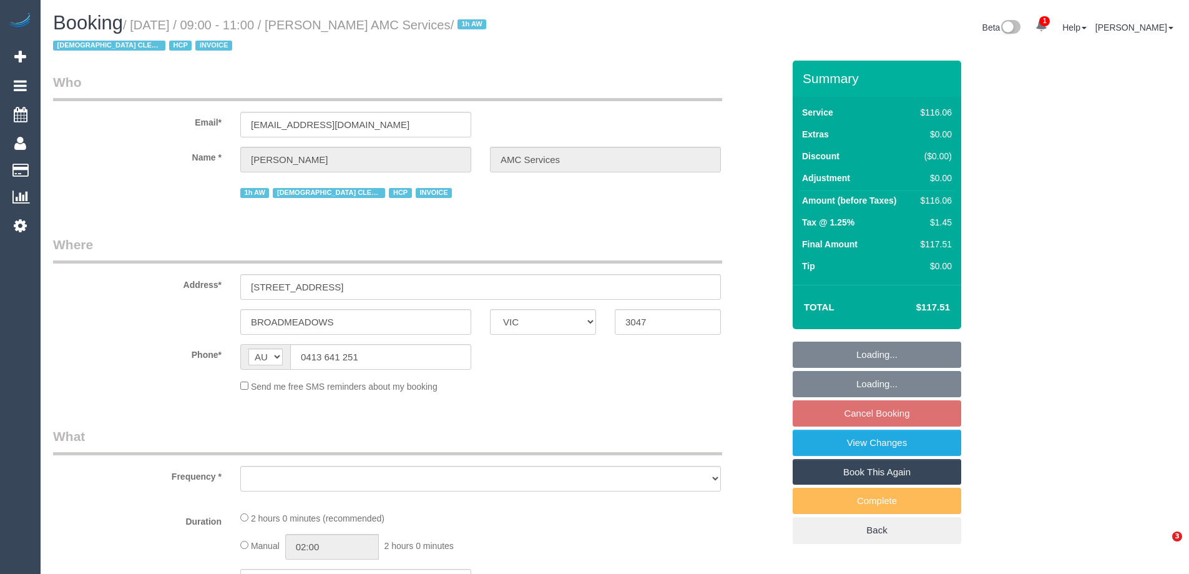
select select "VIC"
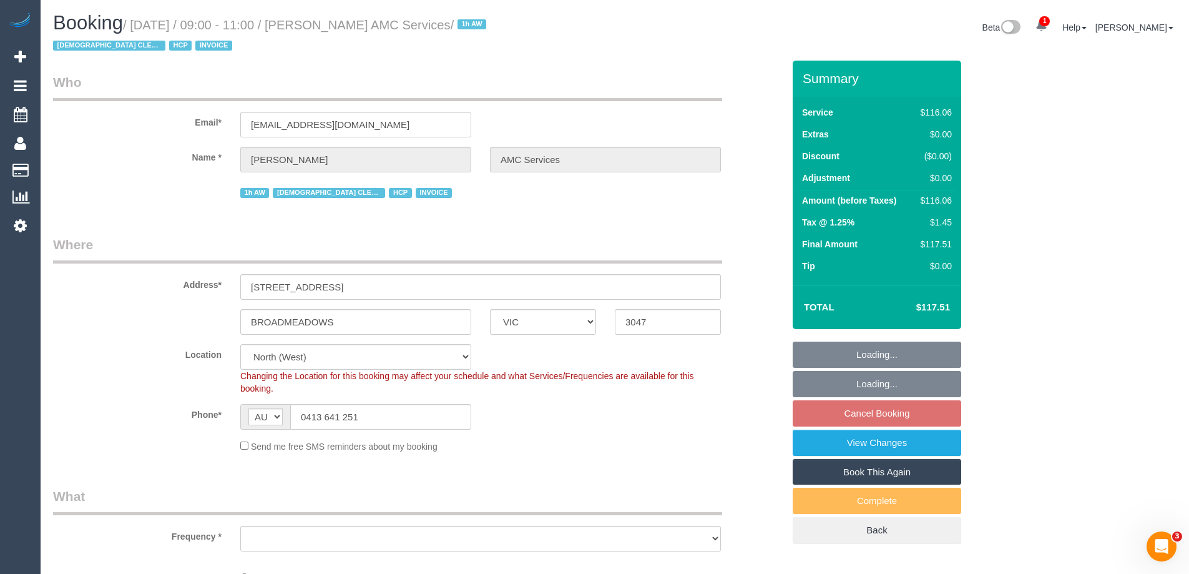
select select "object:538"
select select "number:28"
select select "number:14"
select select "number:19"
select select "number:36"
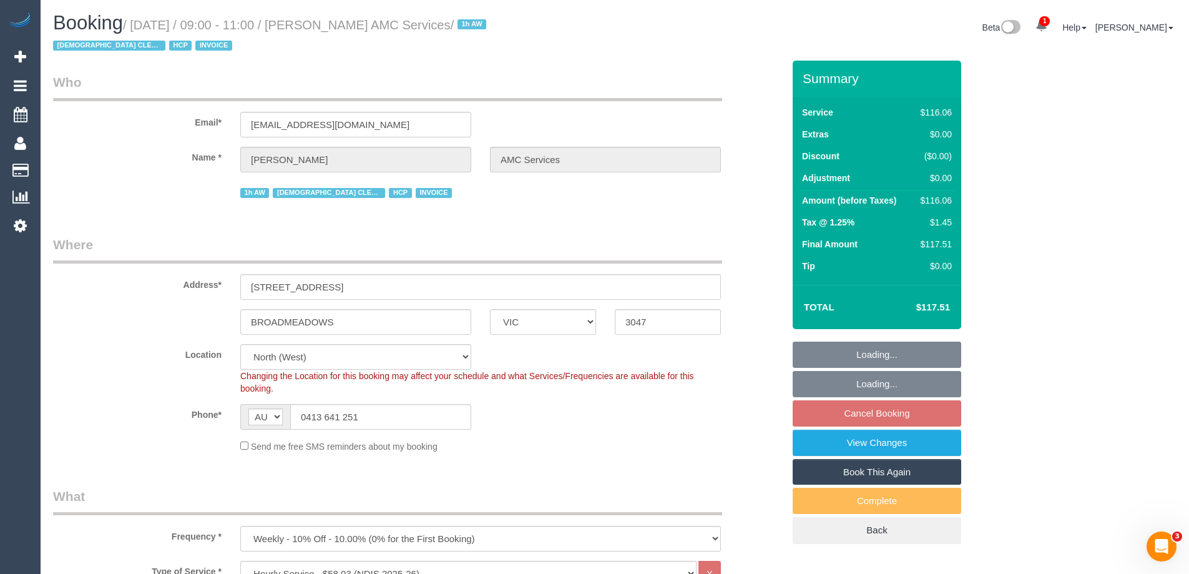
select select "number:34"
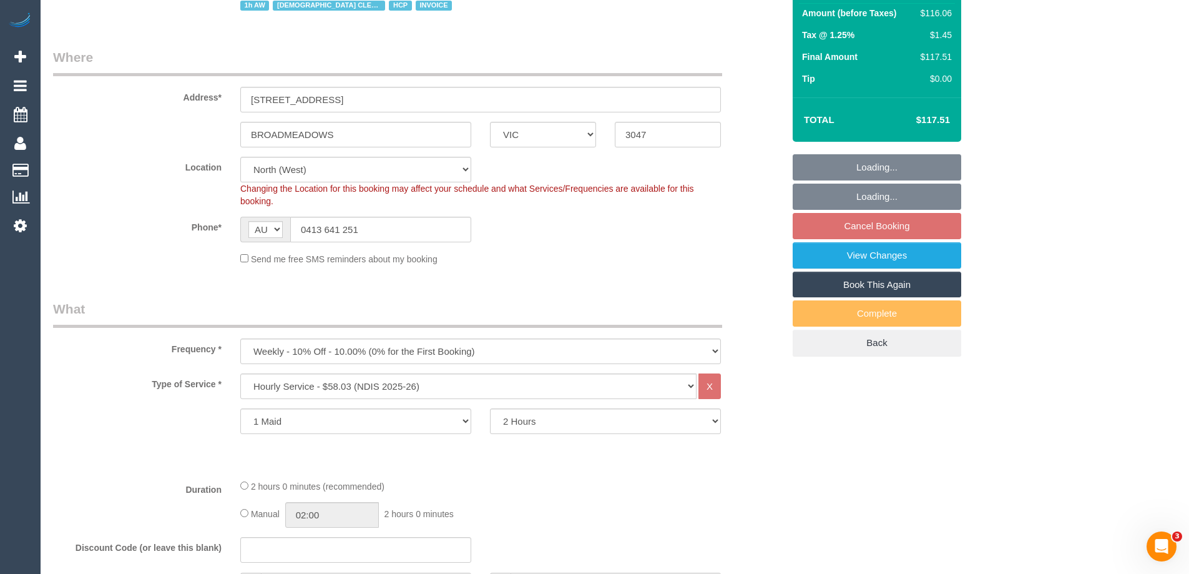
select select "object:1503"
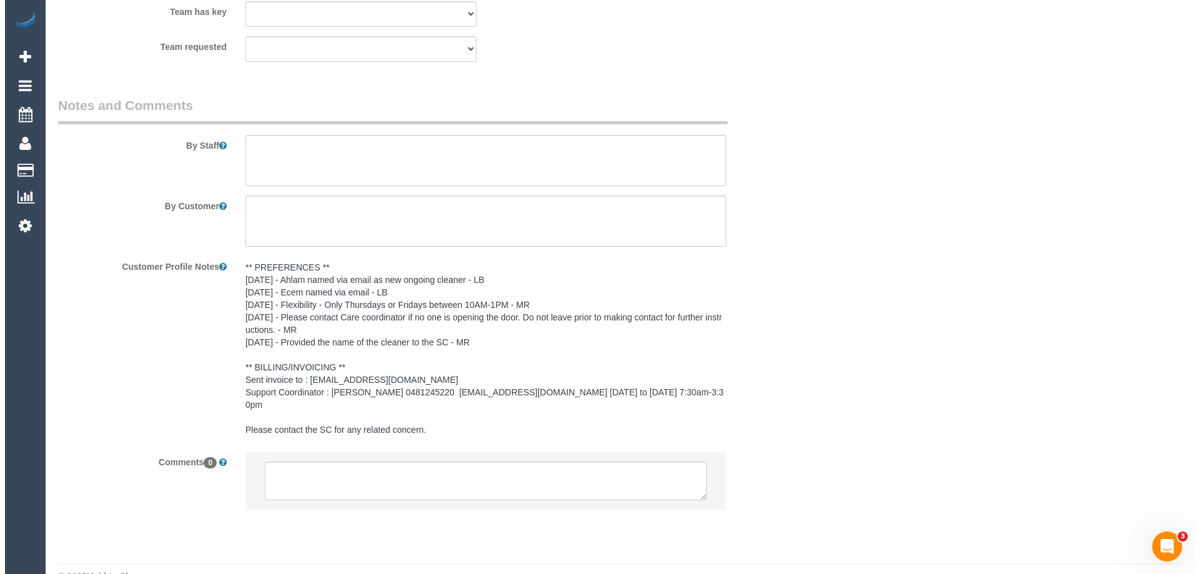
scroll to position [1491, 0]
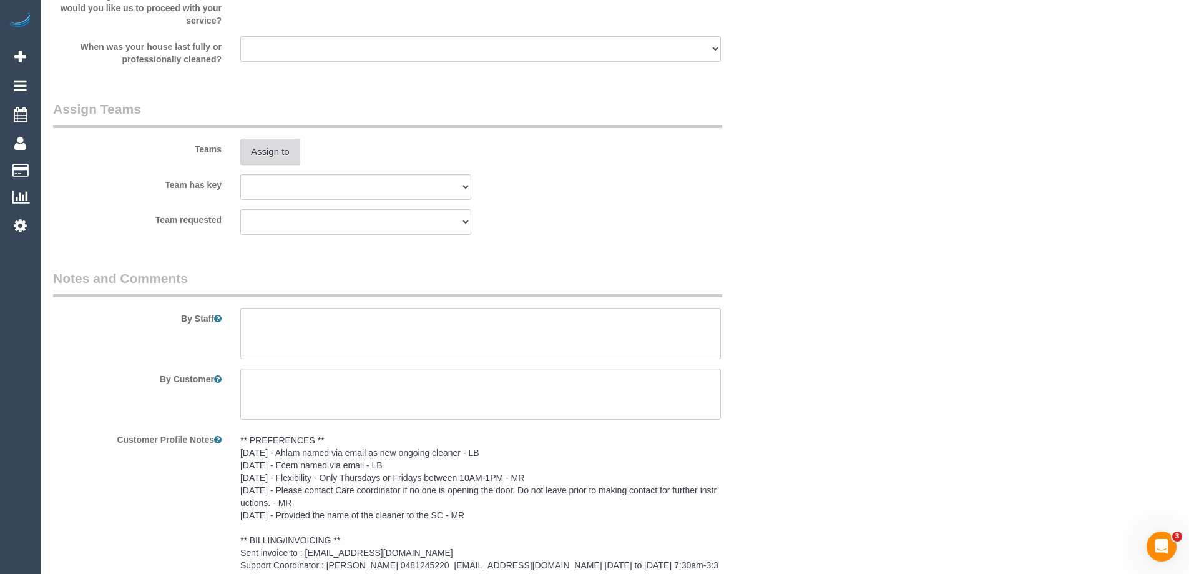
click at [262, 151] on button "Assign to" at bounding box center [270, 152] width 60 height 26
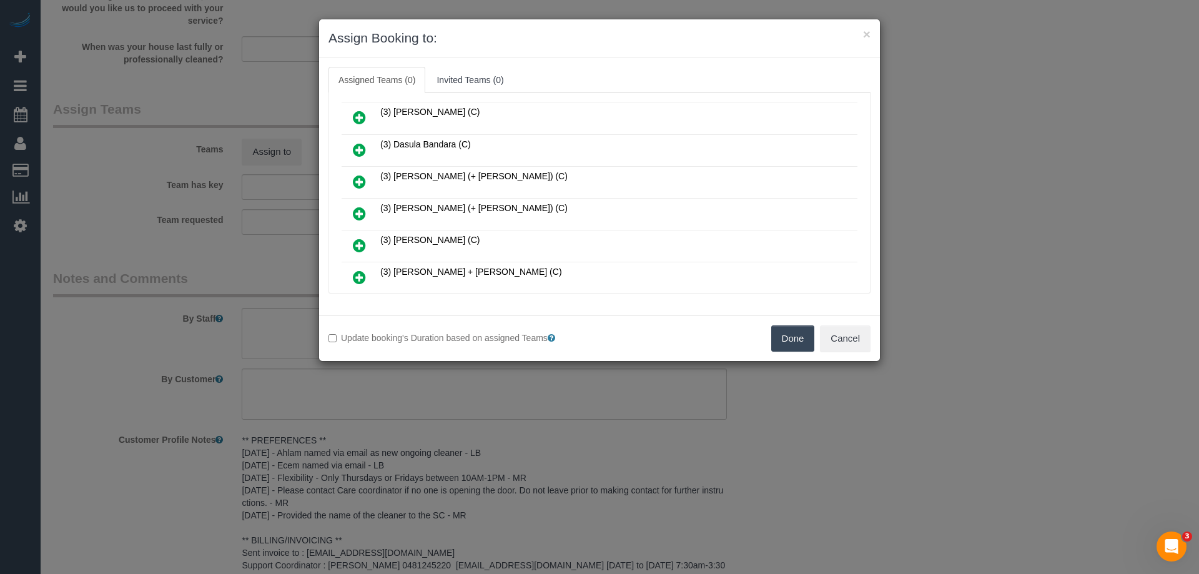
scroll to position [437, 0]
